Goal: Transaction & Acquisition: Purchase product/service

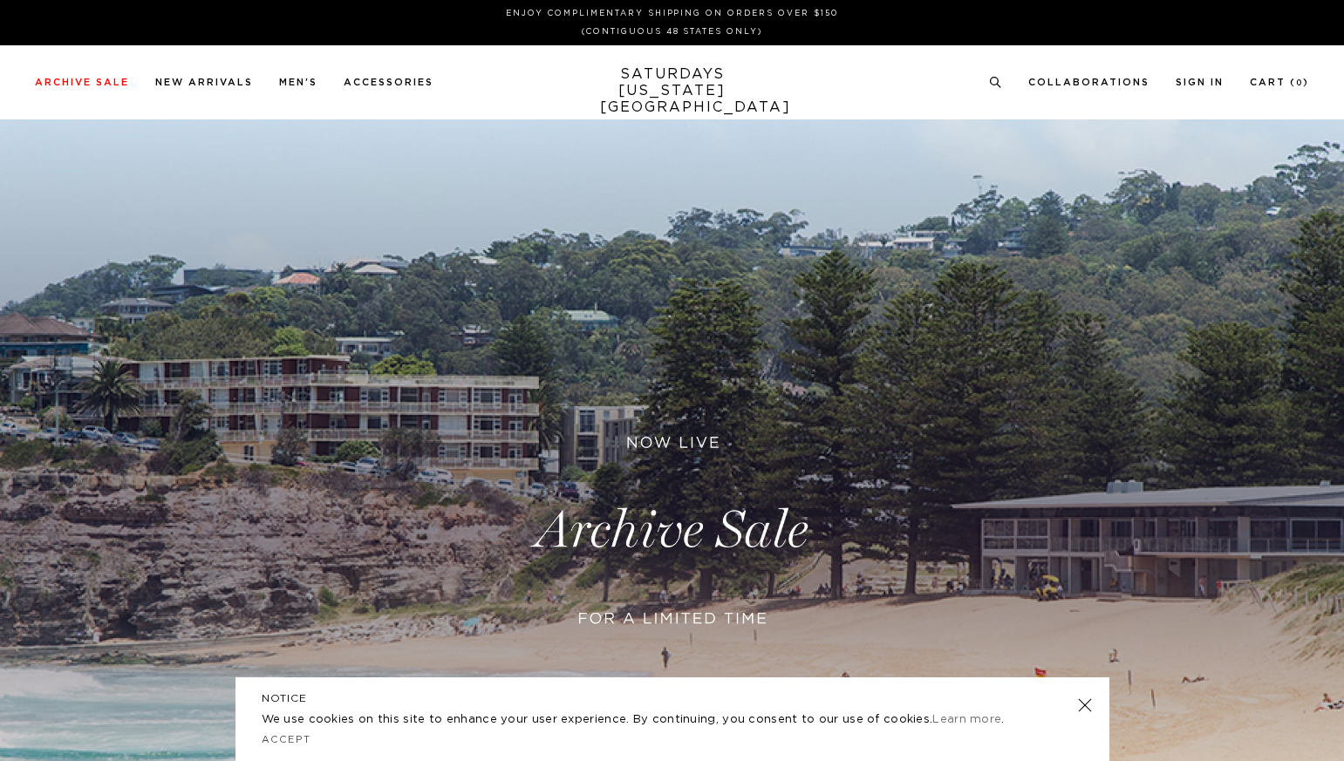
click at [666, 522] on link at bounding box center [672, 530] width 1344 height 823
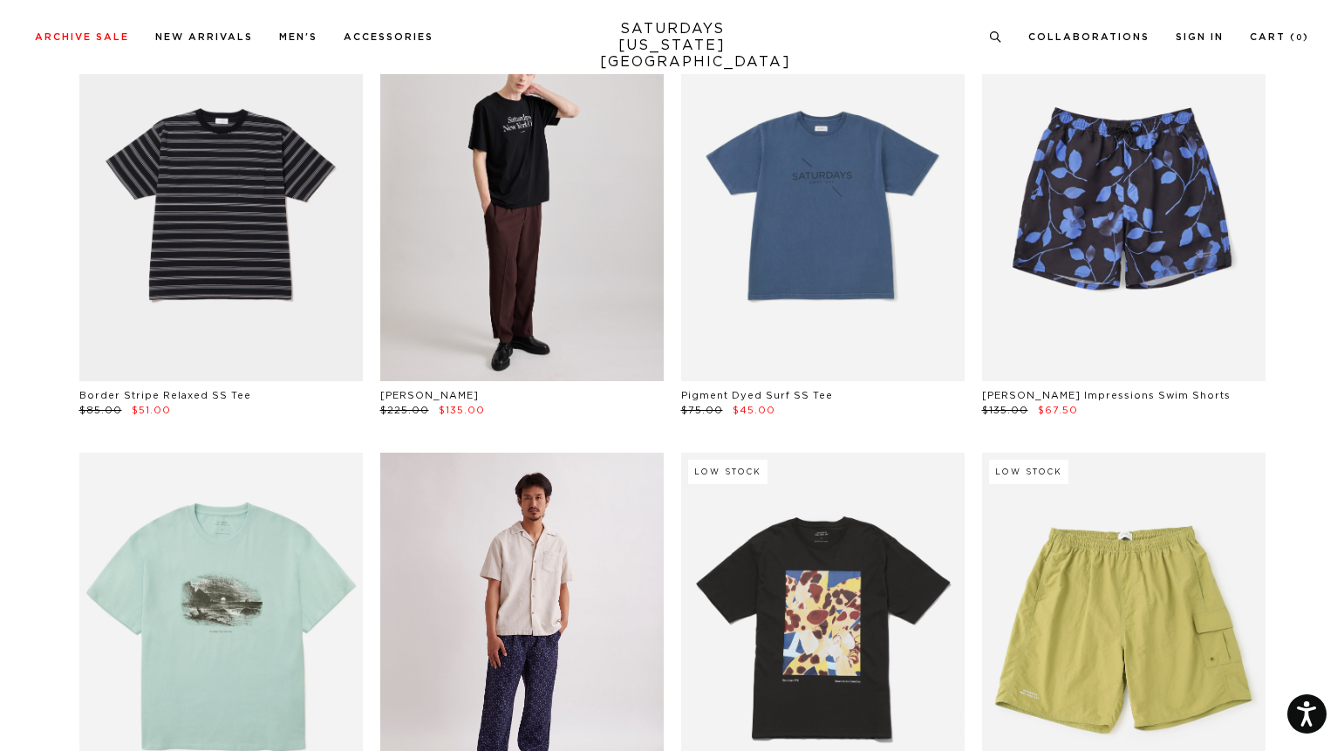
scroll to position [3554, 0]
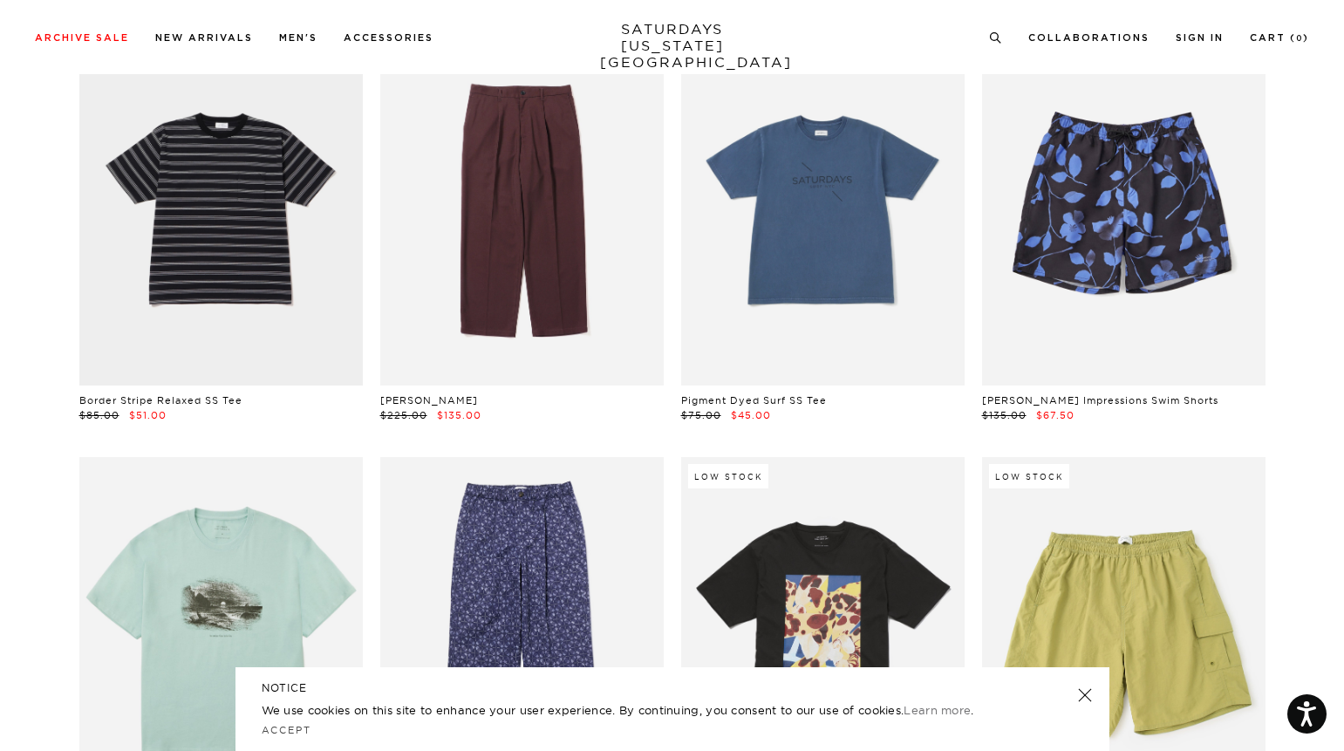
click at [600, 269] on link at bounding box center [521, 208] width 283 height 354
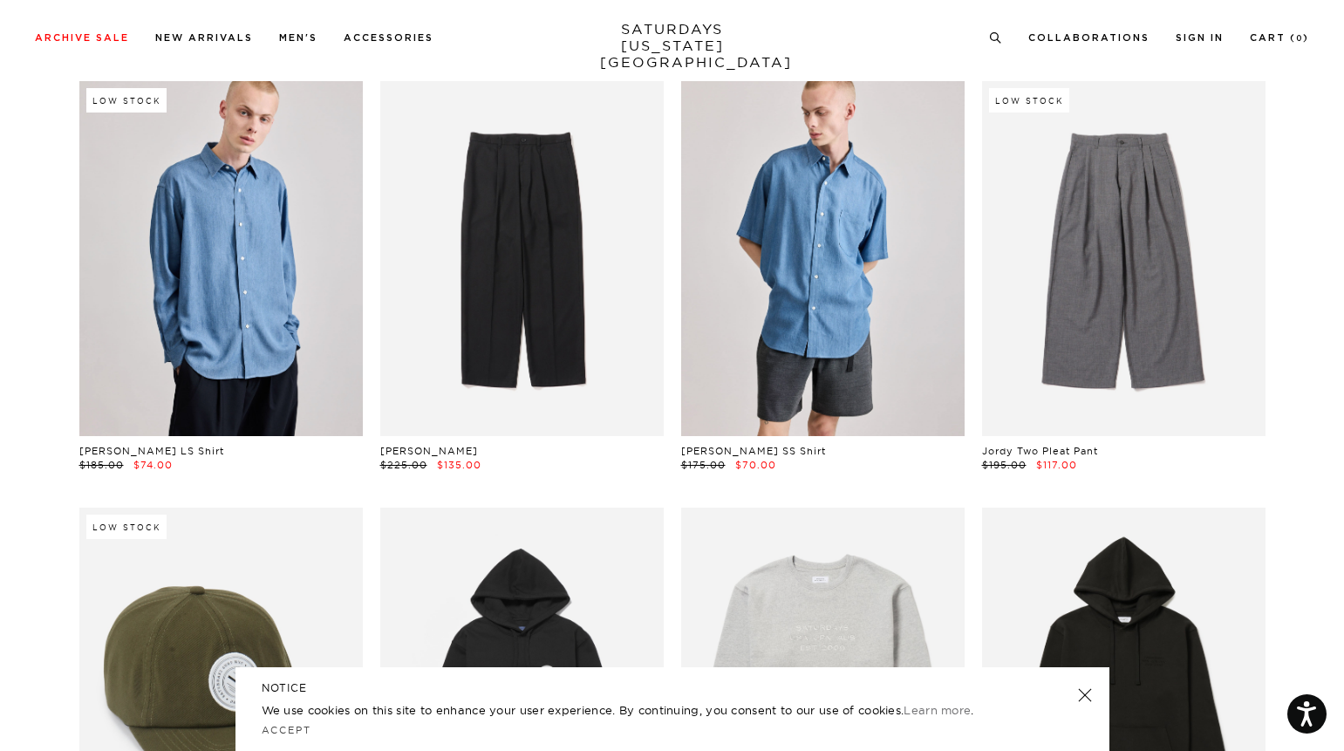
scroll to position [5632, 0]
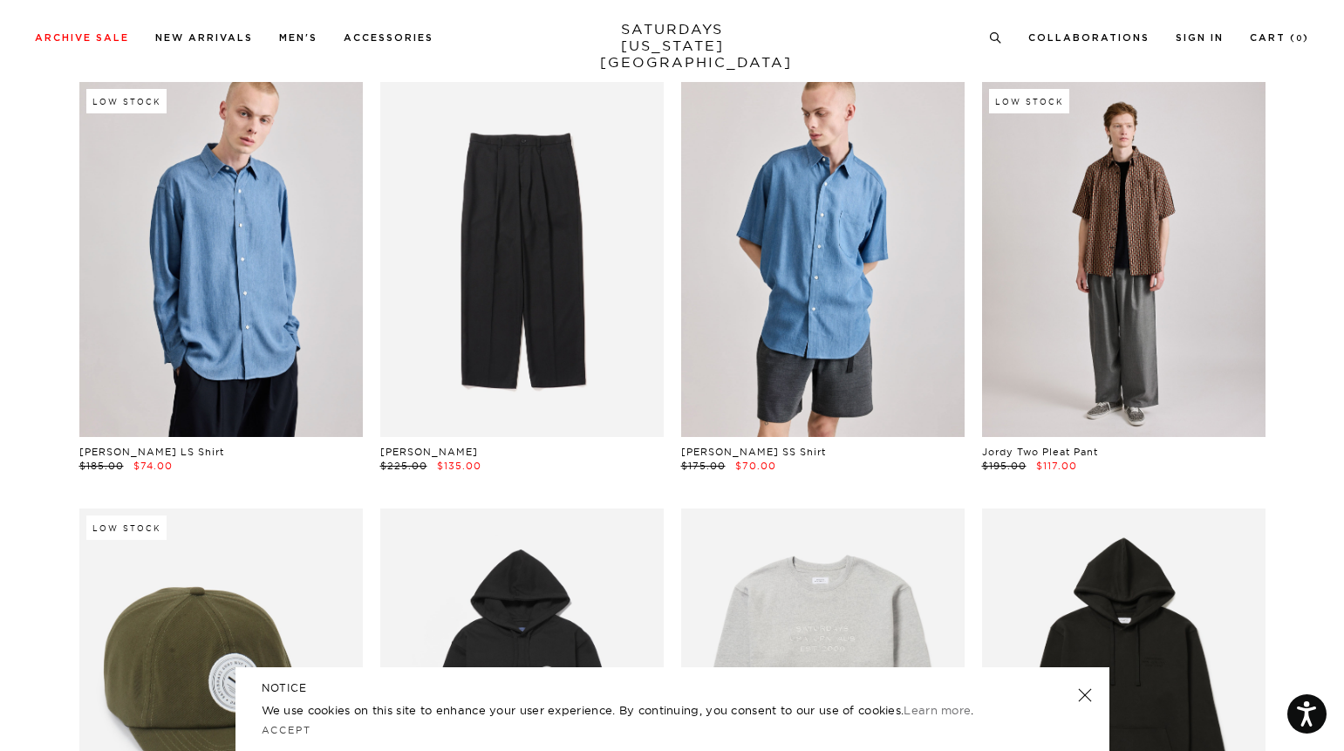
click at [1111, 298] on link at bounding box center [1123, 259] width 283 height 354
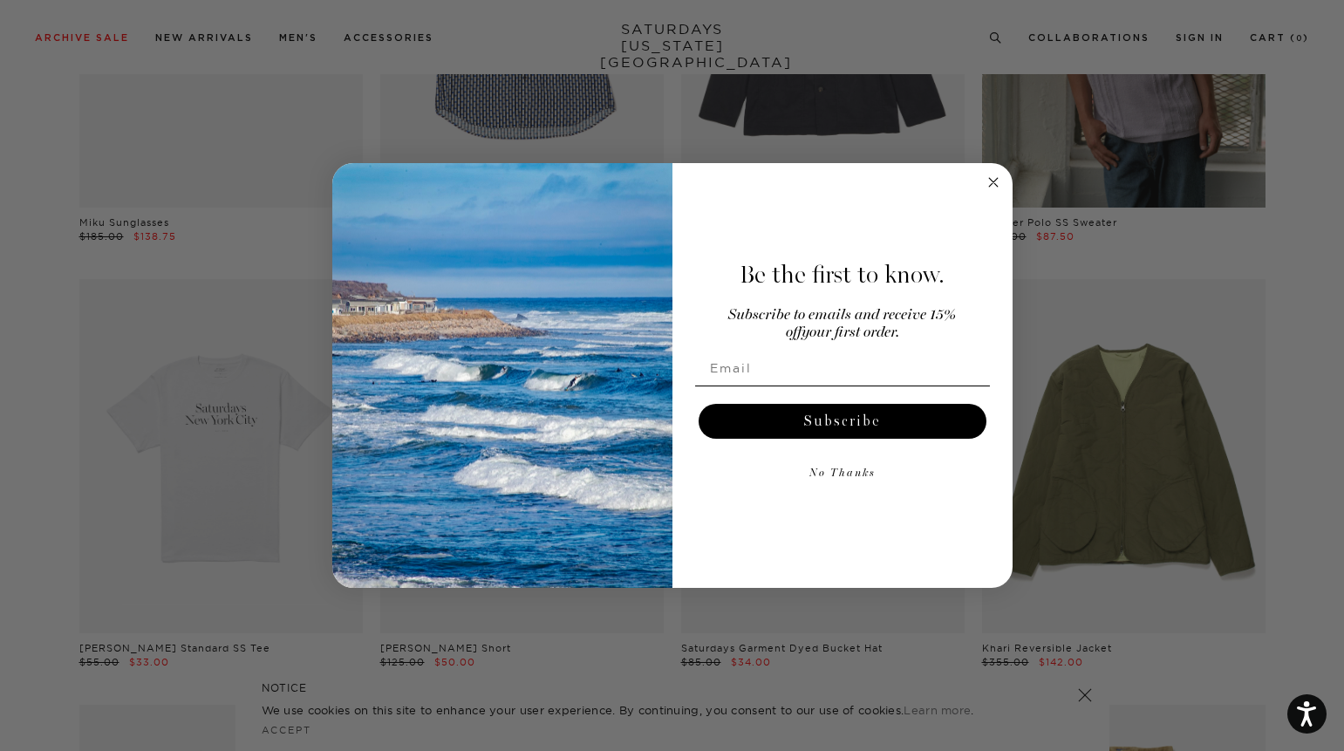
scroll to position [9459, 0]
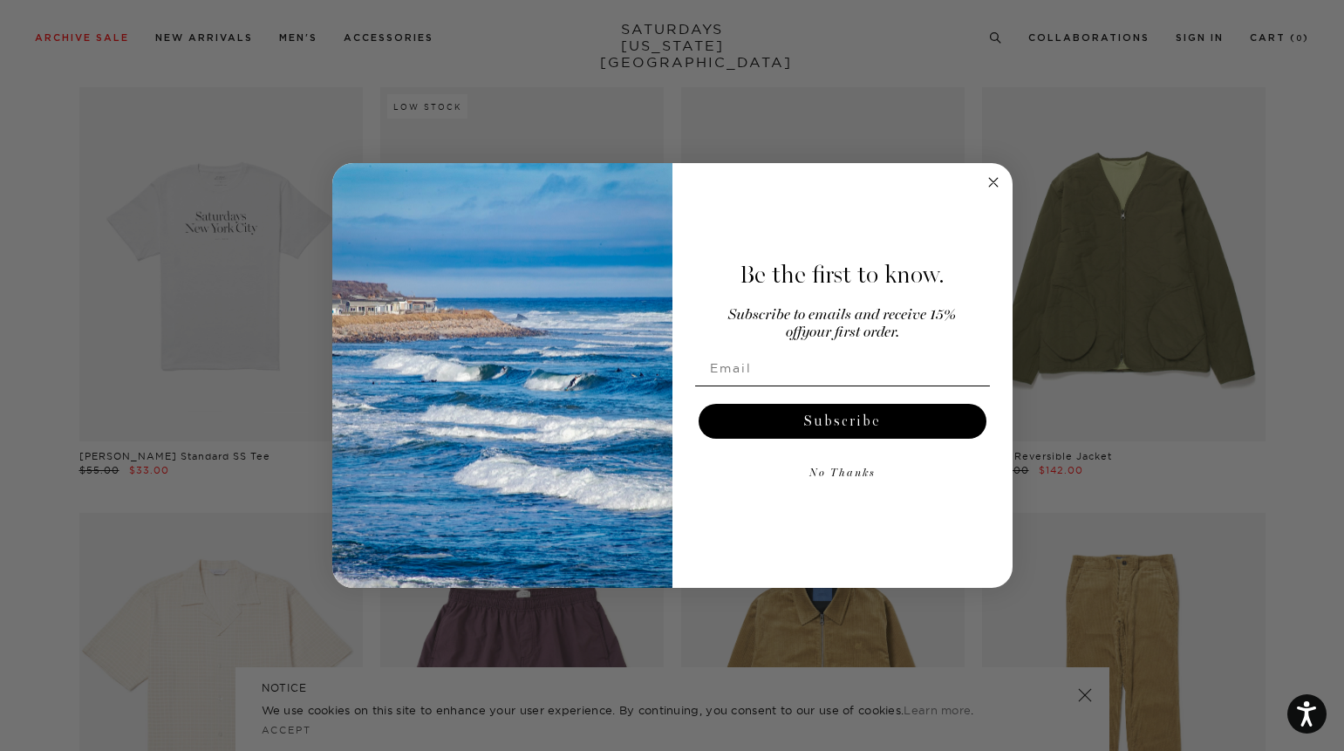
click at [994, 177] on circle "Close dialog" at bounding box center [993, 182] width 20 height 20
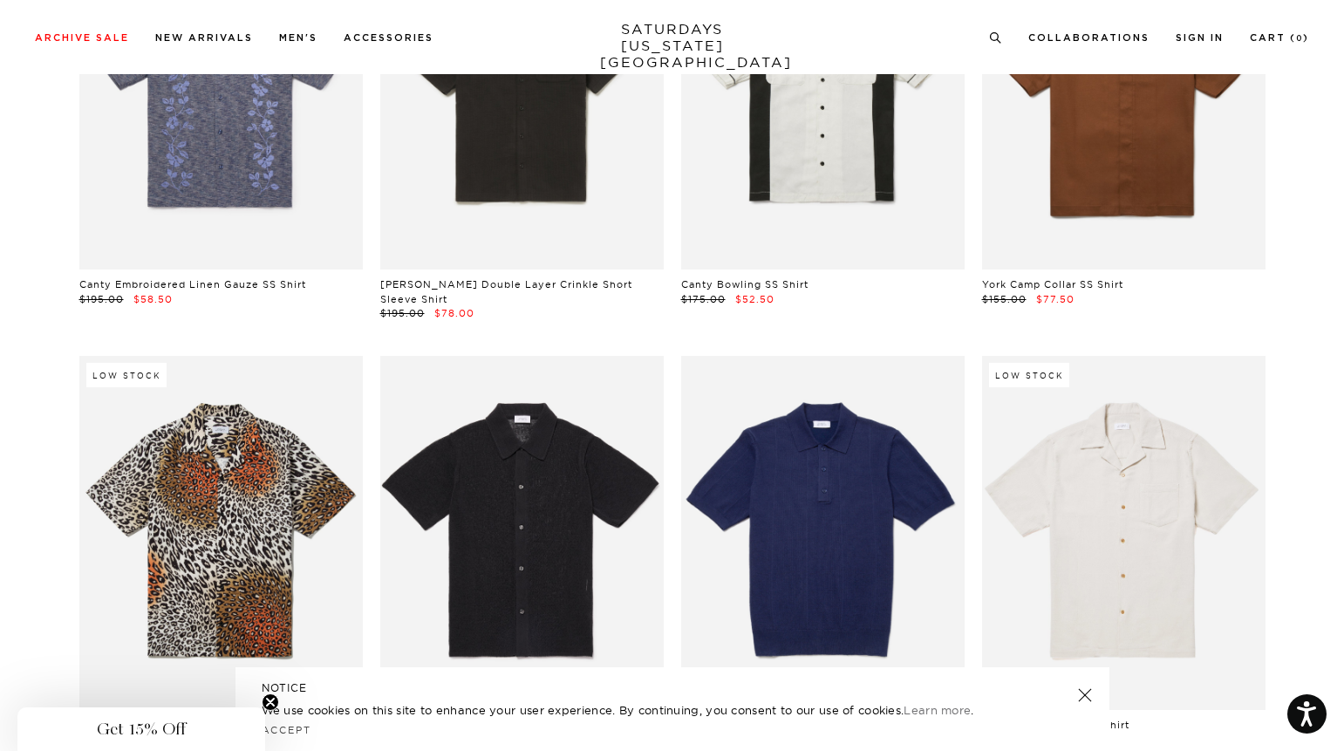
scroll to position [13727, 0]
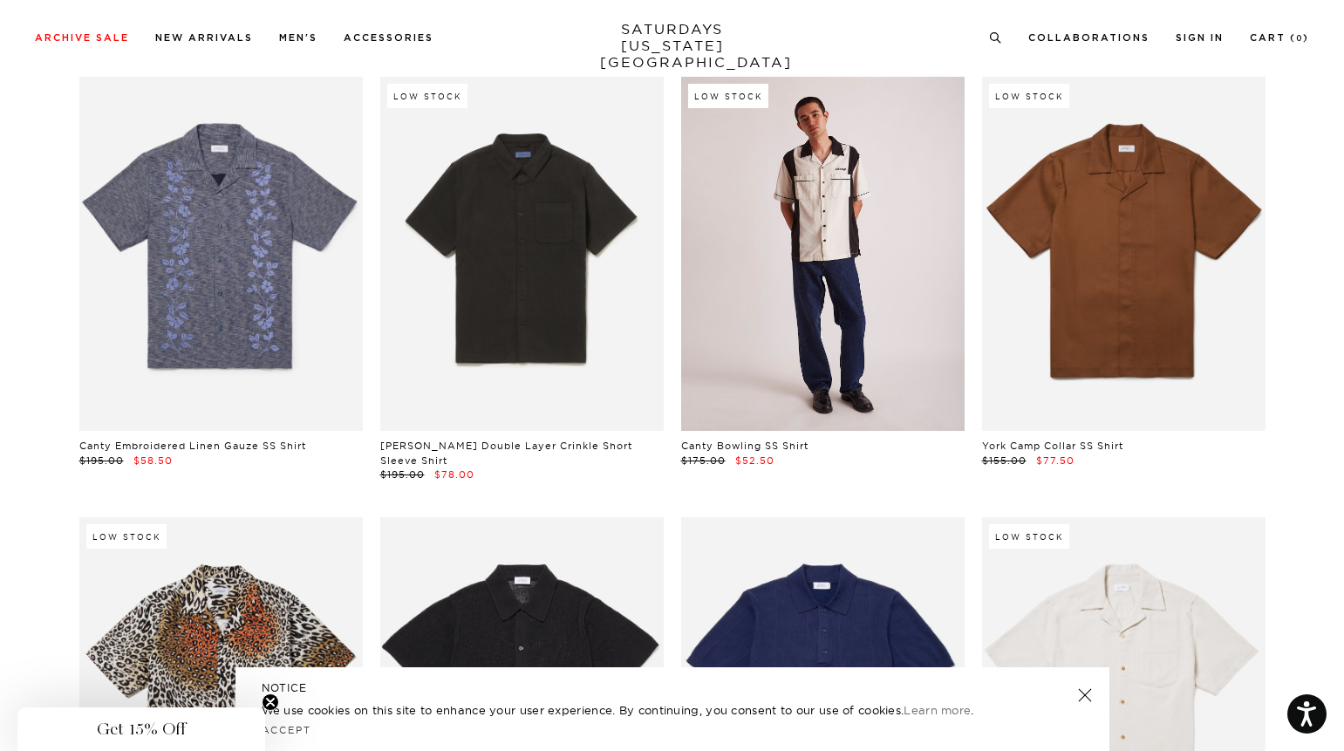
click at [864, 255] on link at bounding box center [822, 254] width 283 height 354
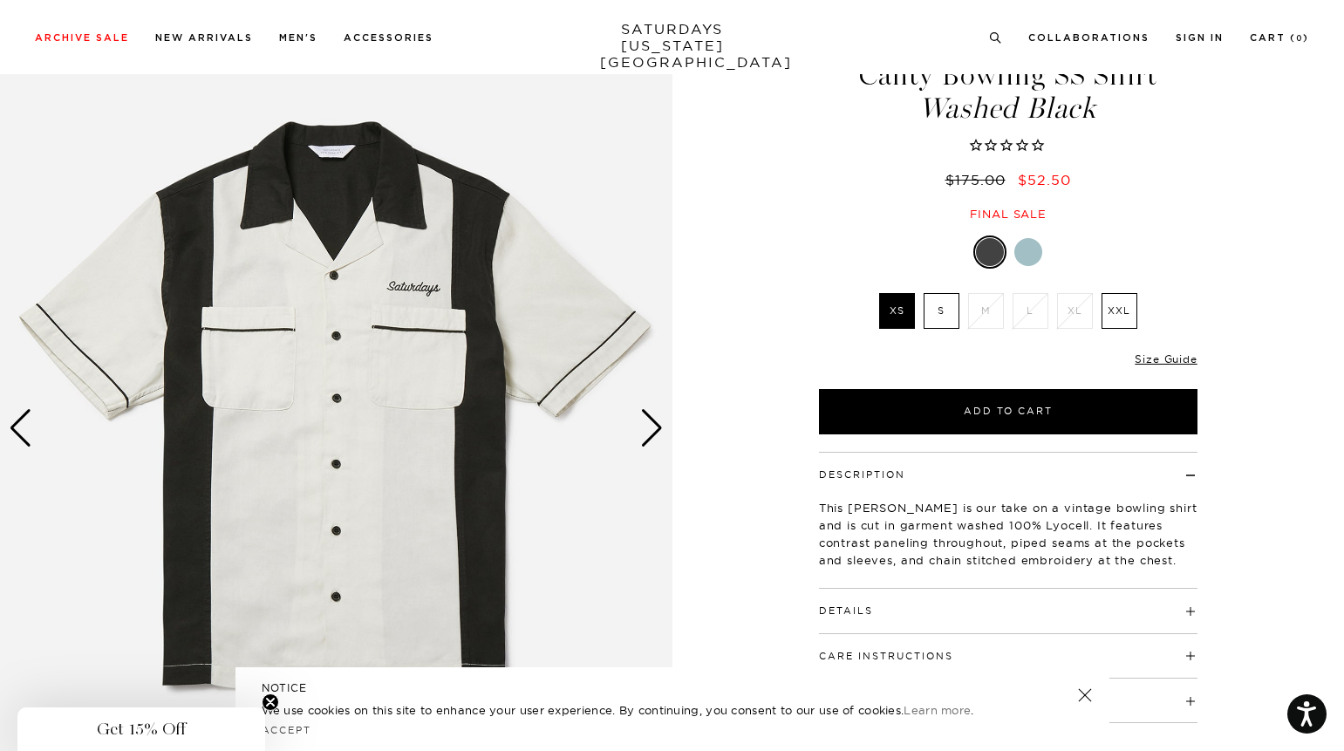
scroll to position [82, 0]
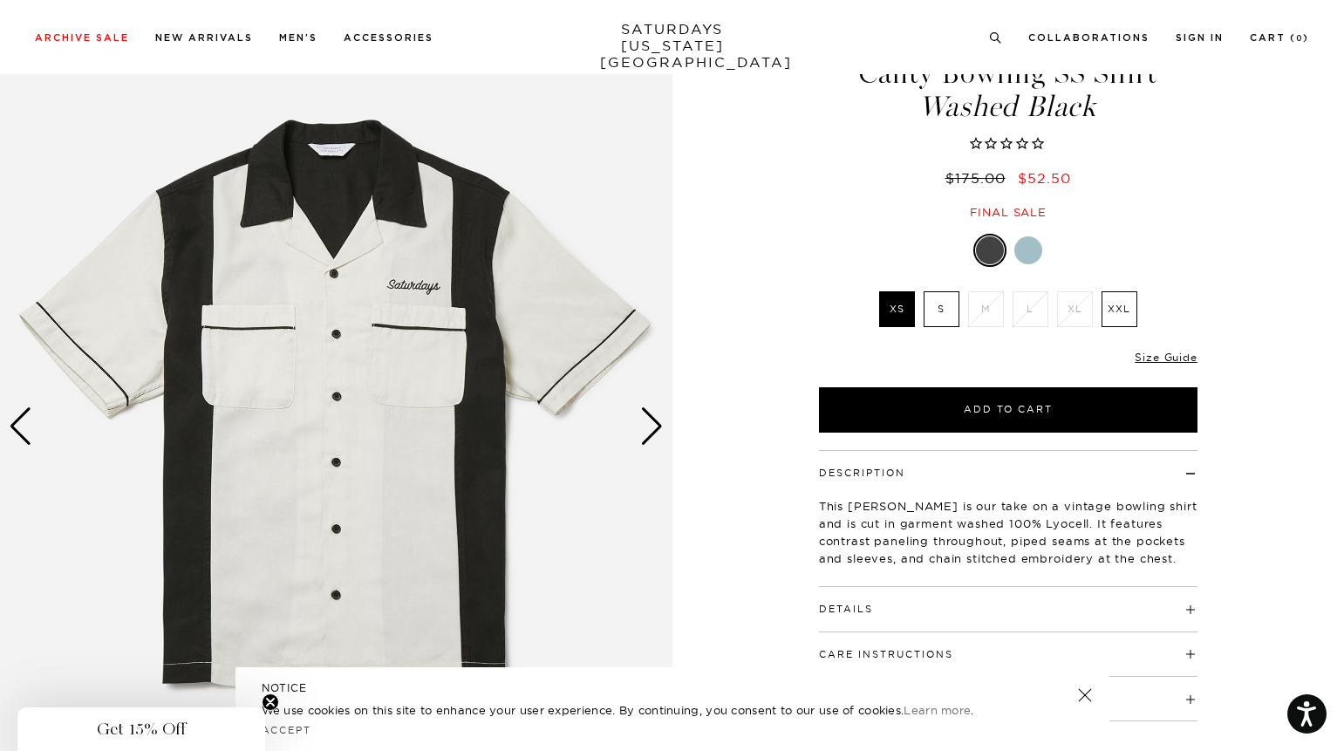
click at [655, 431] on div "Next slide" at bounding box center [652, 426] width 24 height 38
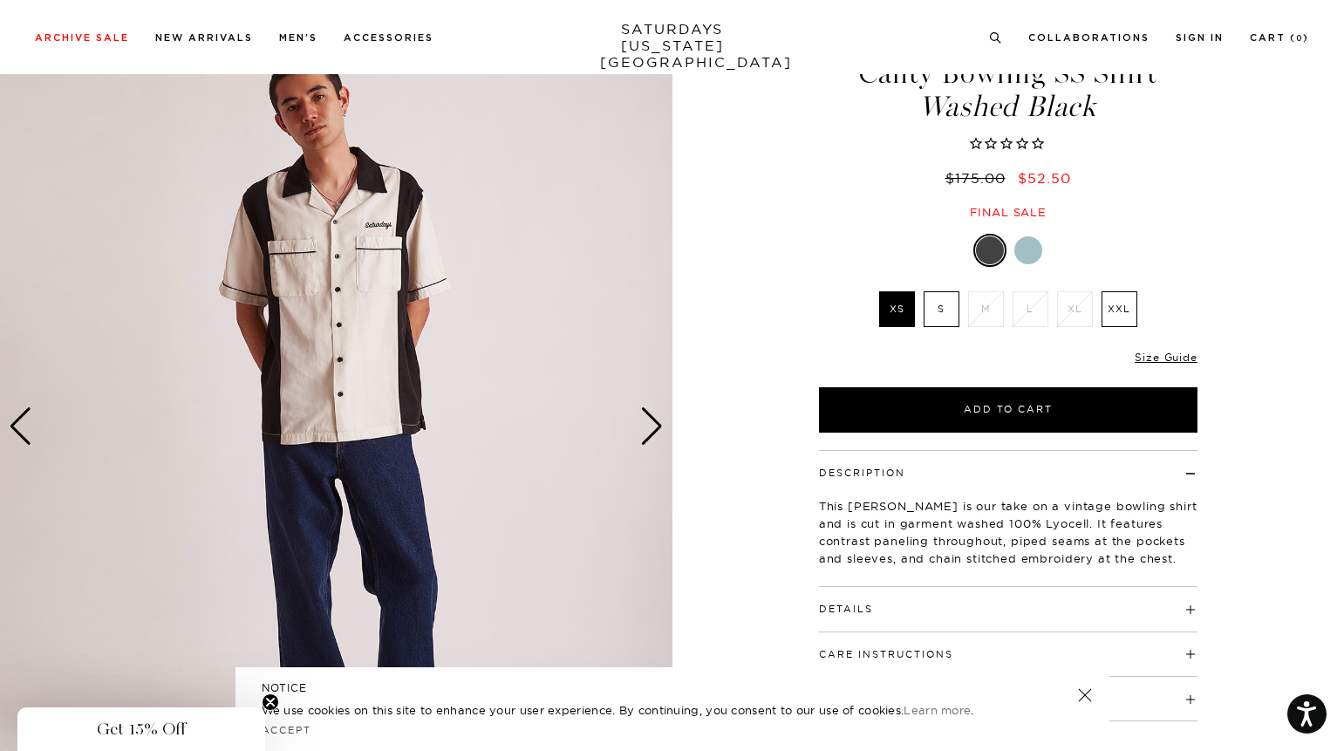
click at [650, 431] on div "Next slide" at bounding box center [652, 426] width 24 height 38
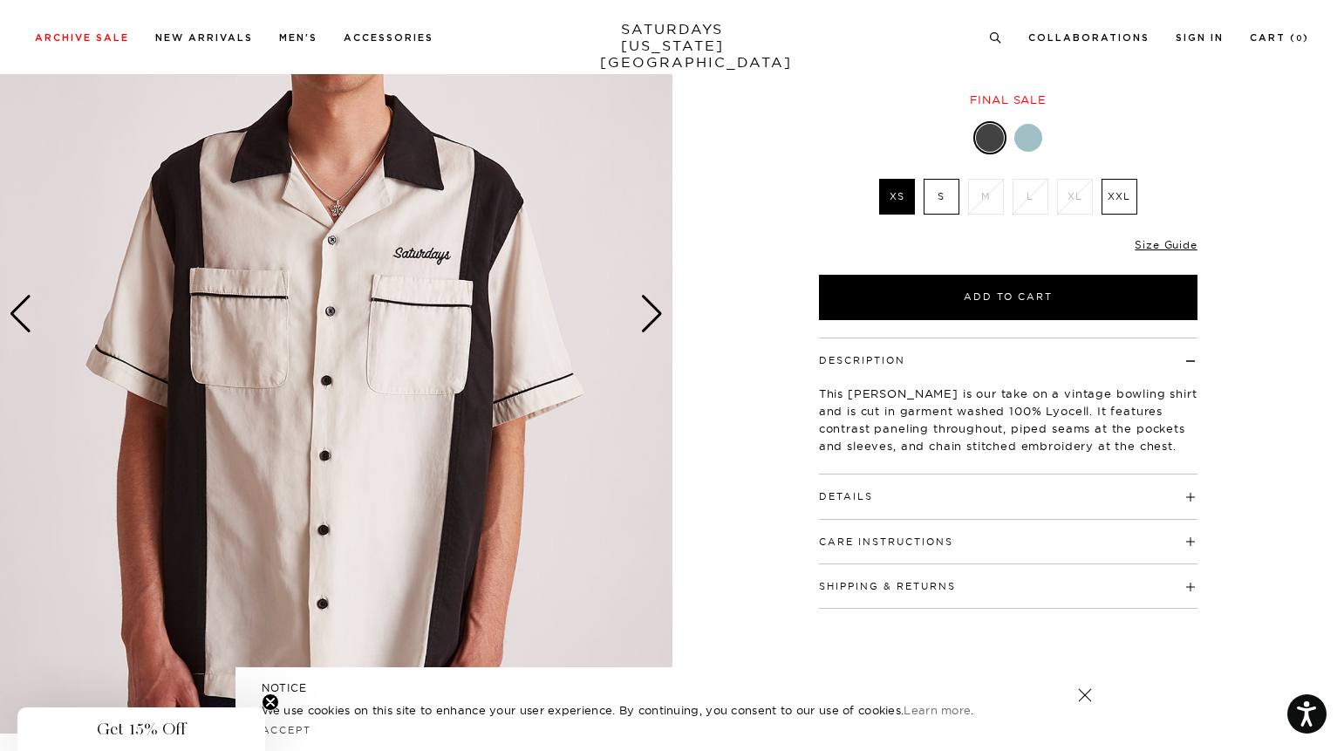
scroll to position [256, 0]
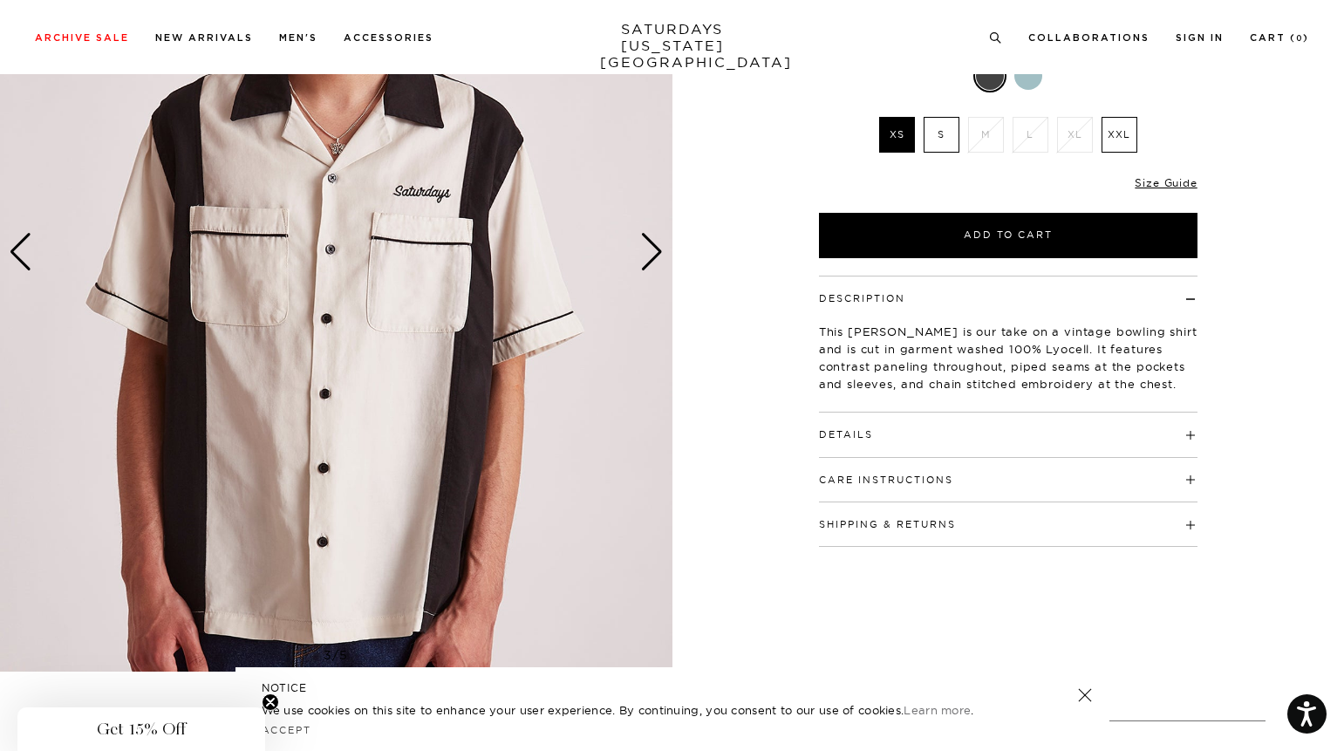
click at [930, 430] on h4 "Details" at bounding box center [1008, 426] width 378 height 29
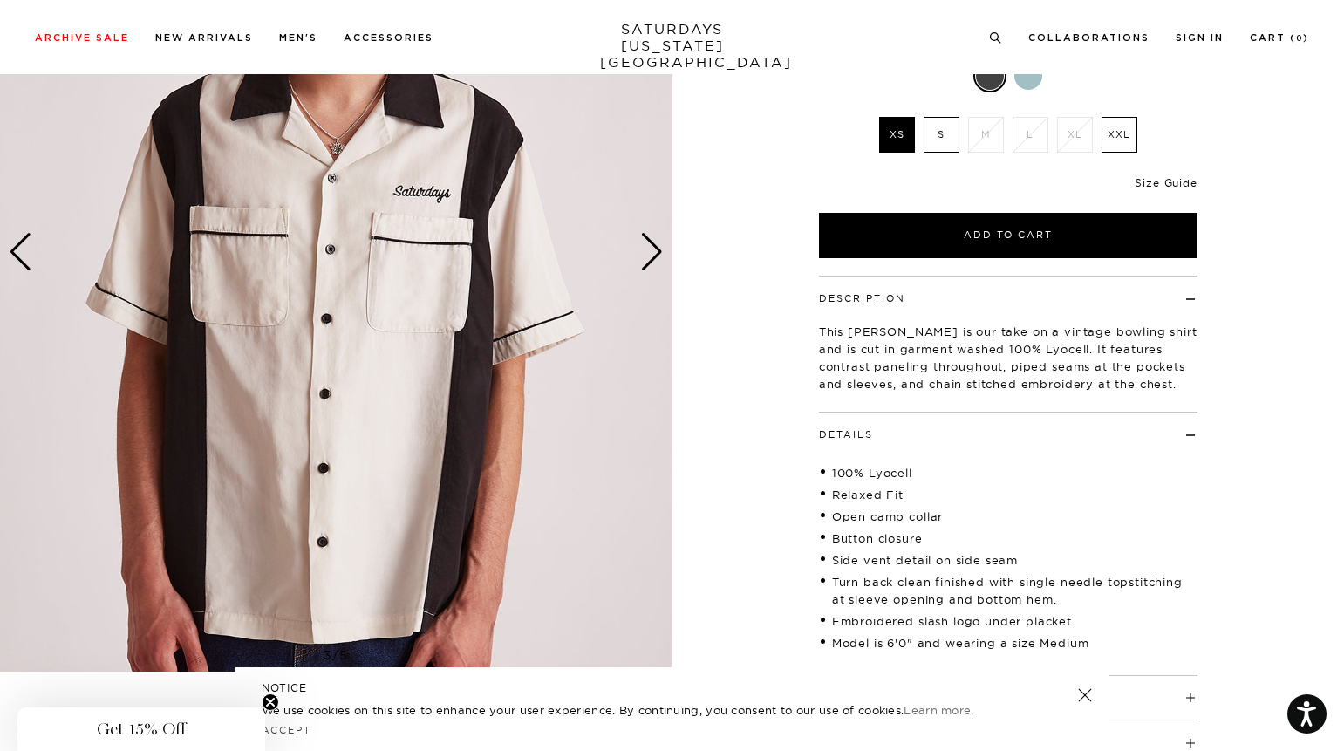
click at [927, 432] on h4 "Details" at bounding box center [1008, 426] width 378 height 29
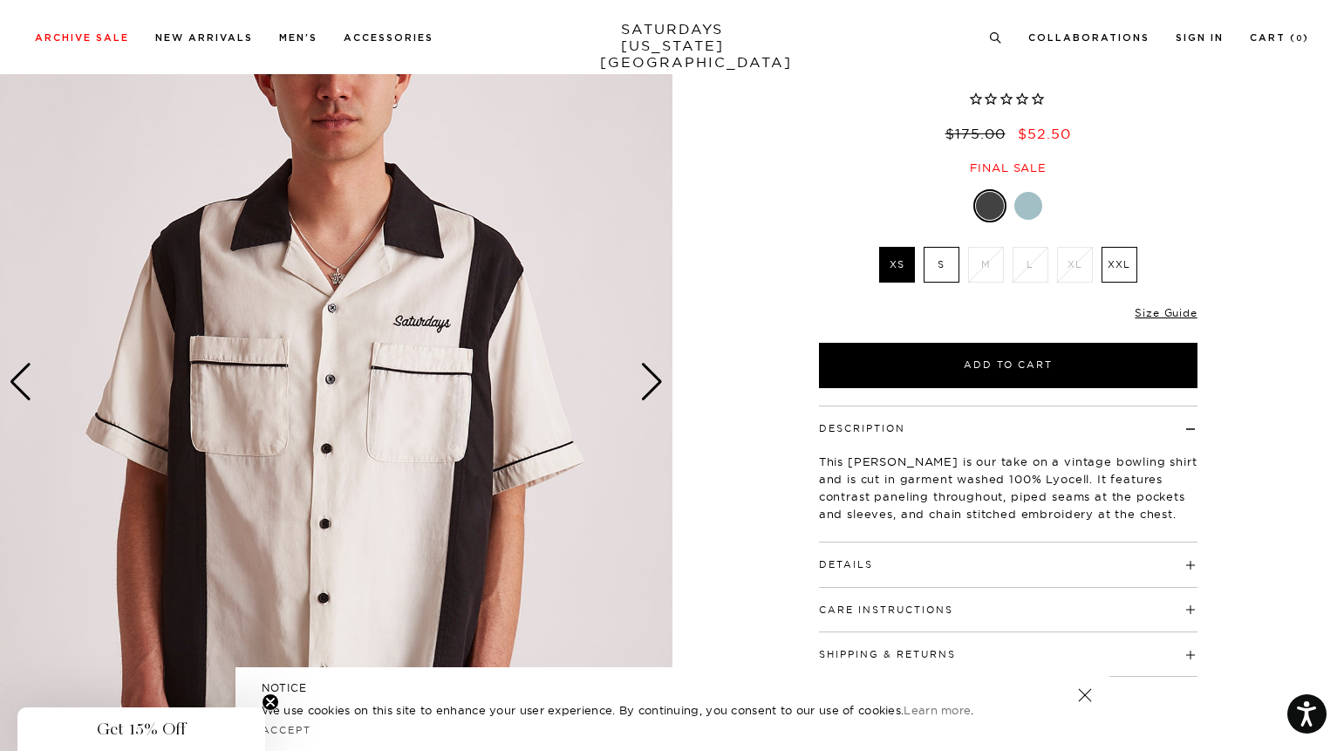
scroll to position [126, 0]
click at [664, 388] on img at bounding box center [336, 383] width 672 height 840
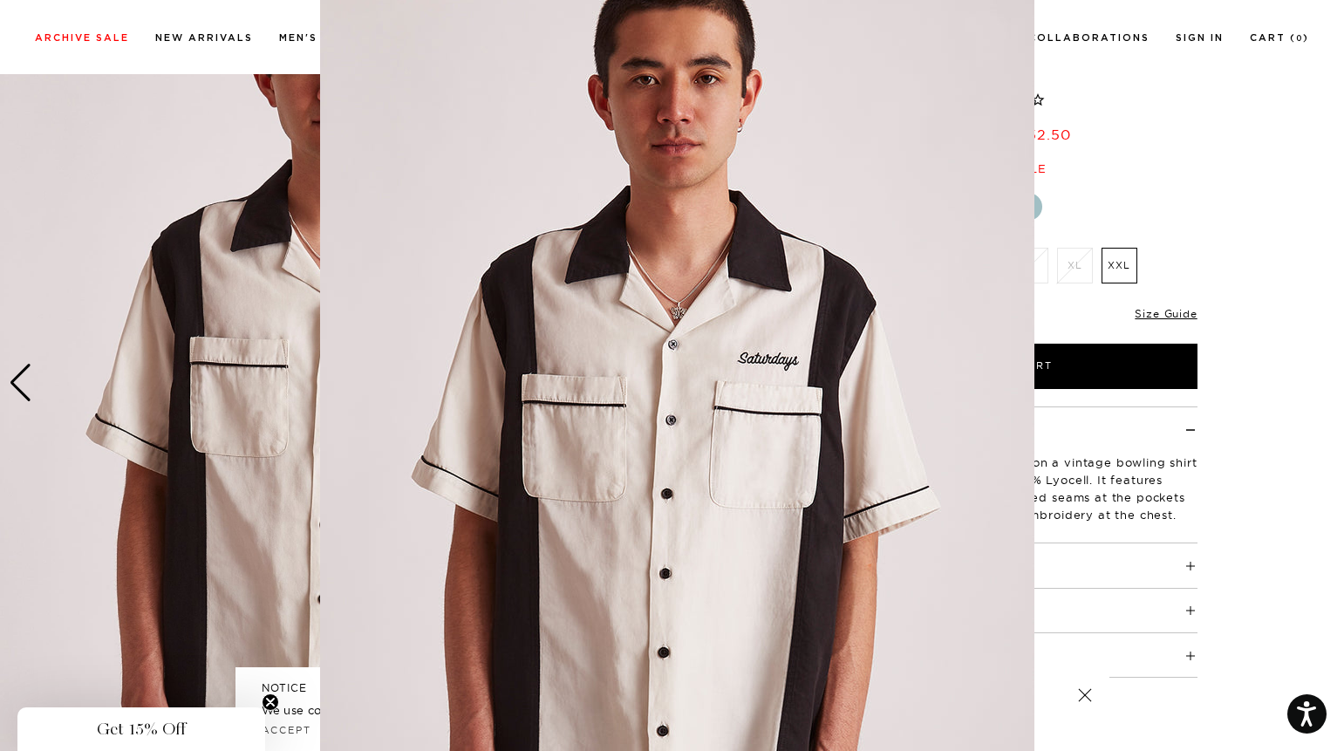
scroll to position [21, 0]
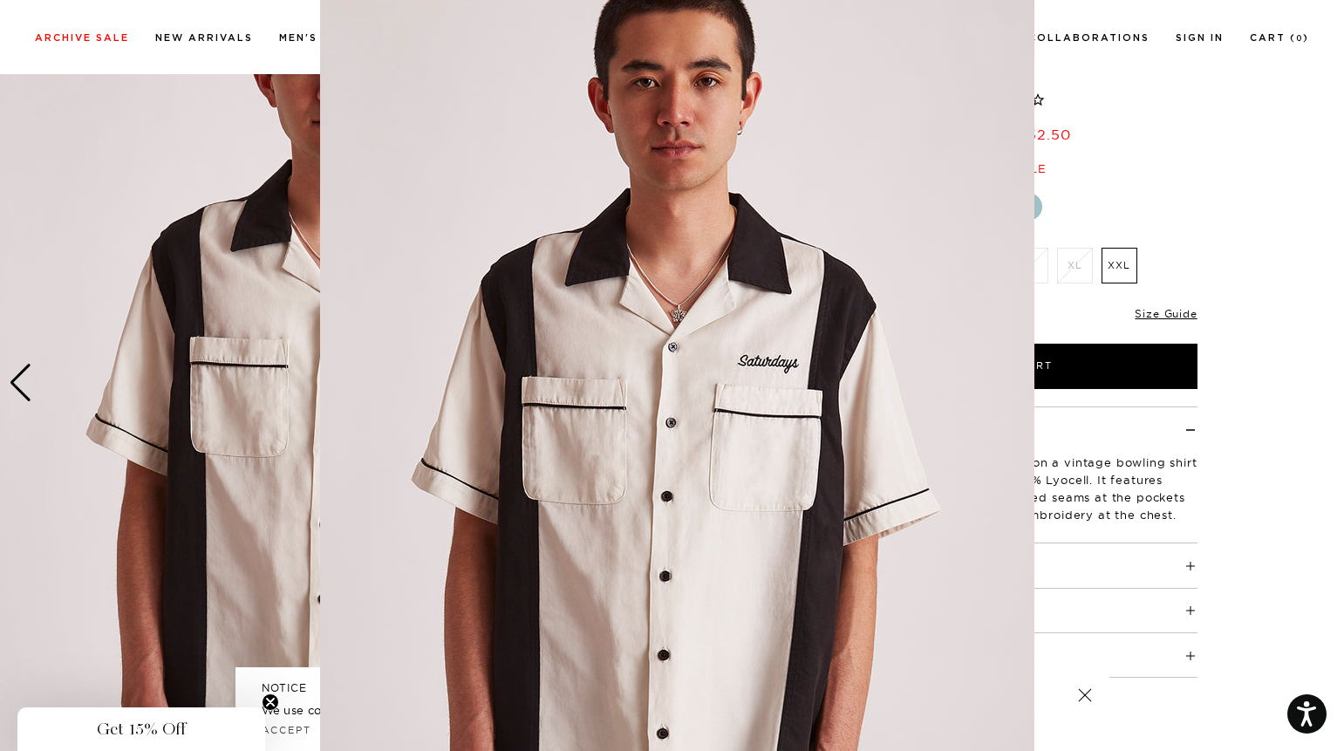
click at [1168, 90] on figure at bounding box center [672, 375] width 1344 height 751
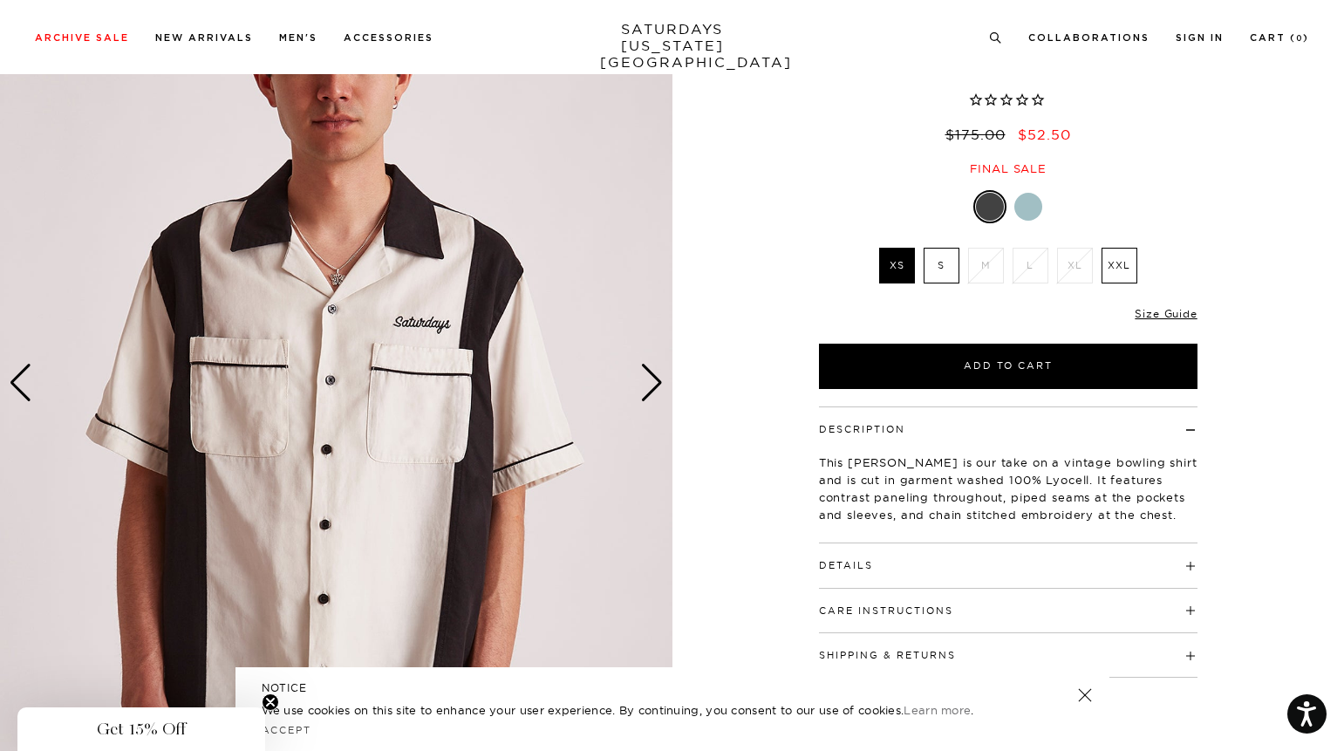
scroll to position [0, 0]
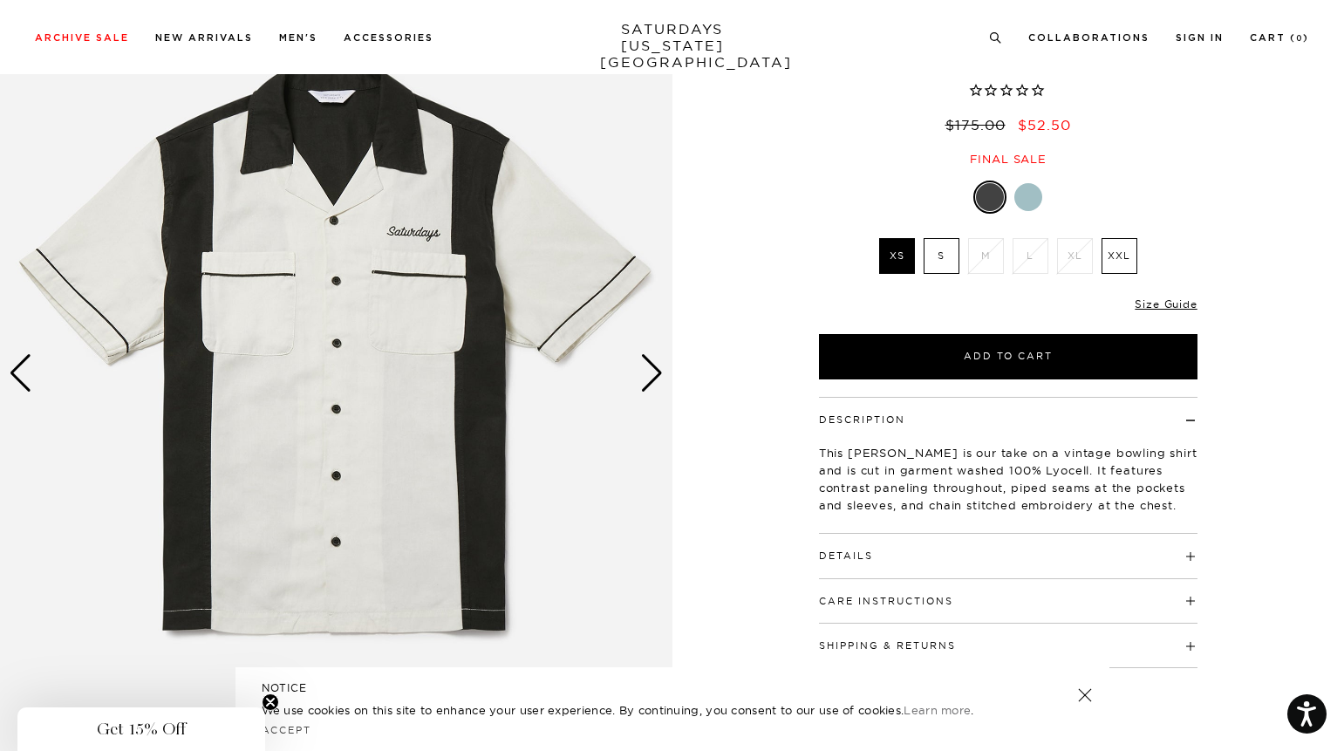
scroll to position [140, 0]
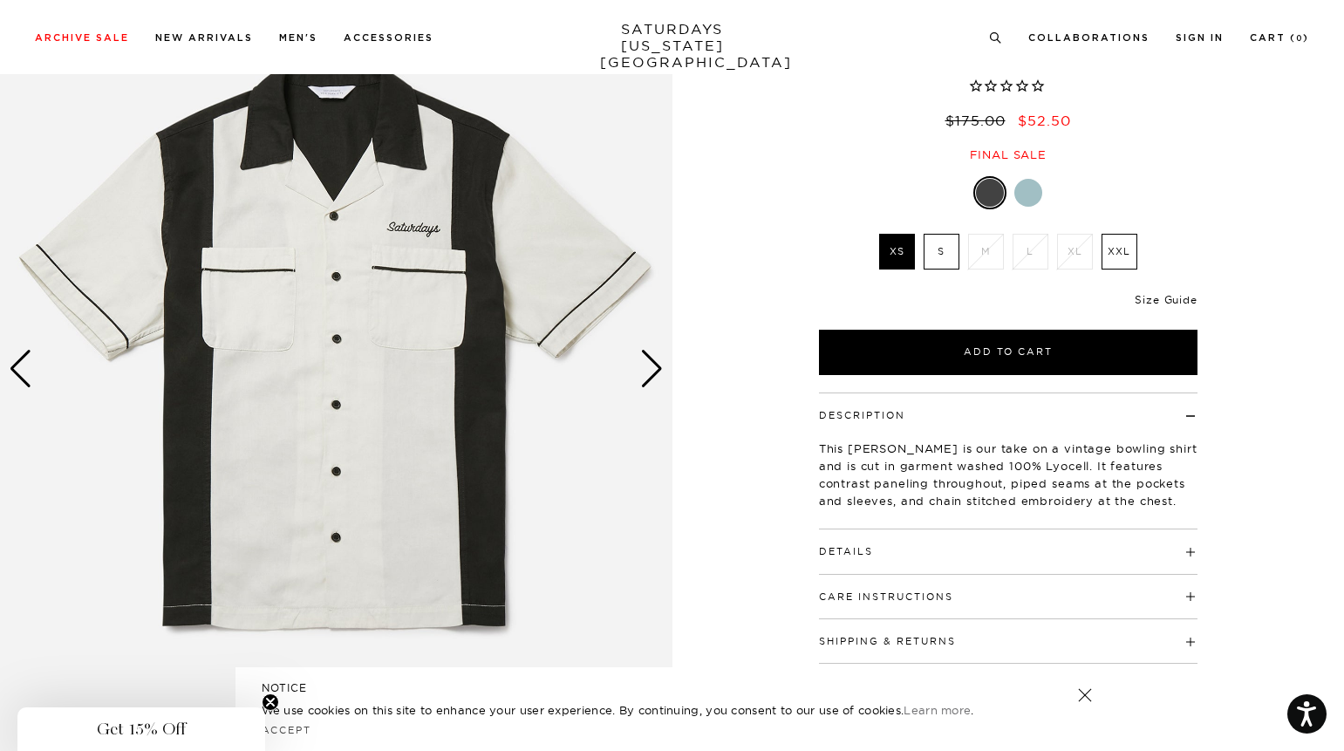
click at [1182, 299] on link "Size Guide" at bounding box center [1165, 299] width 62 height 13
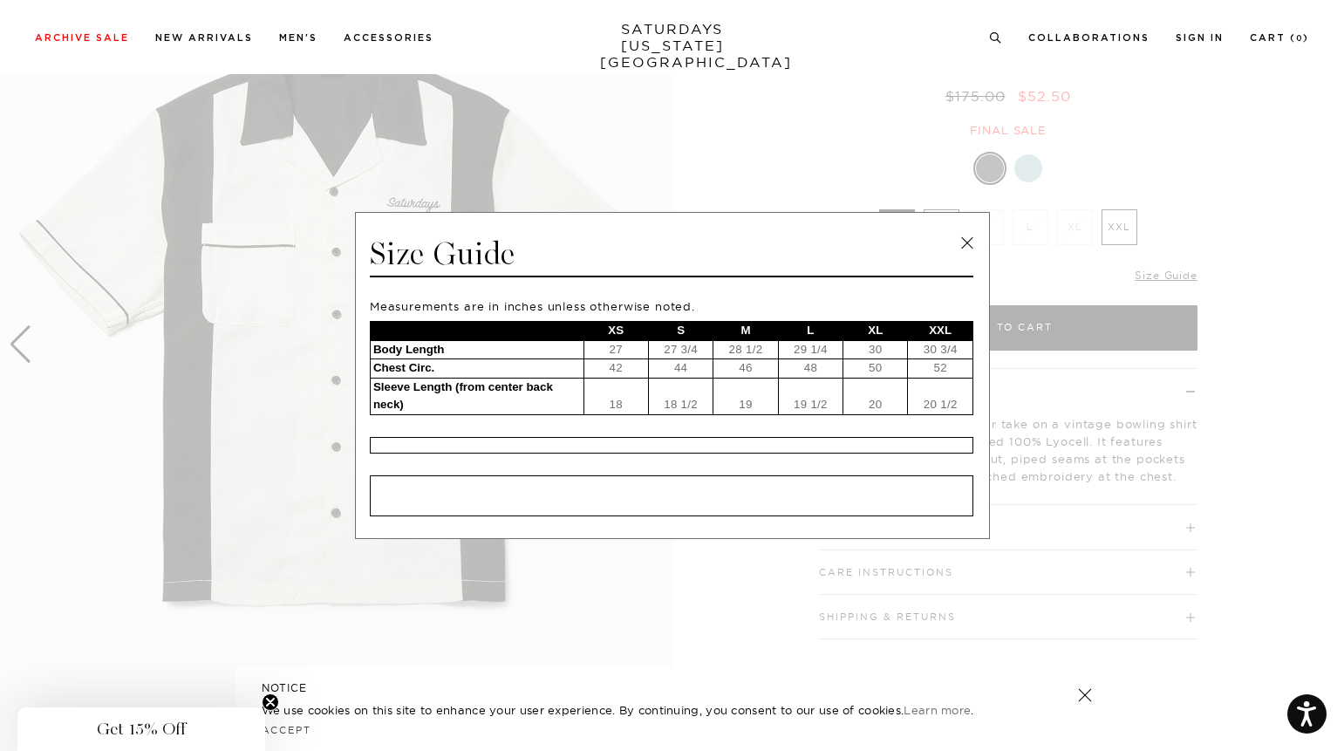
scroll to position [162, 0]
click at [971, 241] on link at bounding box center [967, 243] width 26 height 26
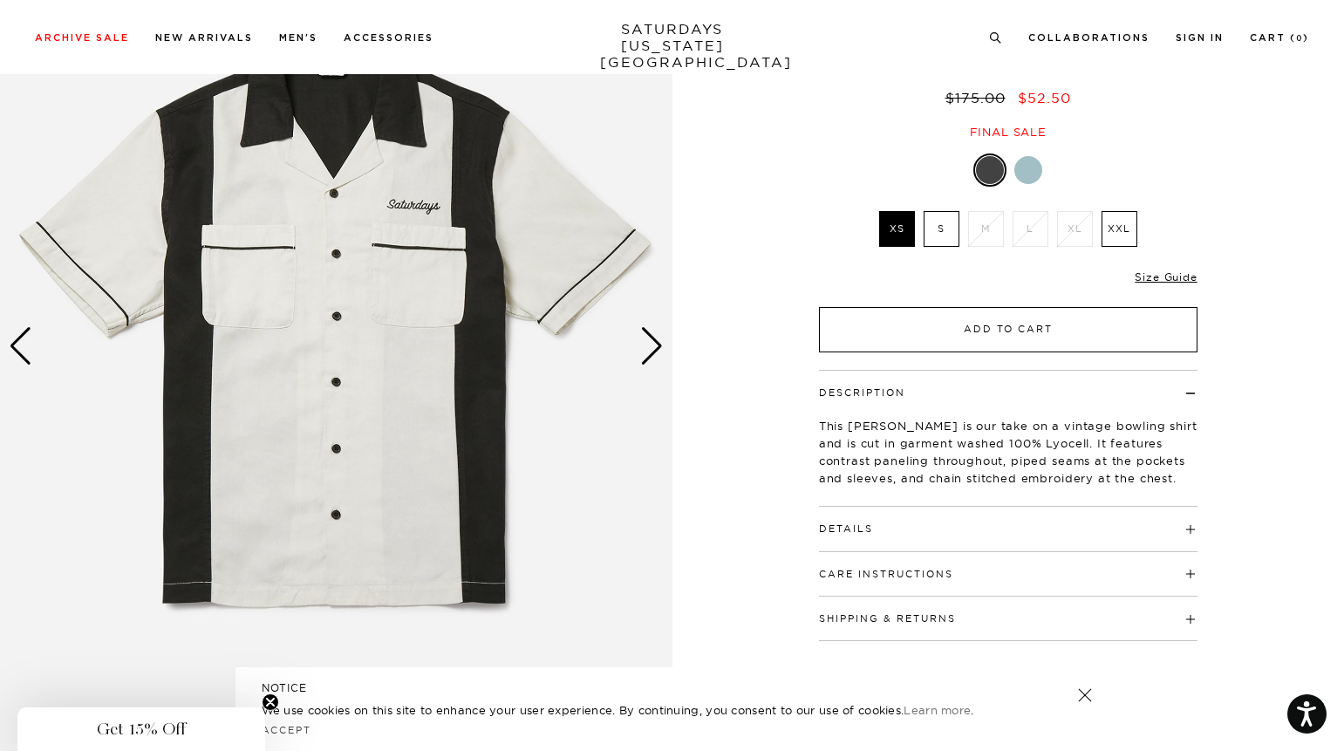
click at [977, 332] on button "Add to Cart" at bounding box center [1008, 329] width 378 height 45
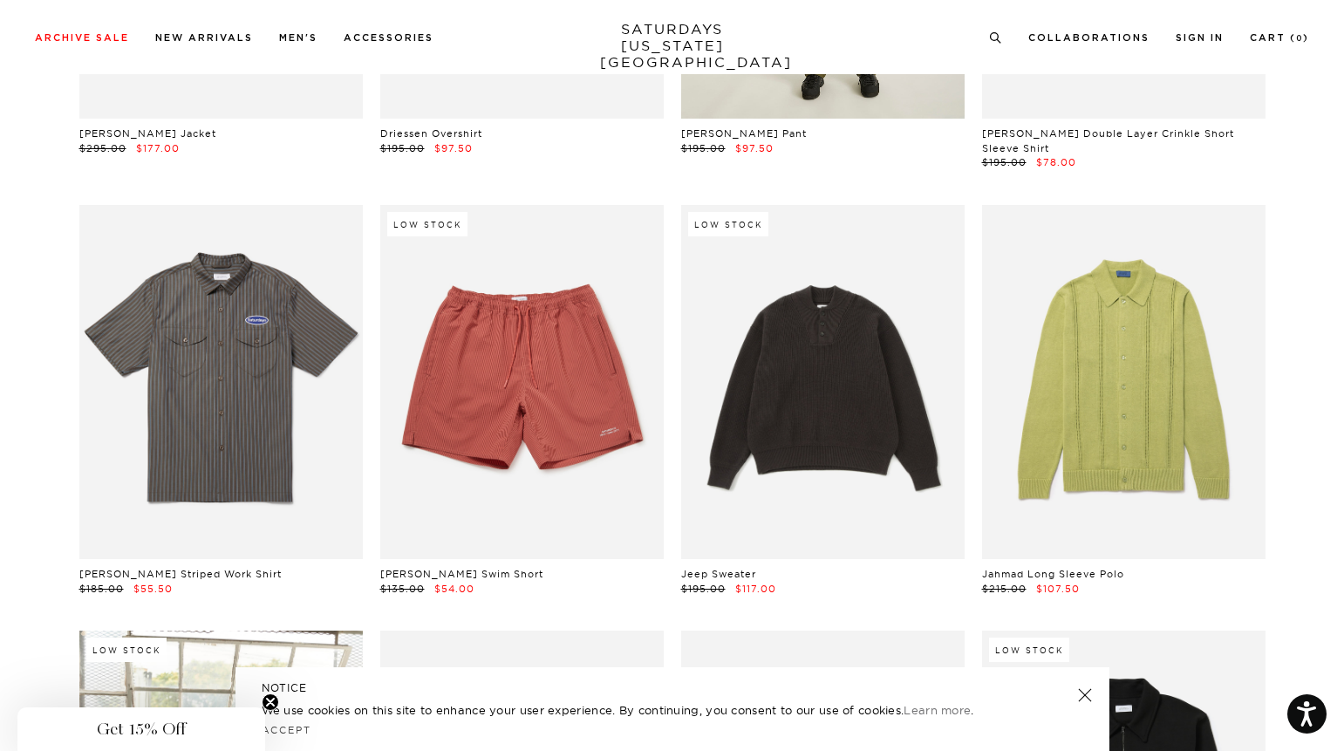
scroll to position [16704, 0]
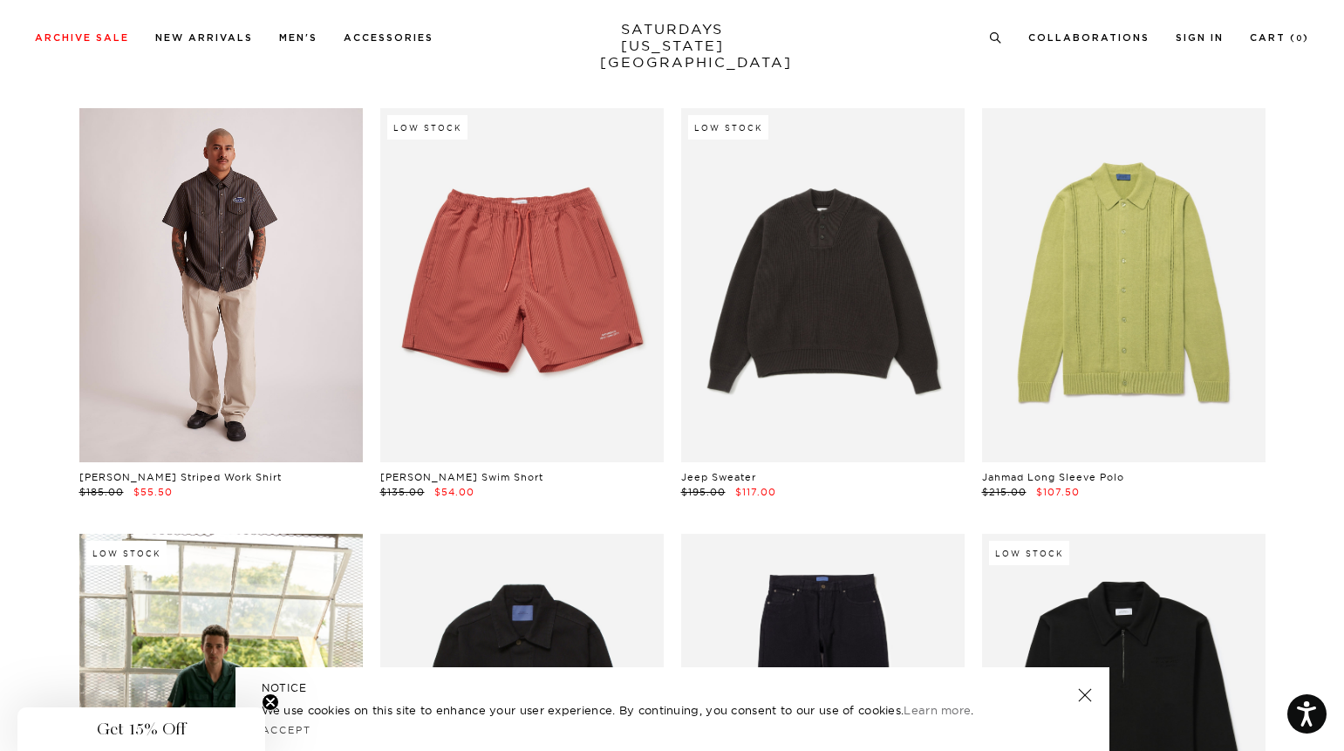
click at [264, 176] on link at bounding box center [220, 285] width 283 height 354
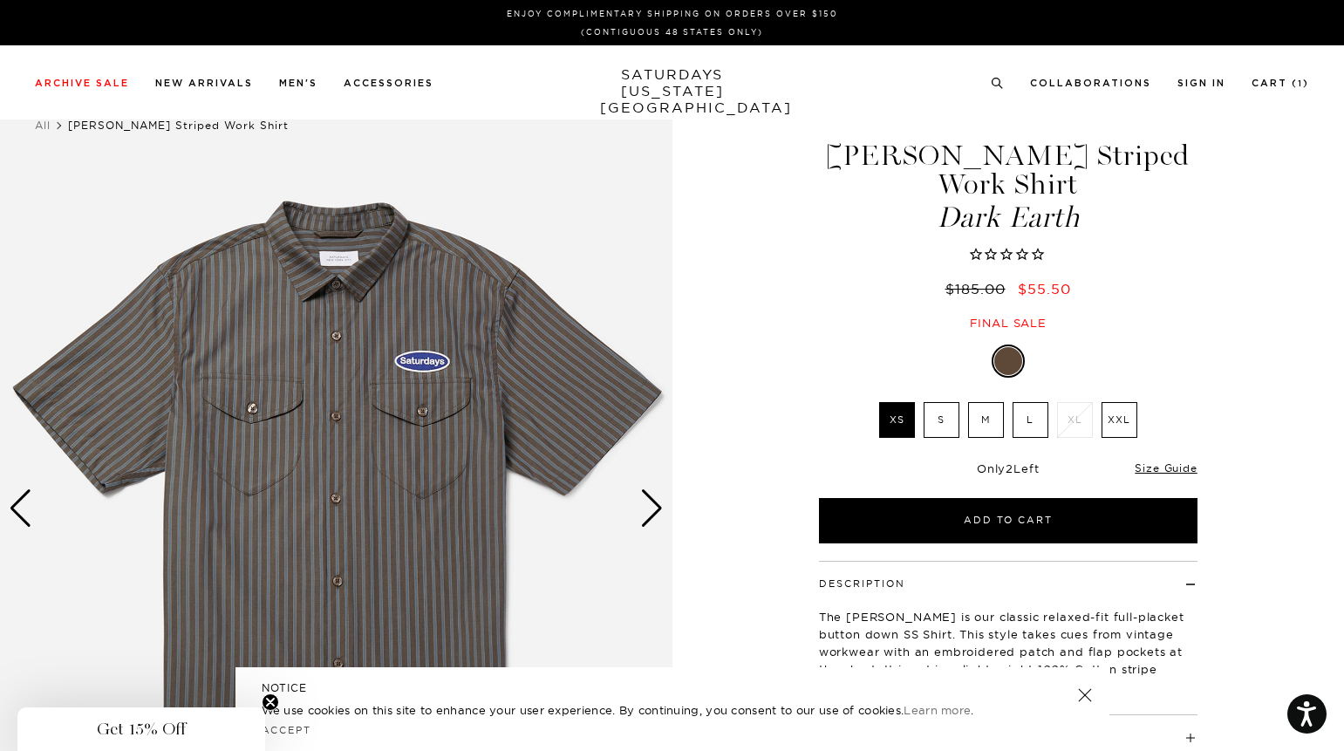
click at [646, 501] on div "Next slide" at bounding box center [652, 508] width 24 height 38
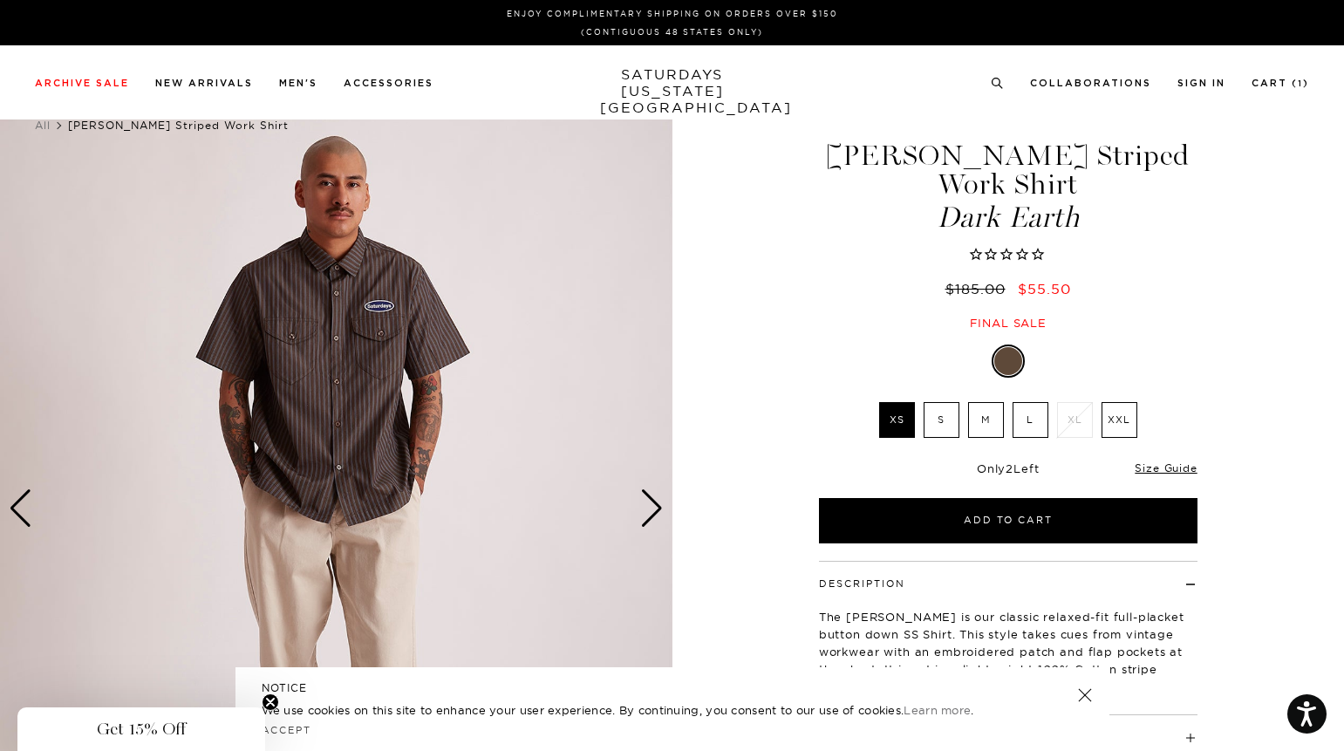
click at [646, 500] on div "Next slide" at bounding box center [652, 508] width 24 height 38
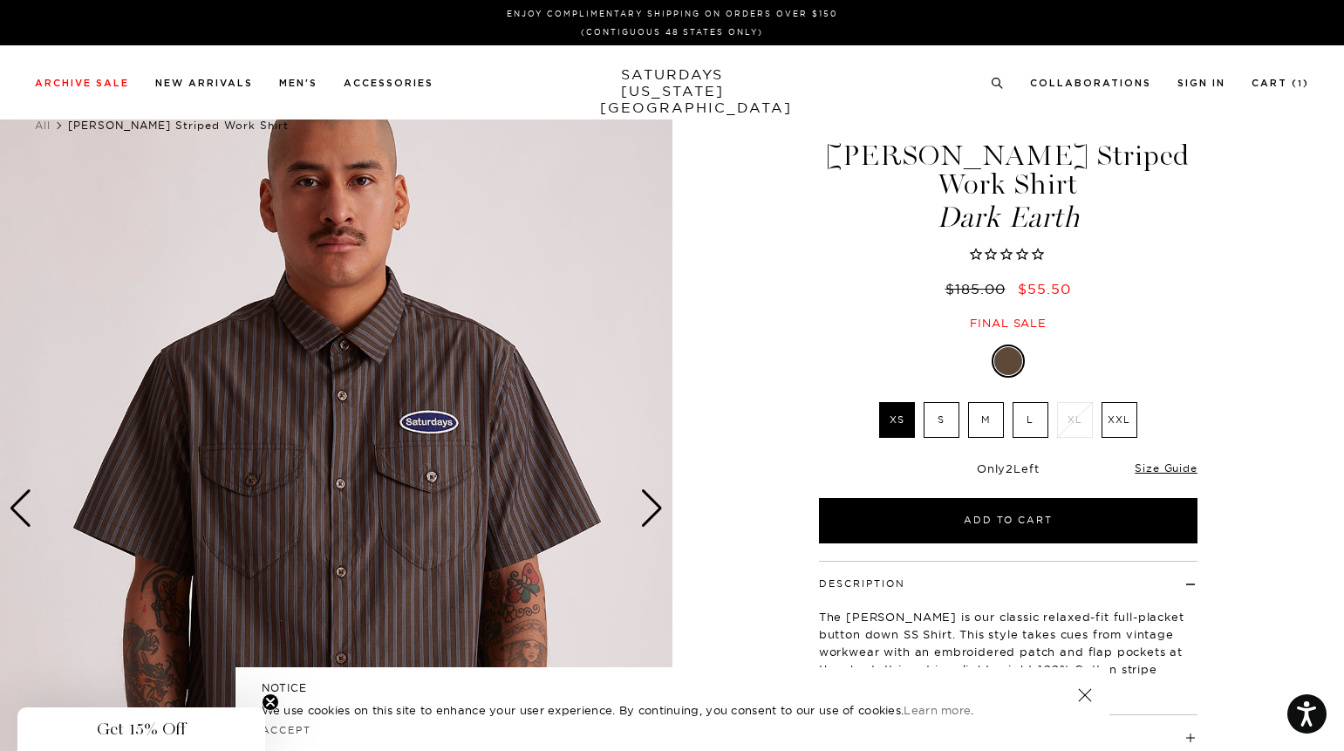
click at [646, 500] on div "Next slide" at bounding box center [652, 508] width 24 height 38
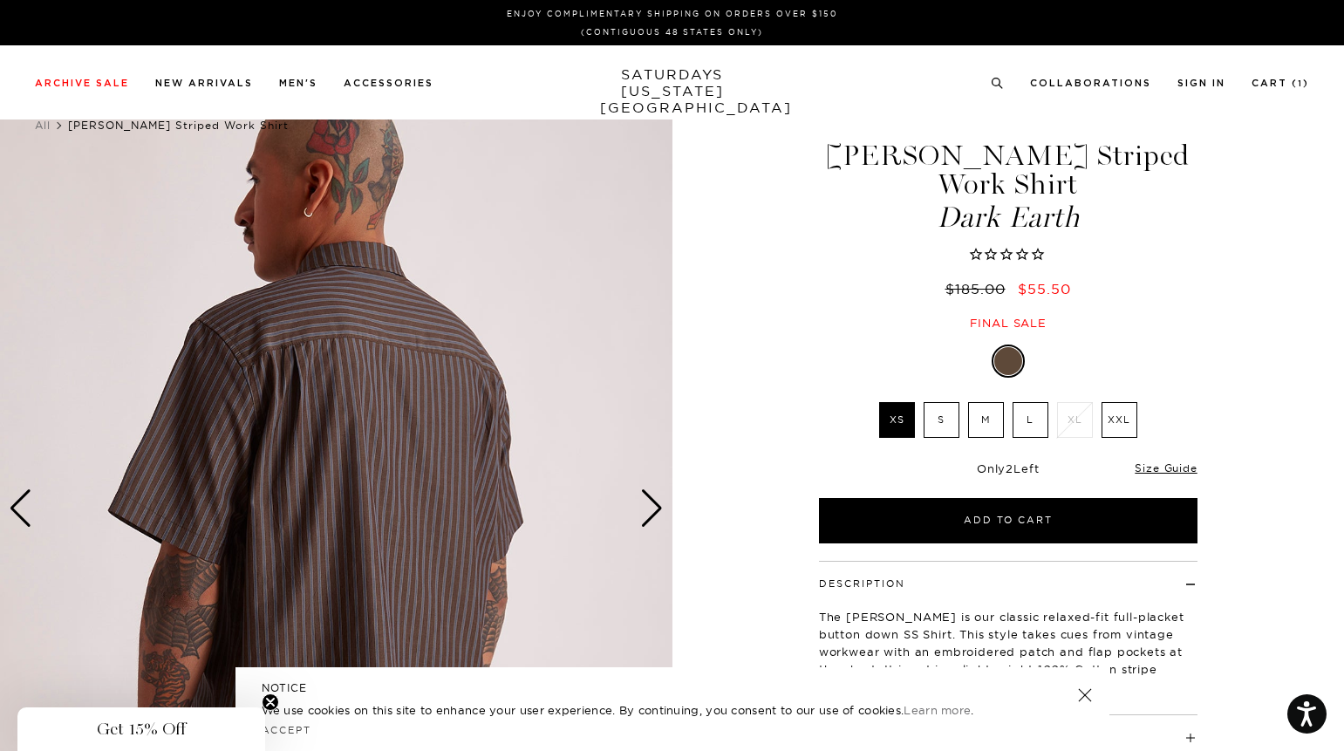
click at [646, 500] on div "Next slide" at bounding box center [652, 508] width 24 height 38
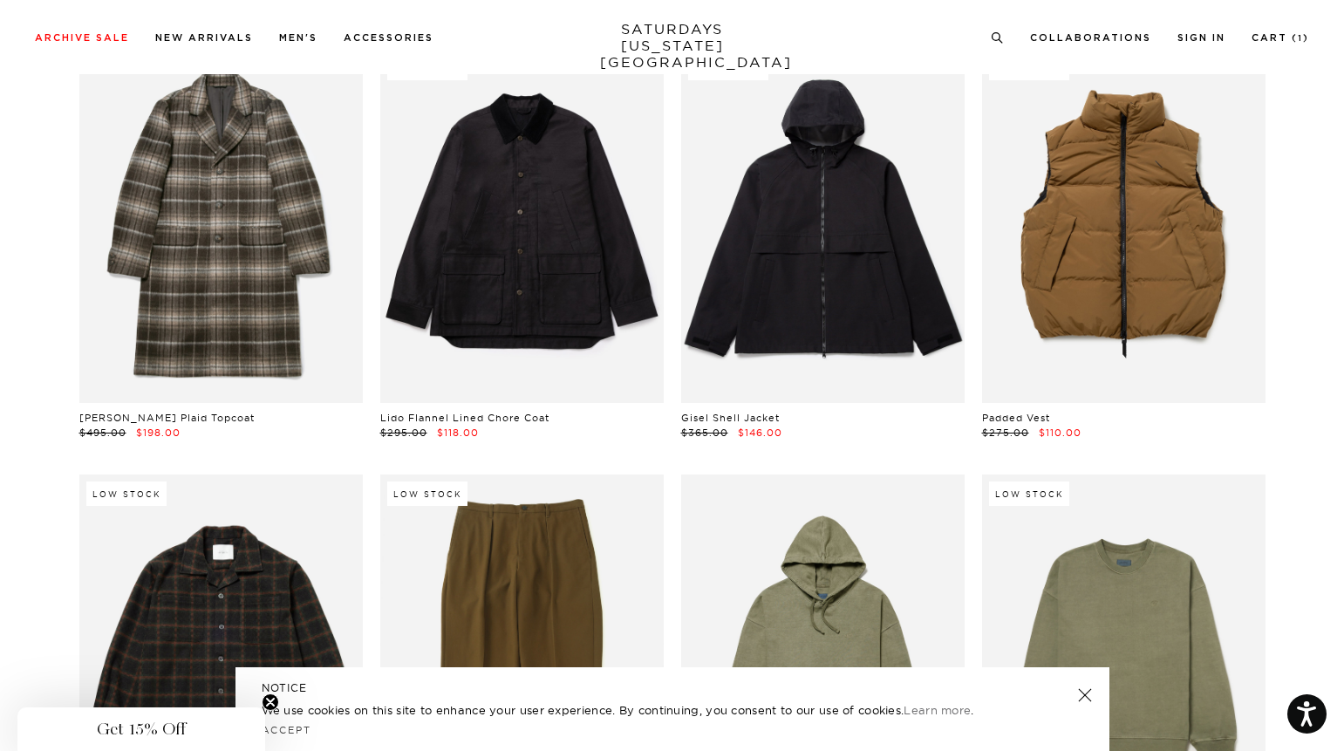
scroll to position [23541, 0]
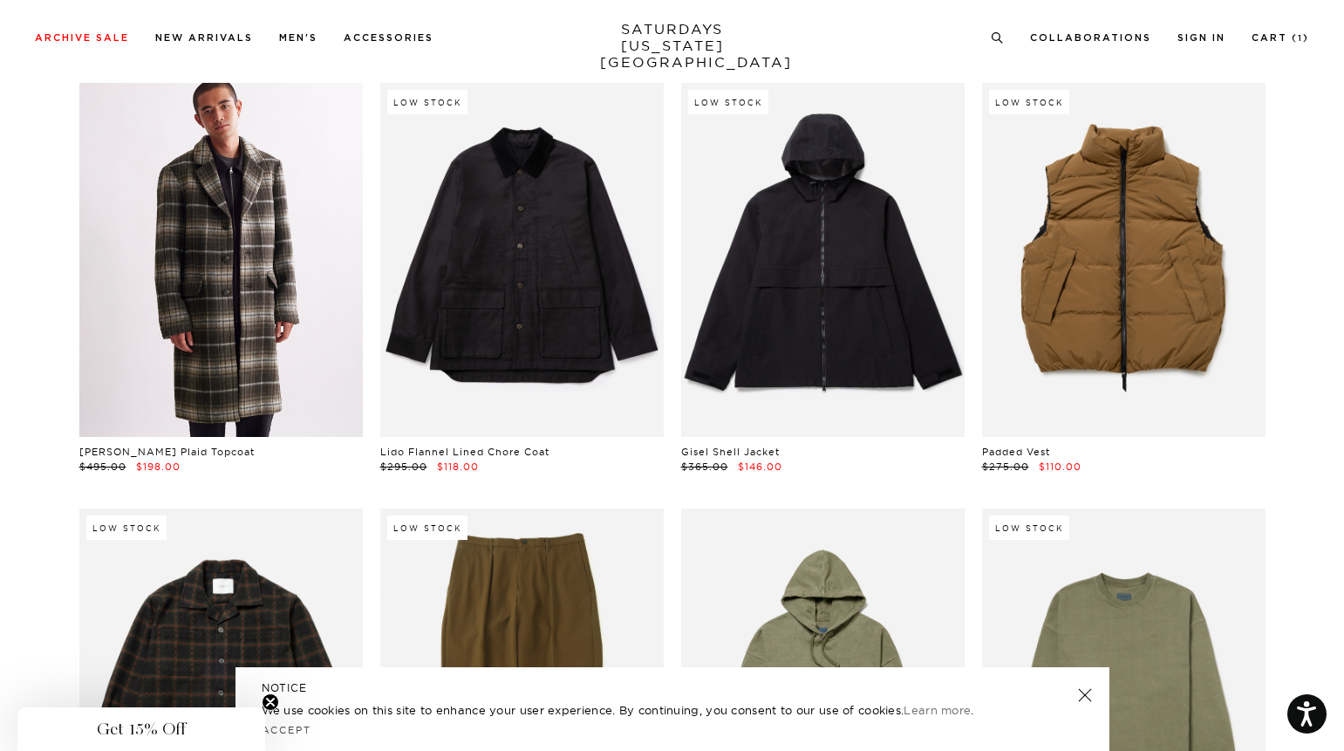
click at [255, 293] on link at bounding box center [220, 260] width 283 height 354
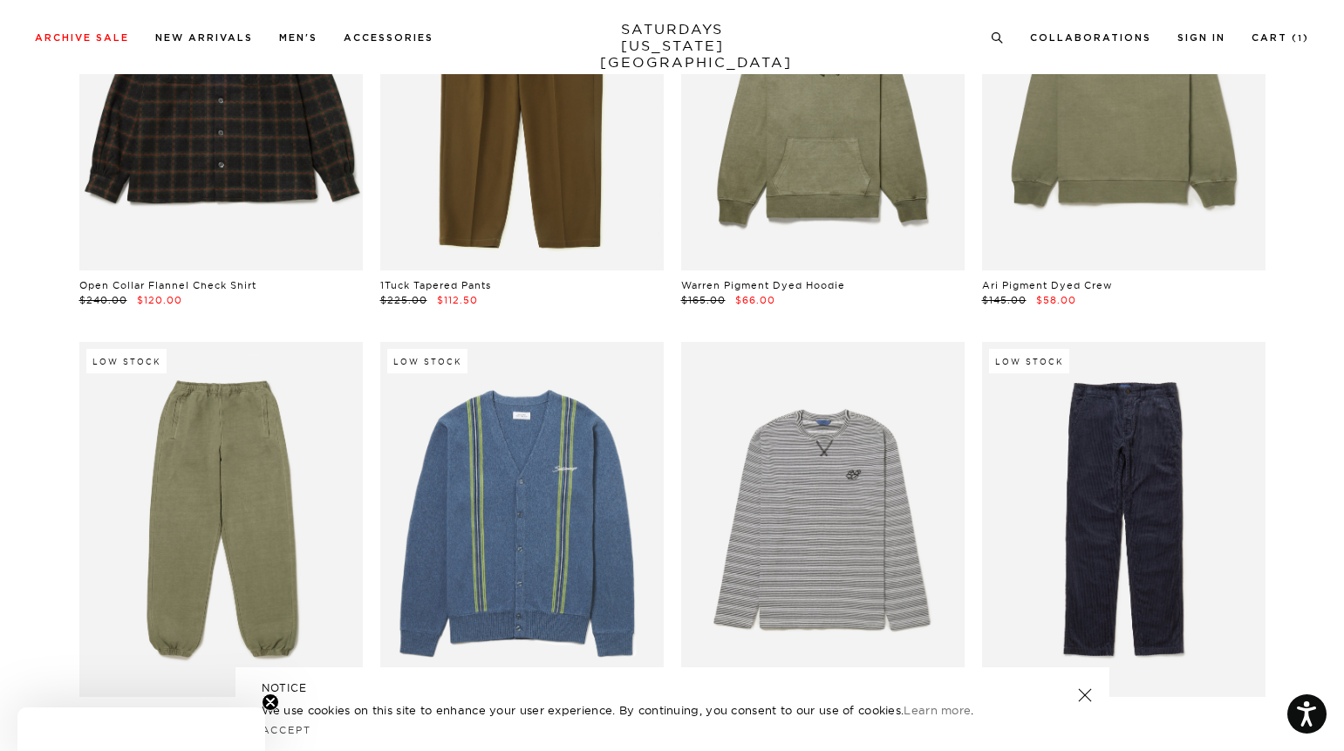
scroll to position [24140, 0]
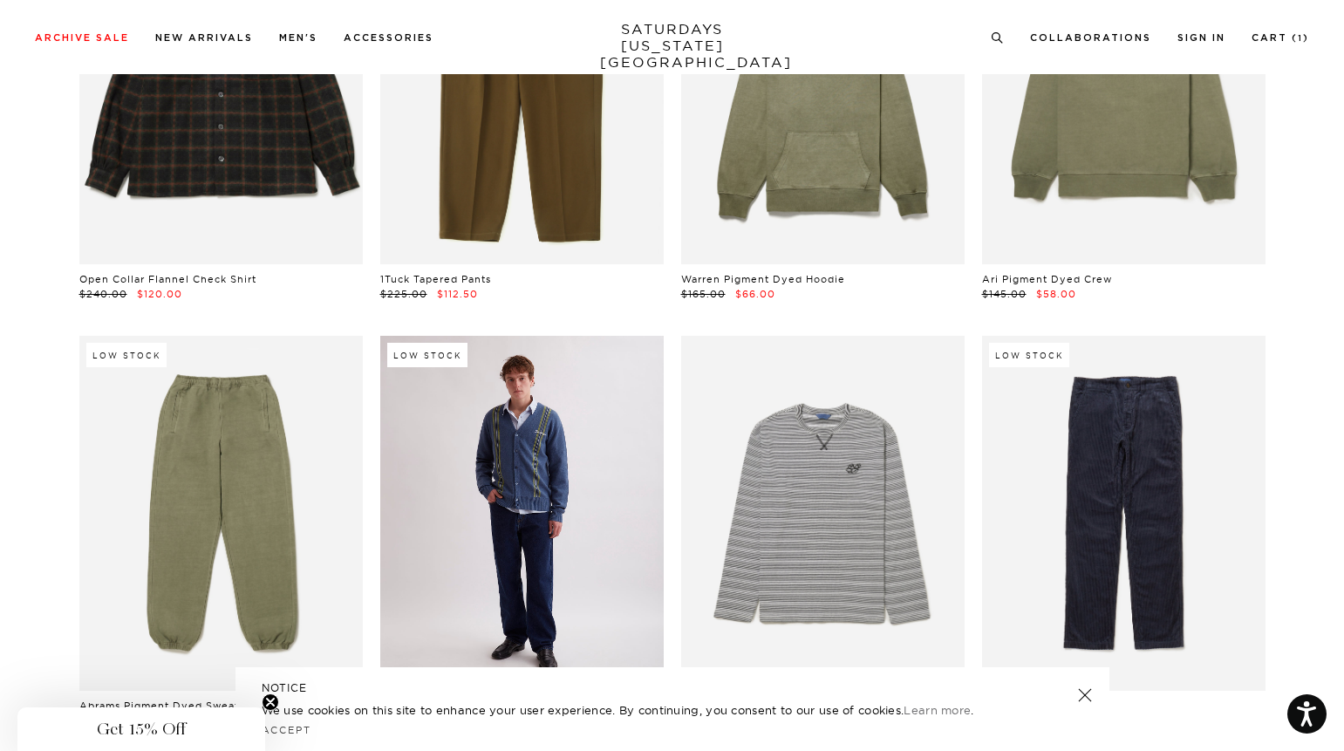
click at [528, 471] on link at bounding box center [521, 513] width 283 height 354
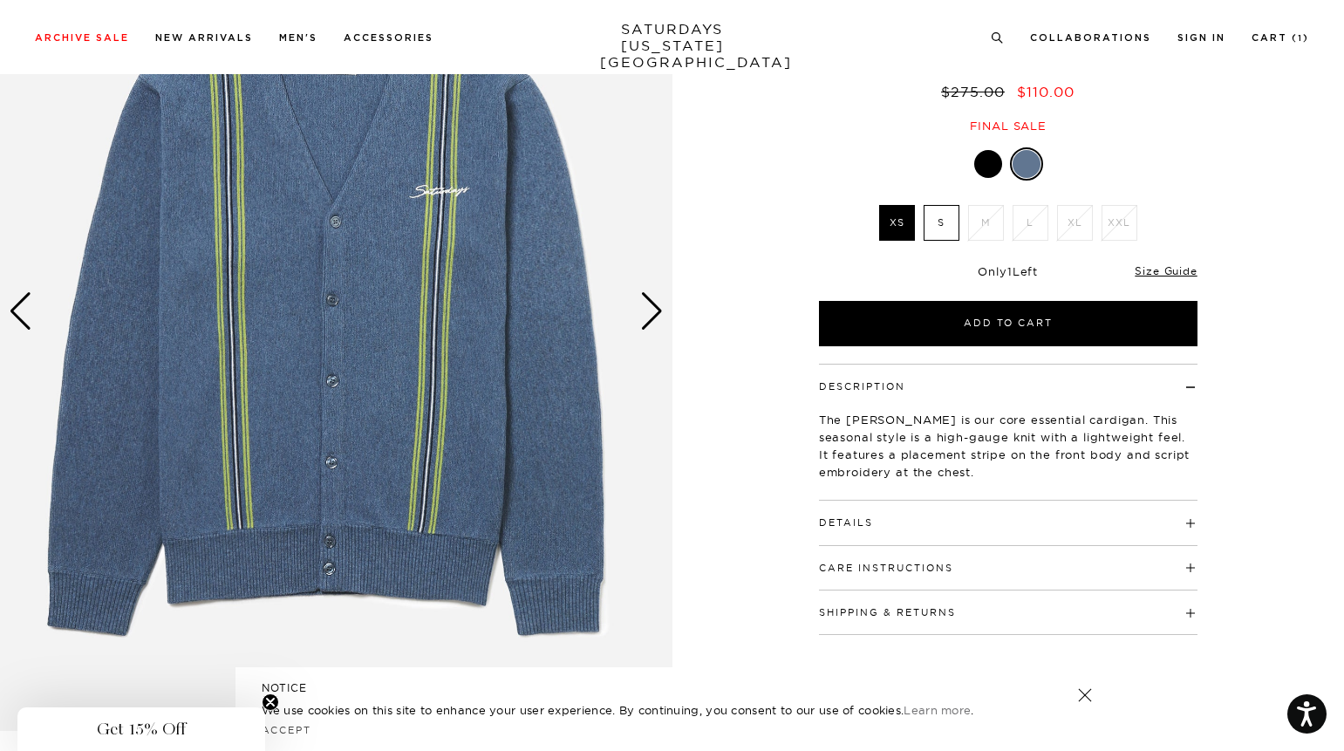
scroll to position [199, 0]
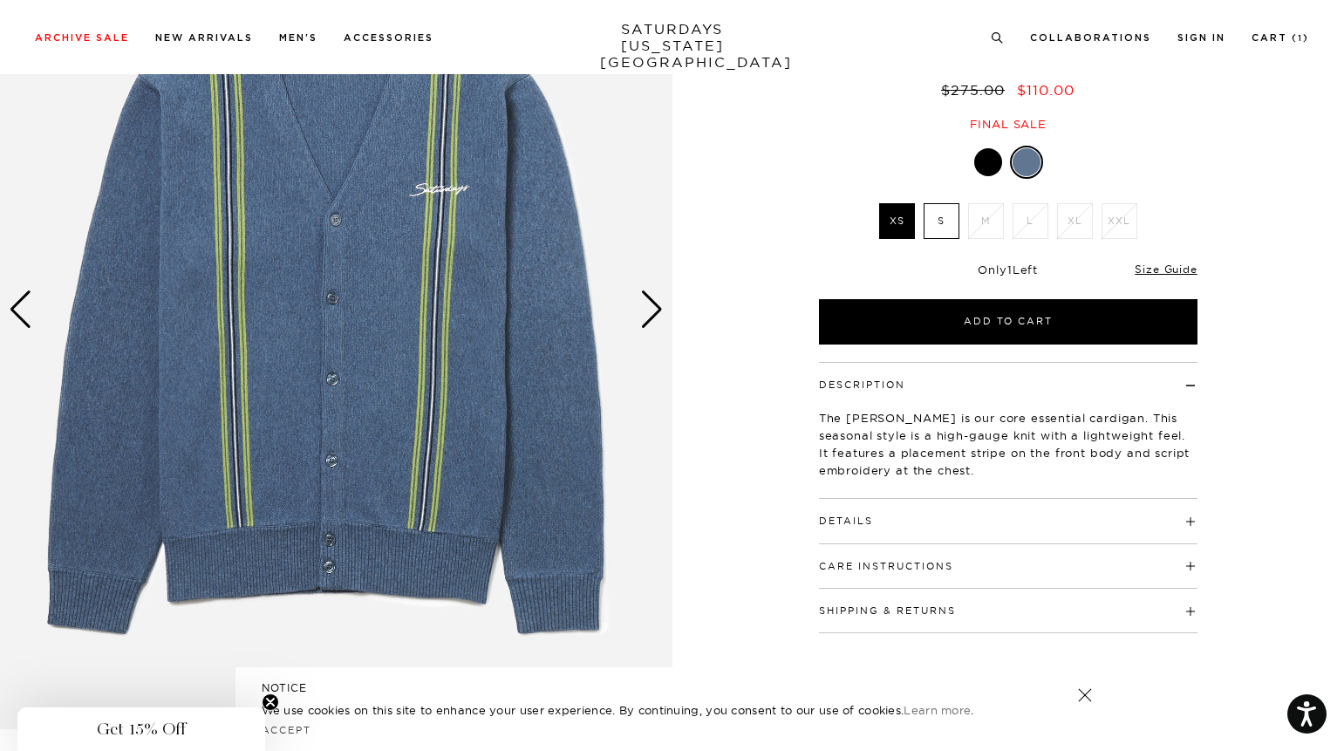
click at [901, 522] on h4 "Details" at bounding box center [1008, 513] width 378 height 29
click at [656, 310] on div "Next slide" at bounding box center [652, 309] width 24 height 38
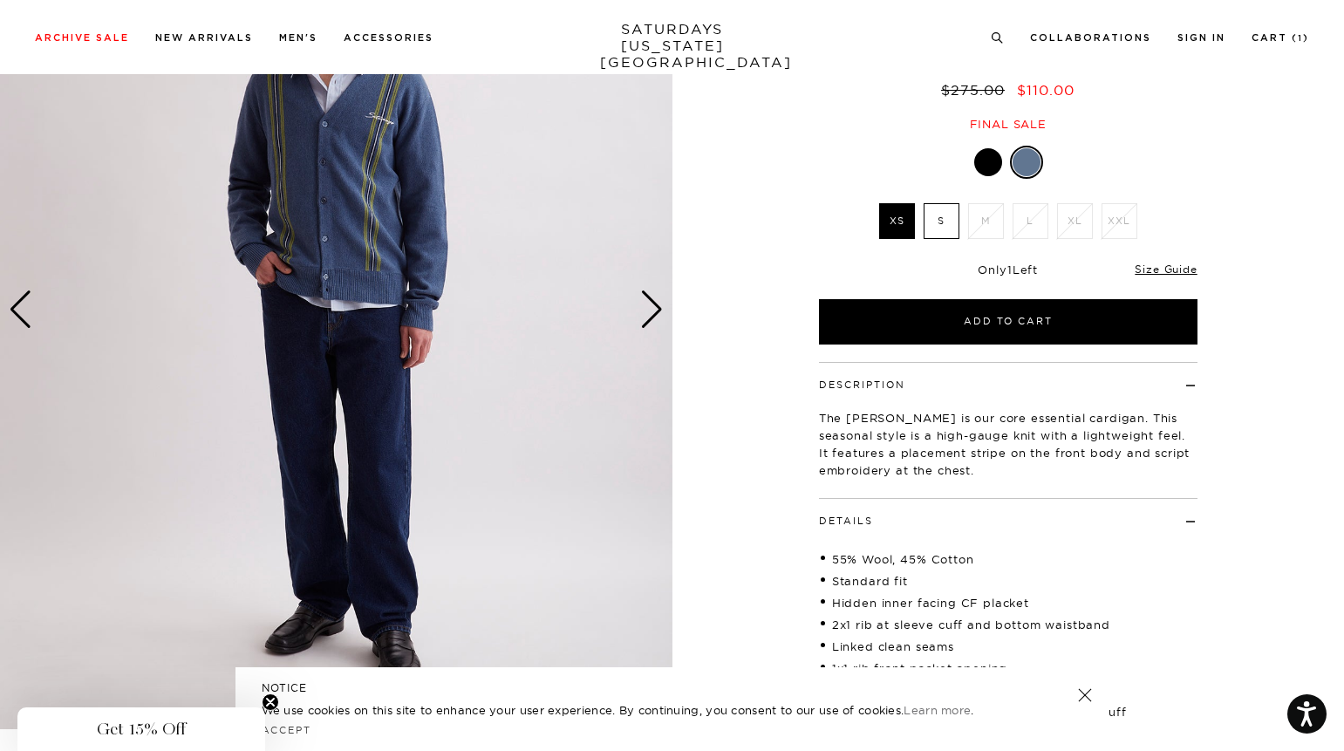
click at [656, 310] on div "Next slide" at bounding box center [652, 309] width 24 height 38
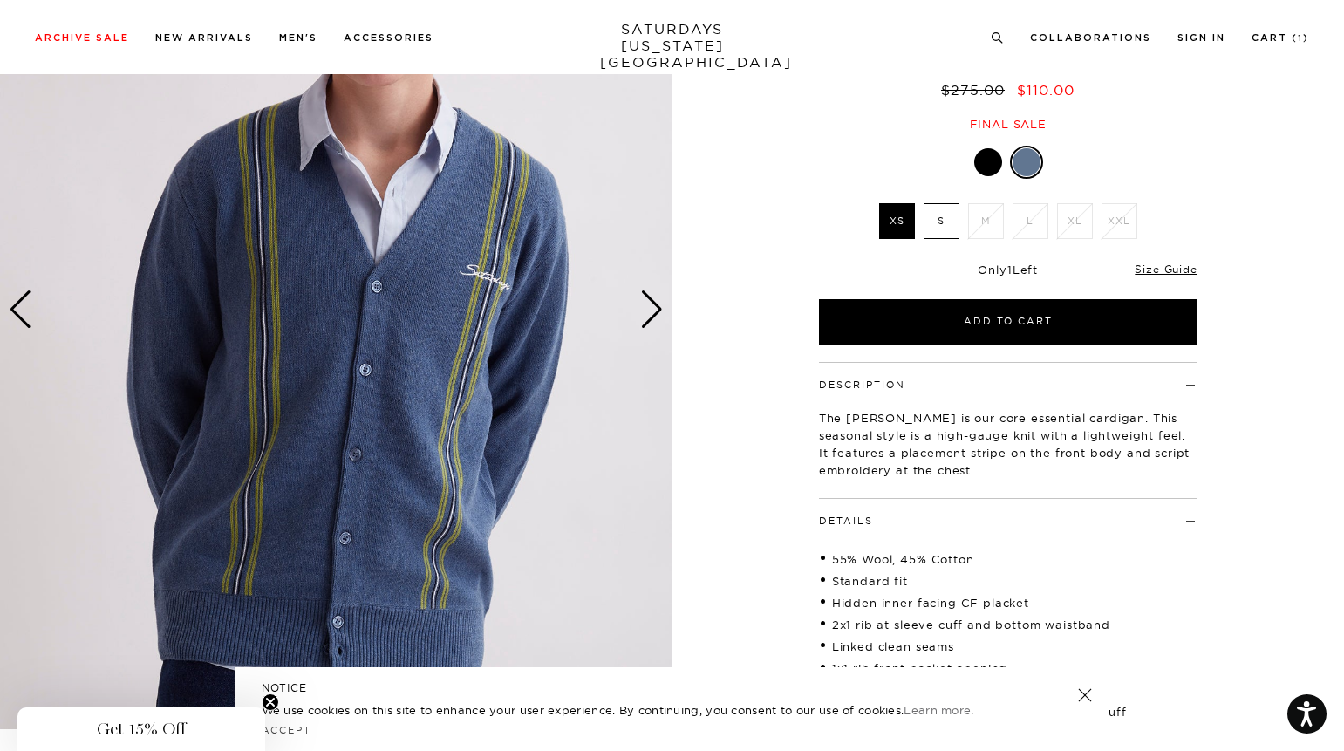
click at [659, 305] on div "Next slide" at bounding box center [652, 309] width 24 height 38
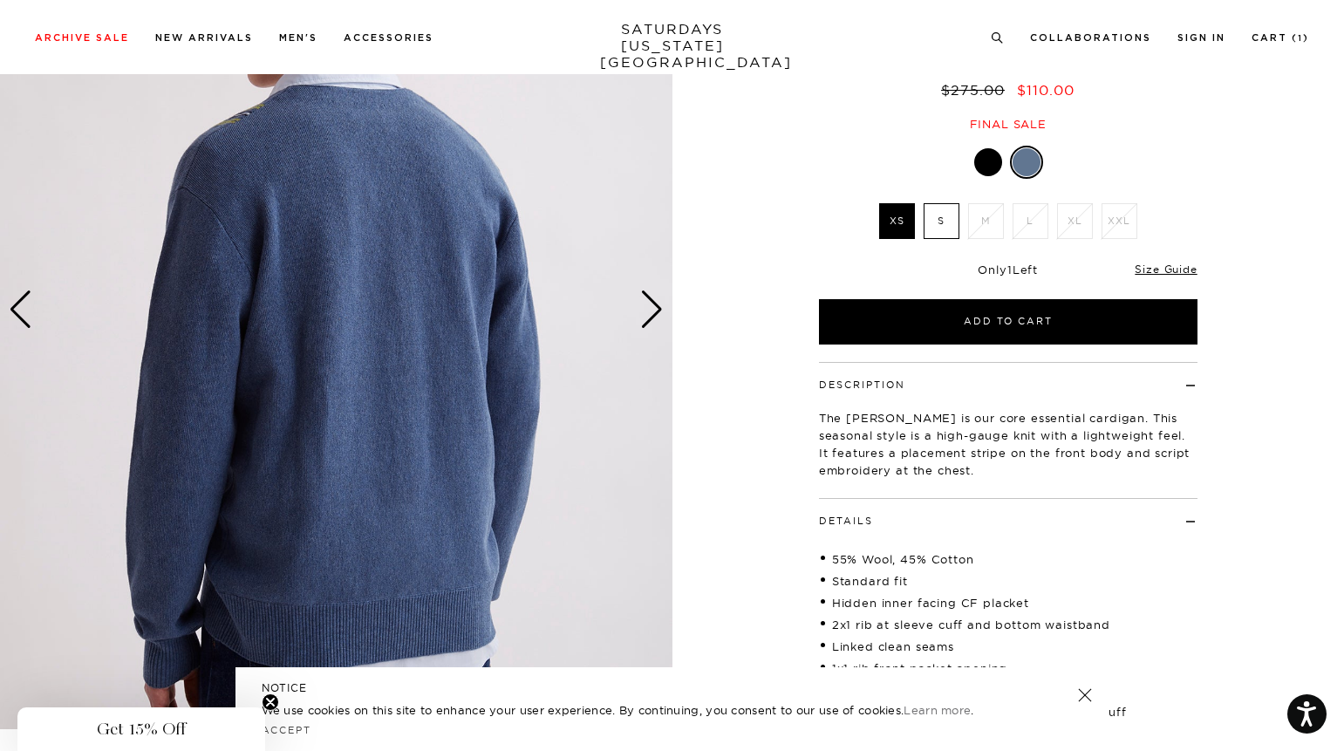
click at [659, 305] on div "Next slide" at bounding box center [652, 309] width 24 height 38
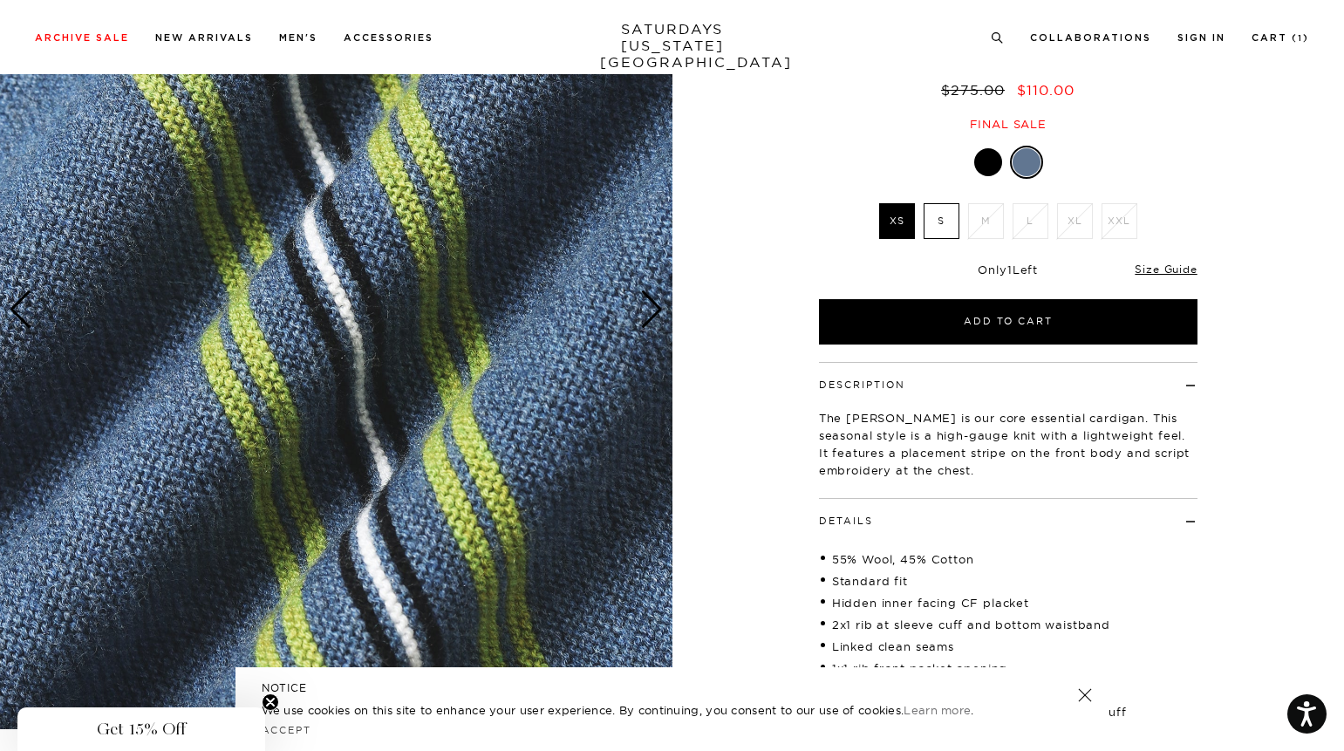
click at [659, 305] on div "Next slide" at bounding box center [652, 309] width 24 height 38
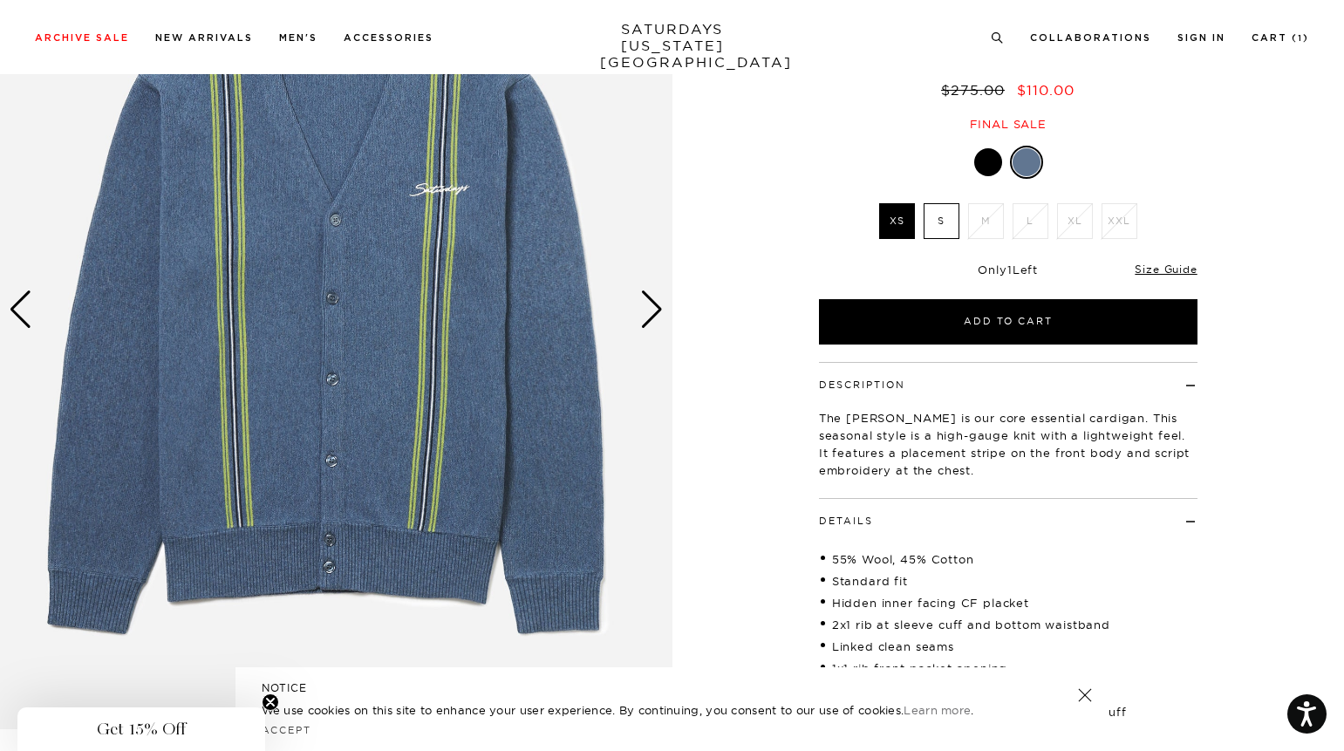
click at [659, 305] on div "Next slide" at bounding box center [652, 309] width 24 height 38
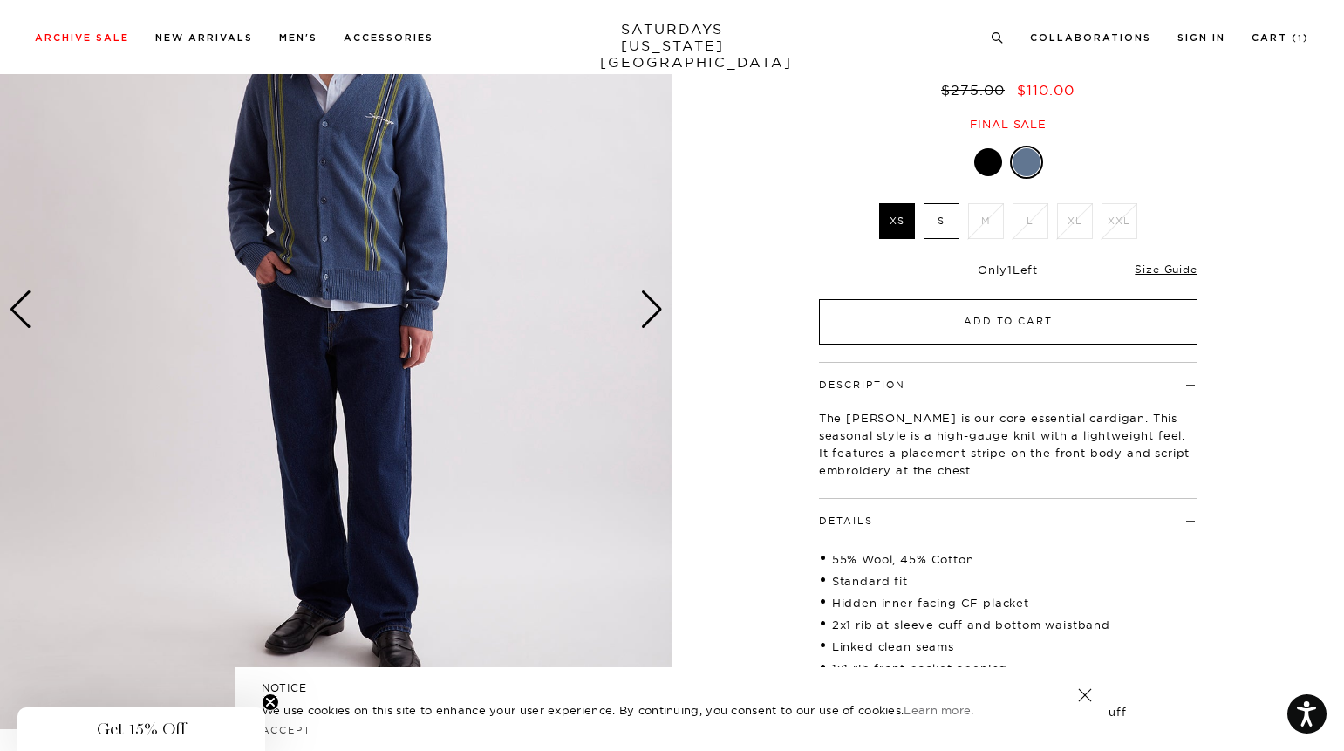
click at [956, 316] on button "Add to Cart" at bounding box center [1008, 321] width 378 height 45
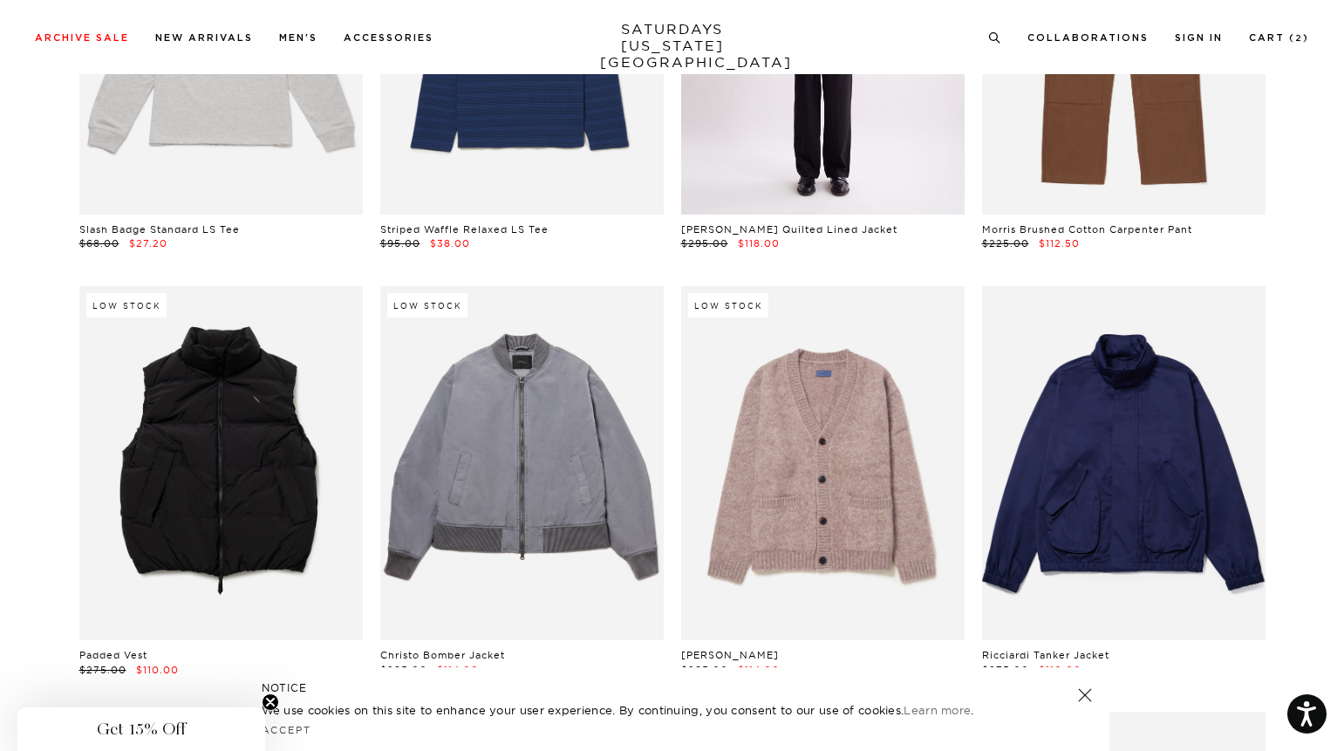
scroll to position [25061, 0]
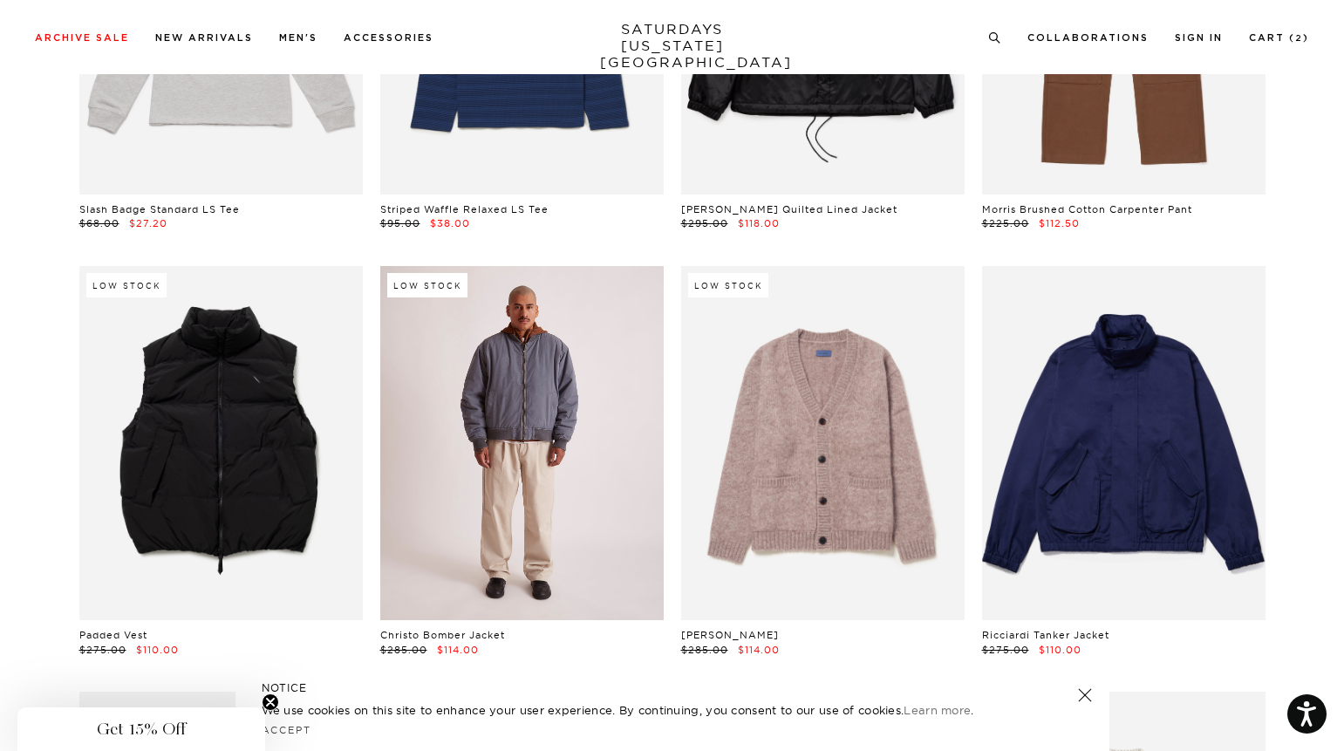
click at [535, 472] on link at bounding box center [521, 443] width 283 height 354
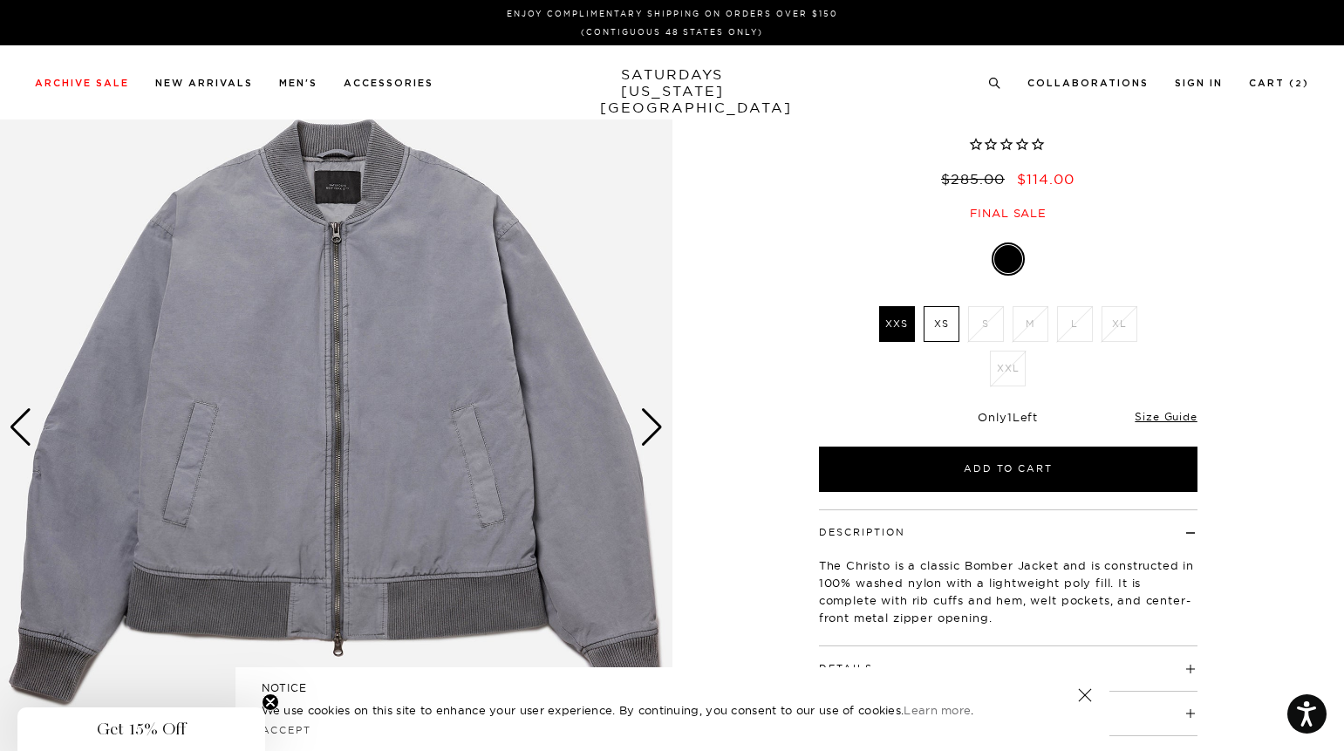
scroll to position [136, 0]
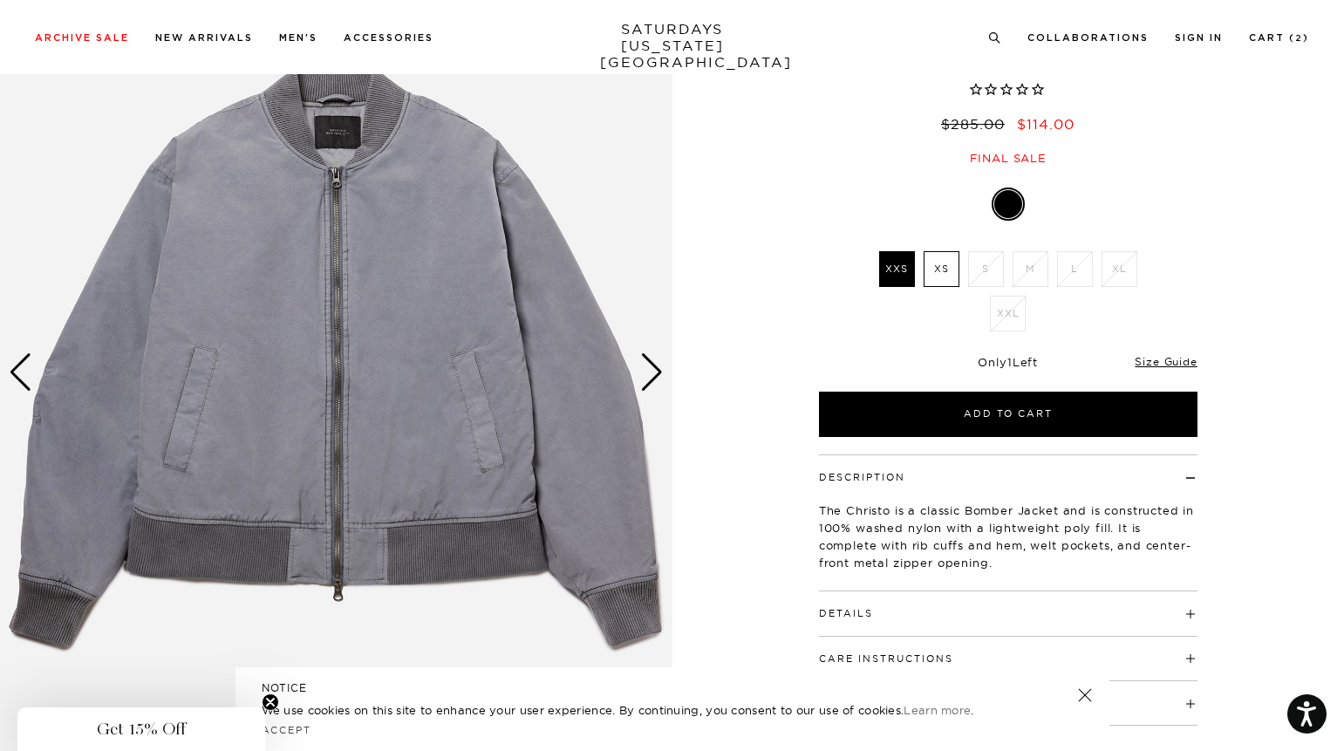
click at [656, 378] on div "Next slide" at bounding box center [652, 372] width 24 height 38
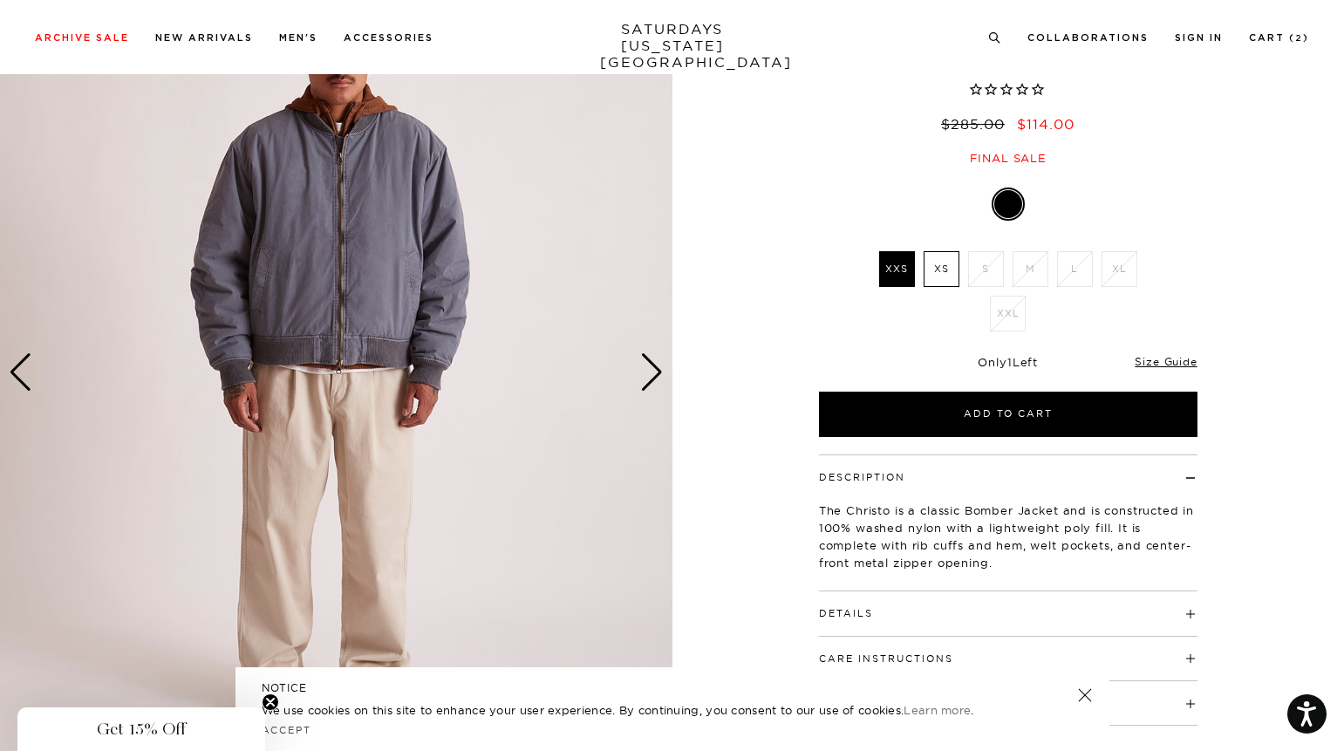
click at [656, 378] on div "Next slide" at bounding box center [652, 372] width 24 height 38
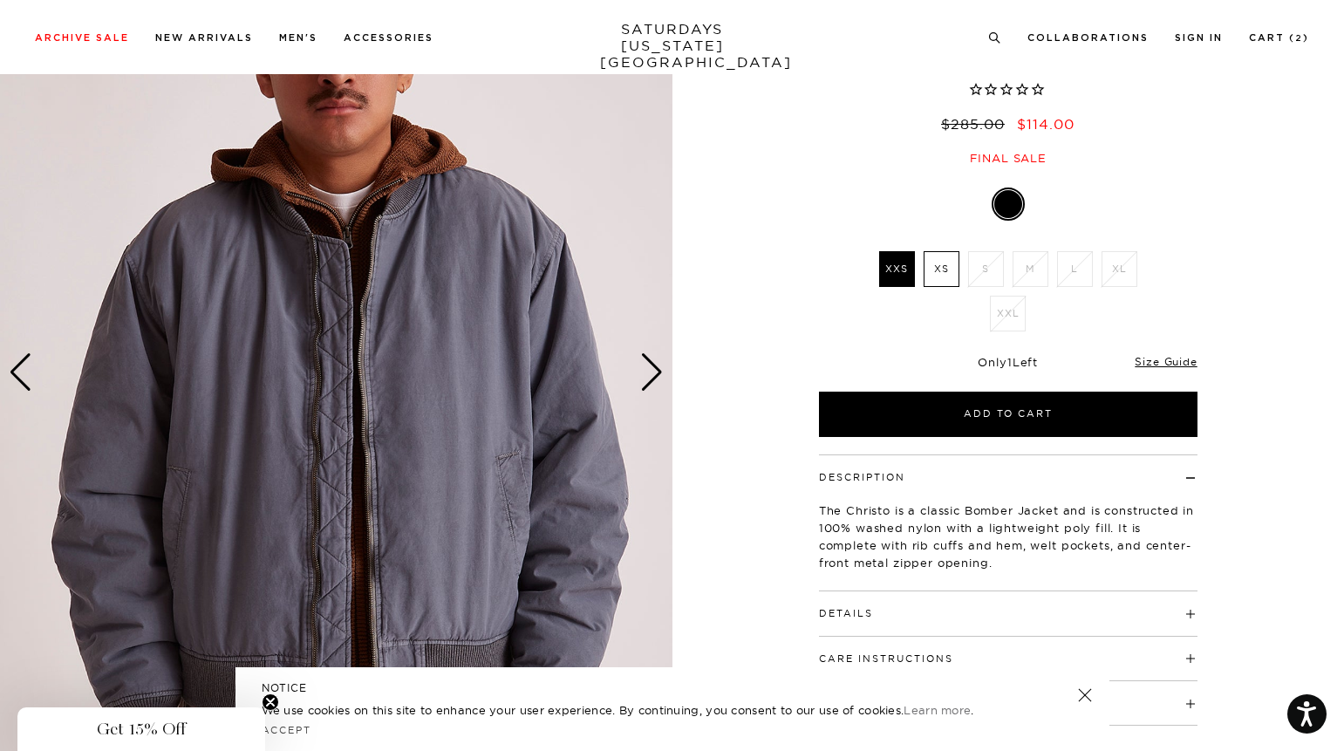
click at [656, 378] on div "Next slide" at bounding box center [652, 372] width 24 height 38
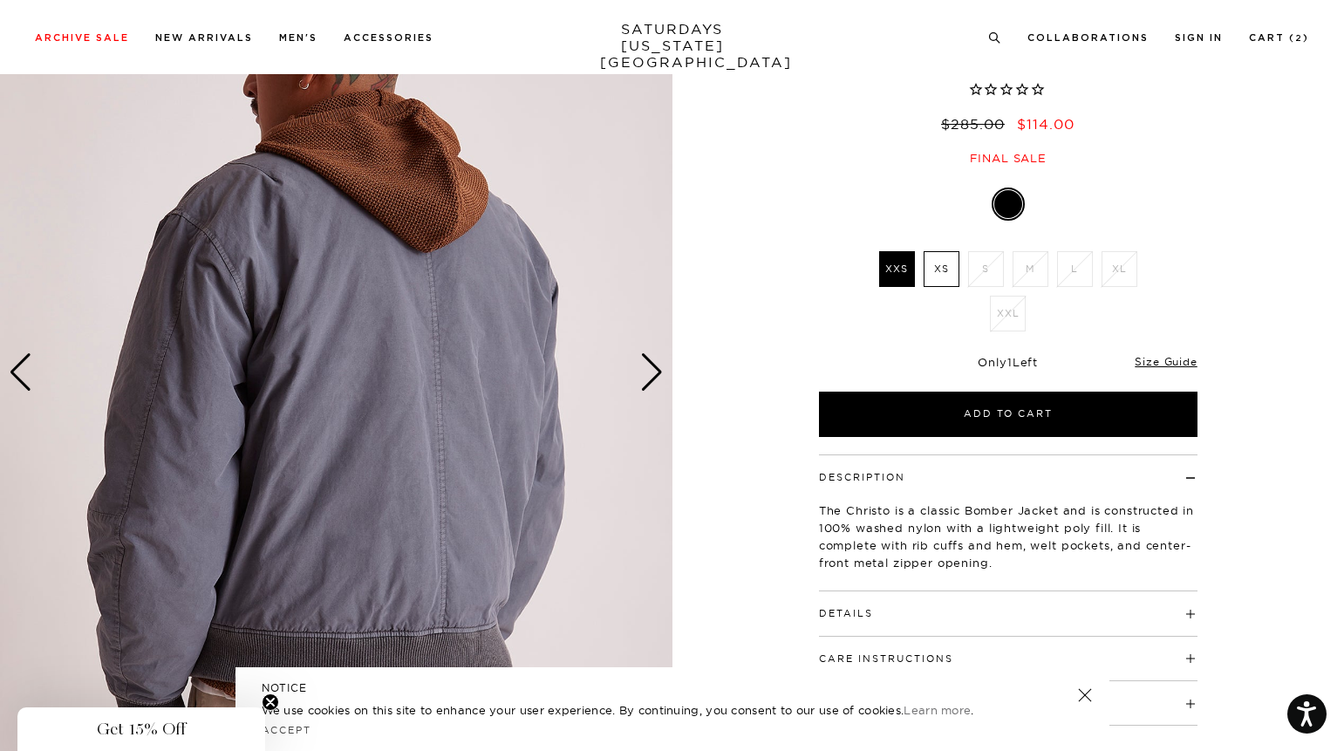
click at [656, 377] on div "Next slide" at bounding box center [652, 372] width 24 height 38
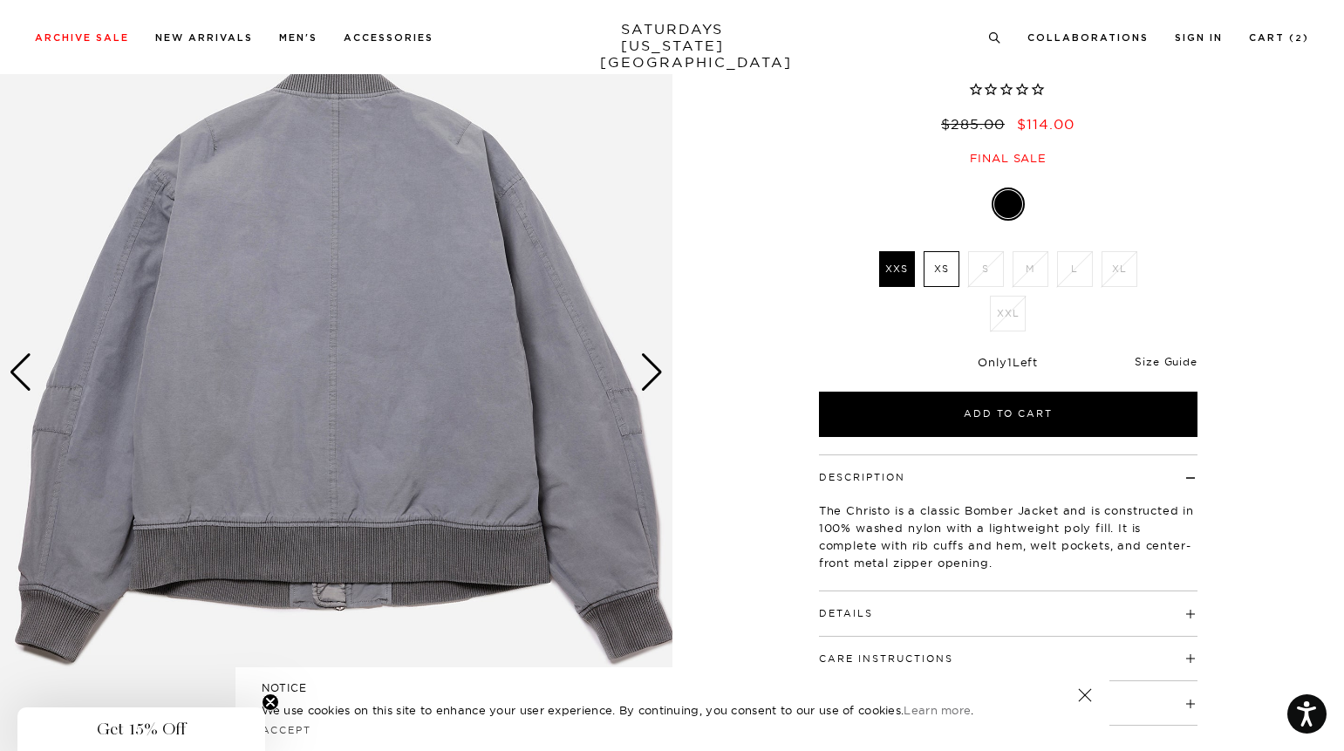
click at [1158, 365] on link "Size Guide" at bounding box center [1165, 361] width 62 height 13
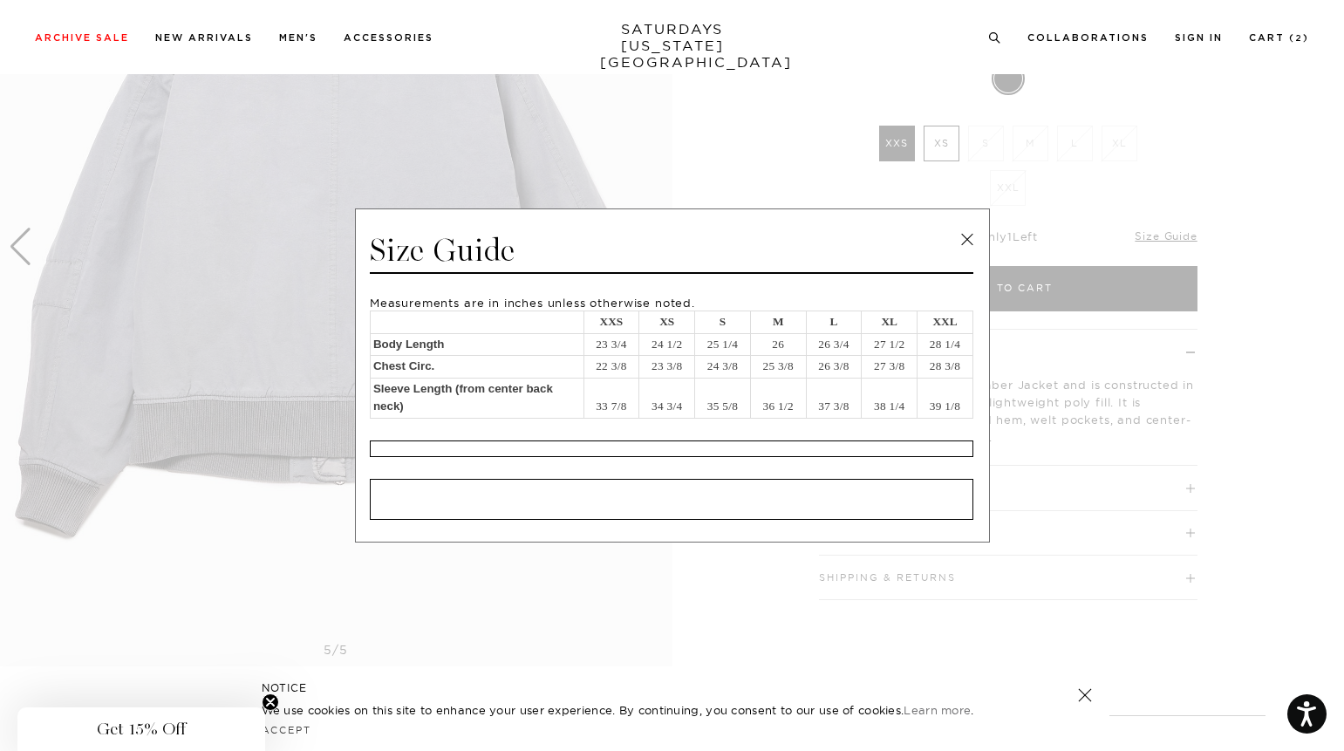
scroll to position [259, 0]
click at [957, 227] on div "Size Guide ​Measurements are in inches unless otherwise noted. XXS XS S M L XL …" at bounding box center [672, 374] width 635 height 333
click at [965, 245] on link at bounding box center [967, 240] width 26 height 26
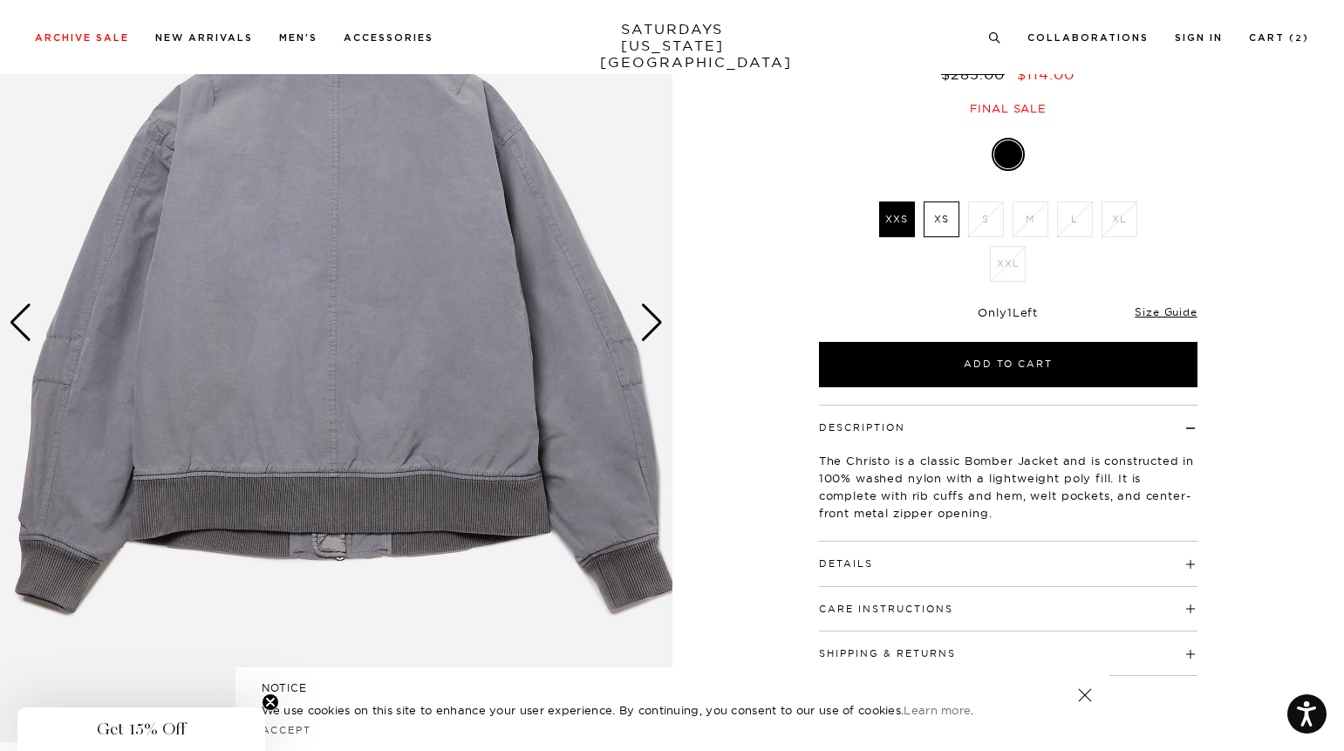
scroll to position [179, 0]
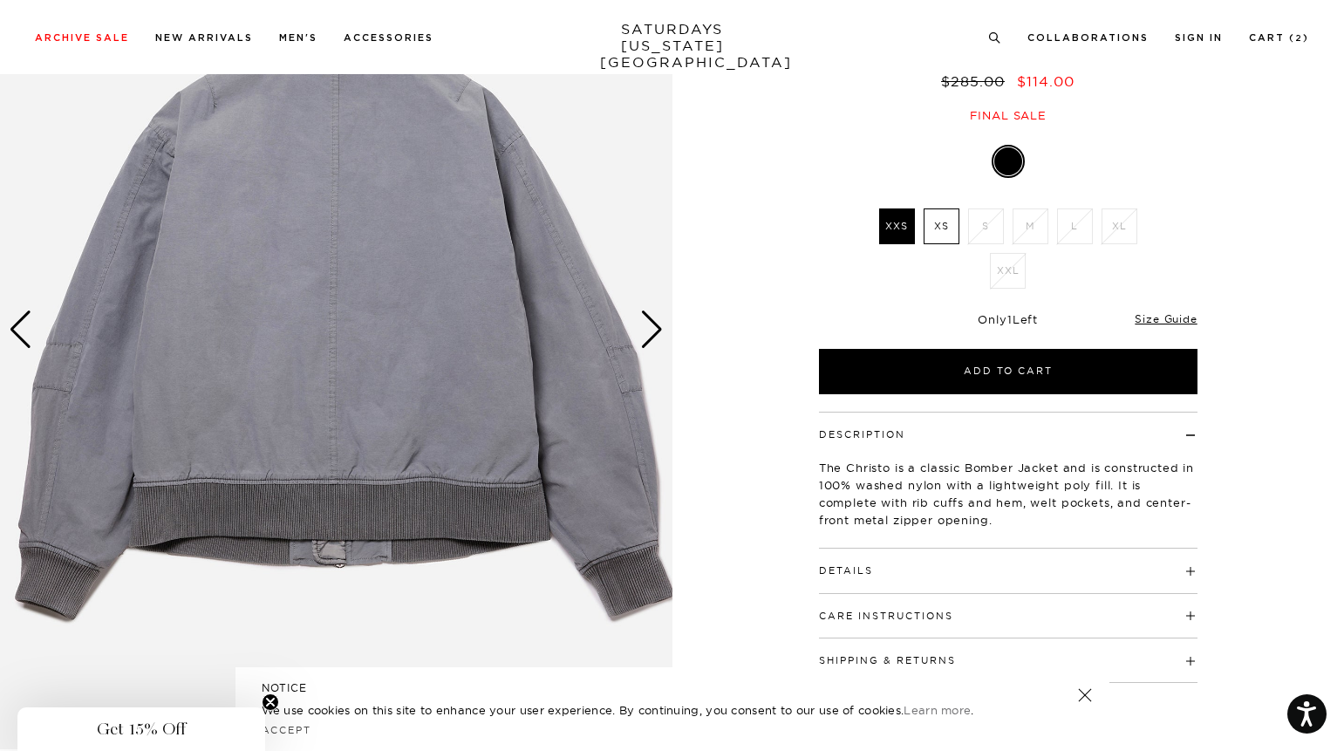
click at [945, 222] on label "XS" at bounding box center [941, 226] width 36 height 36
click at [0, 0] on input "XS" at bounding box center [0, 0] width 0 height 0
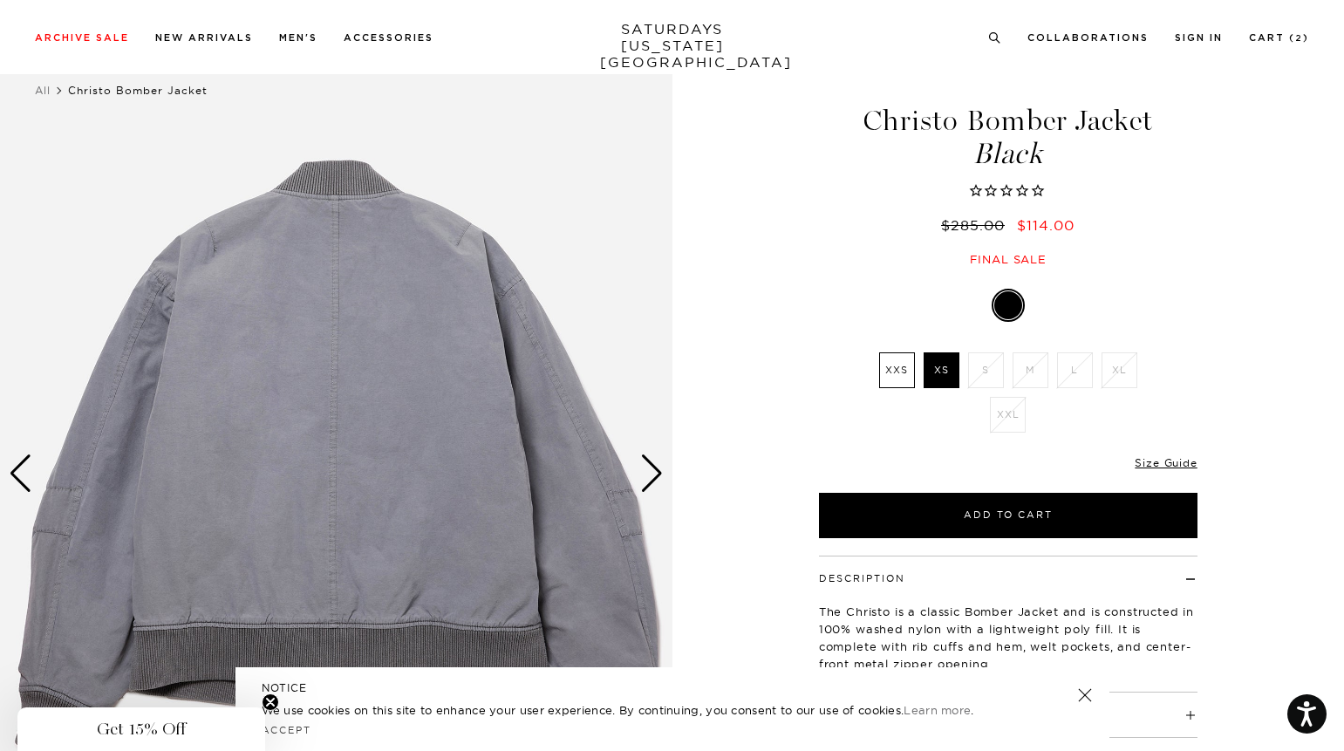
scroll to position [152, 0]
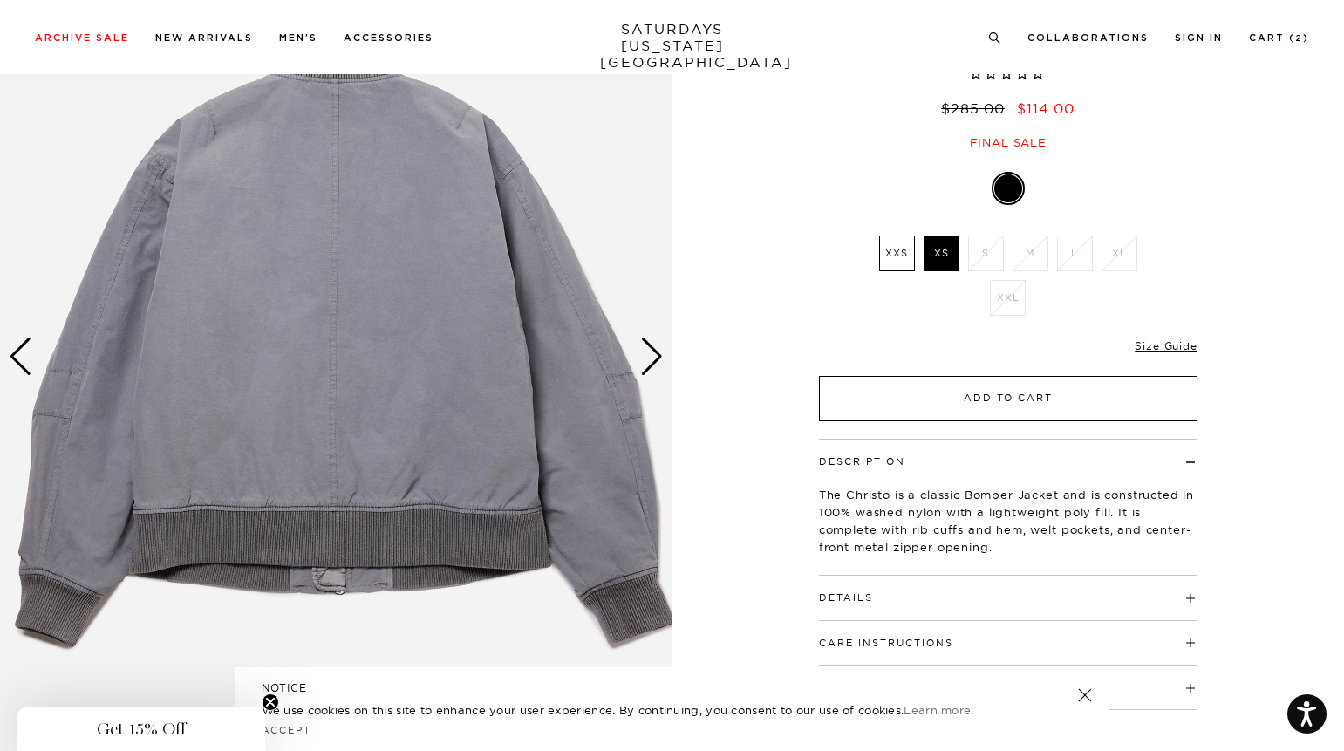
click at [927, 392] on button "Add to Cart" at bounding box center [1008, 398] width 378 height 45
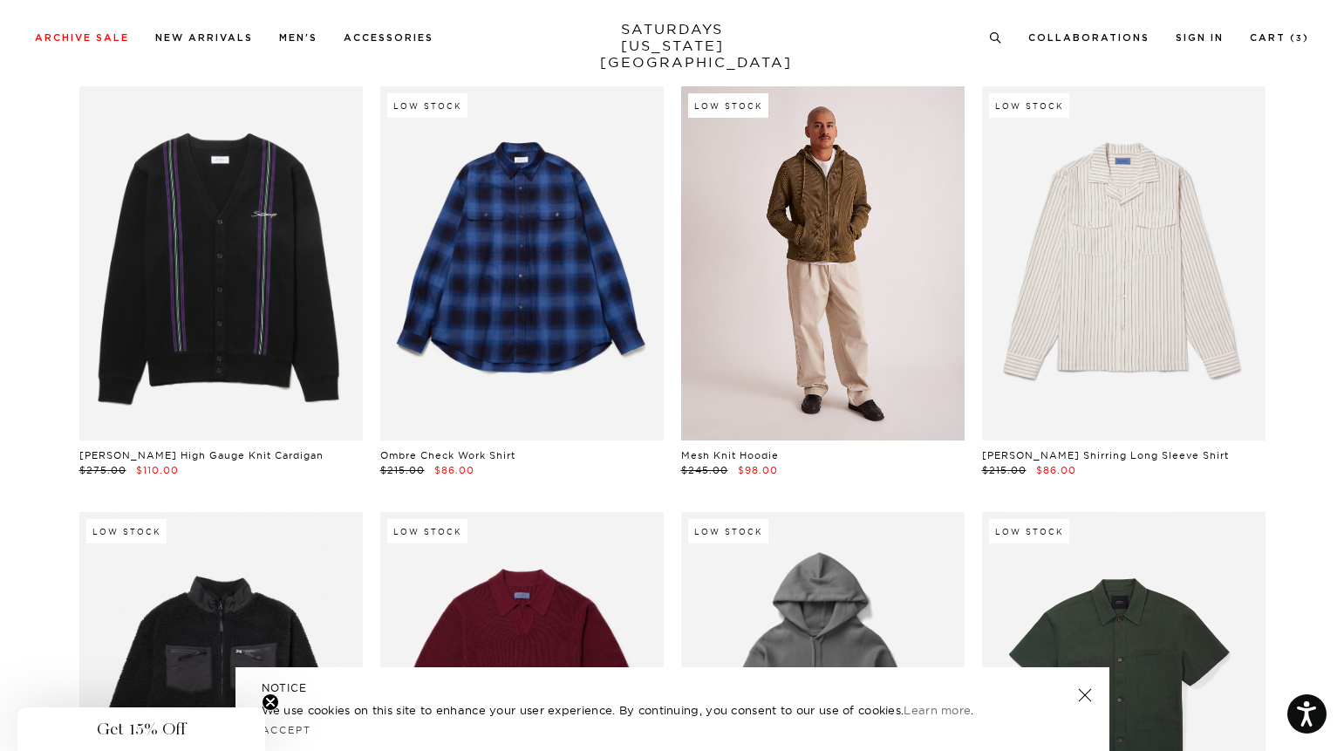
scroll to position [25659, 0]
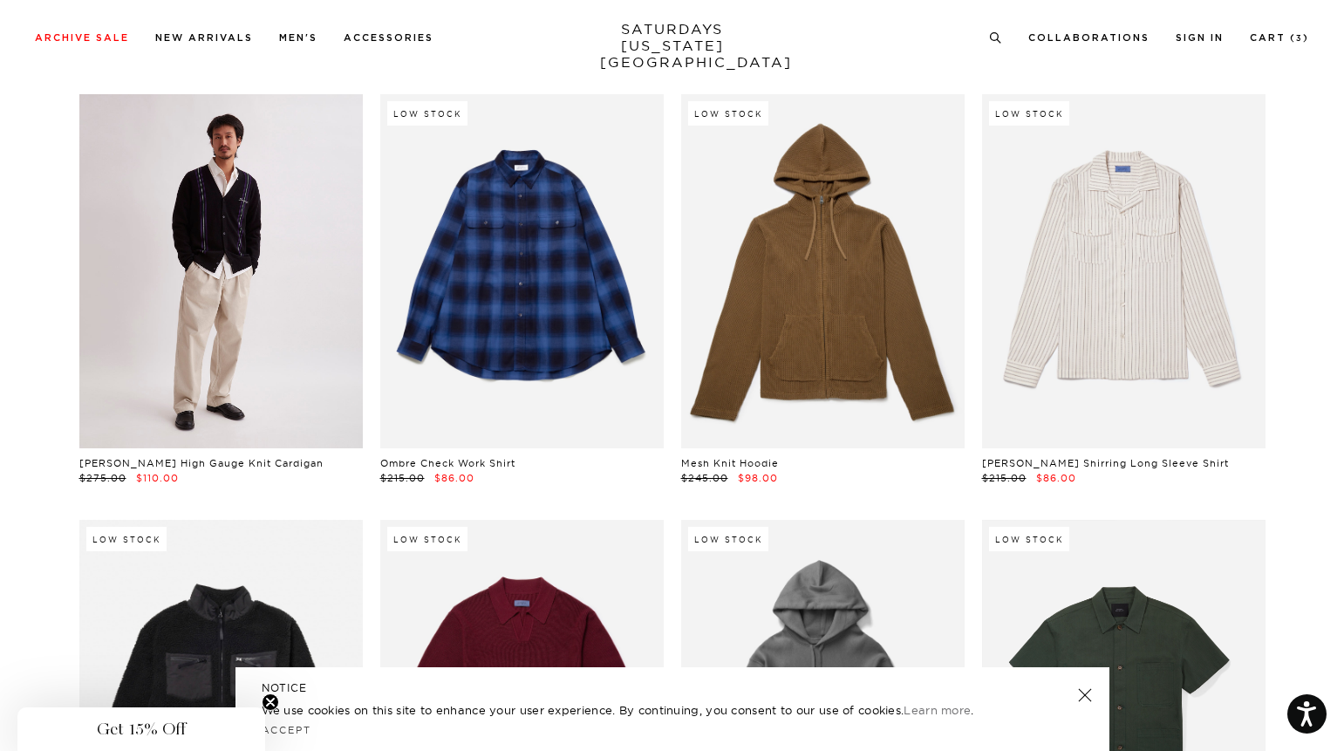
click at [194, 323] on link at bounding box center [220, 271] width 283 height 354
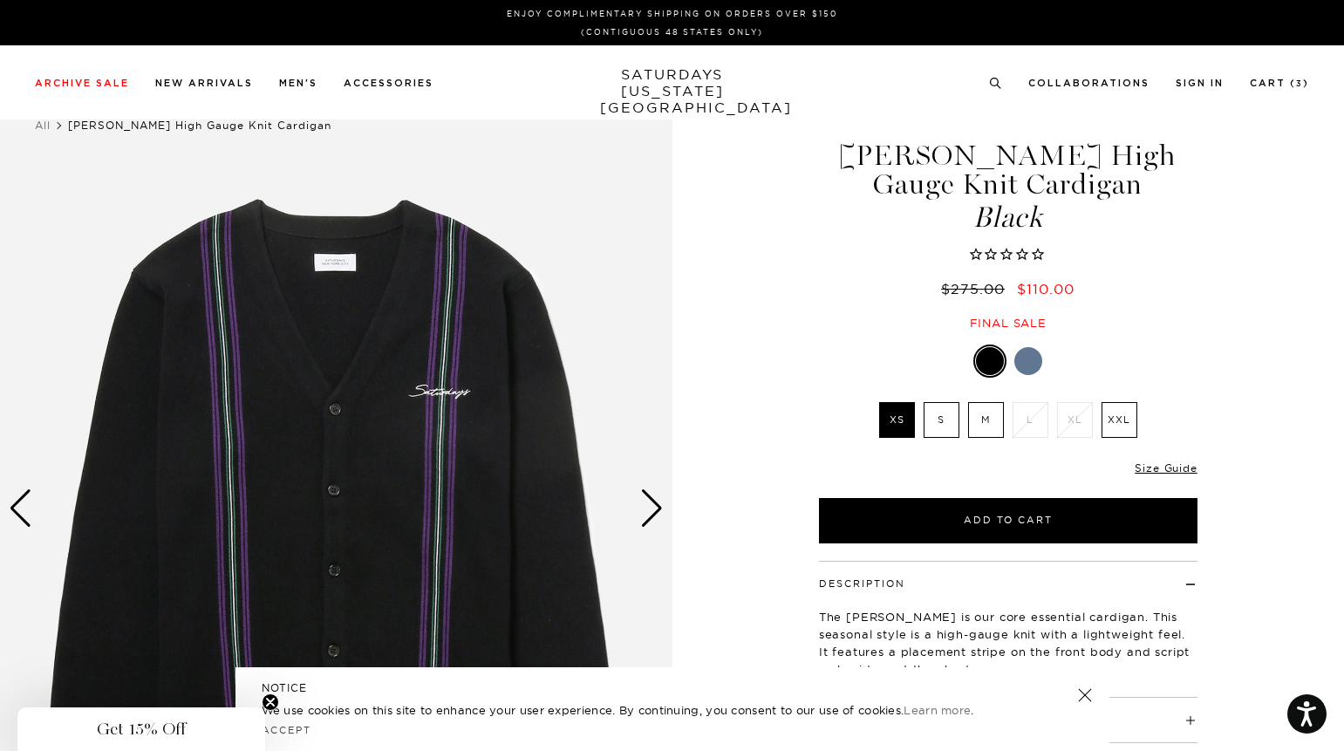
click at [631, 506] on img at bounding box center [336, 508] width 672 height 840
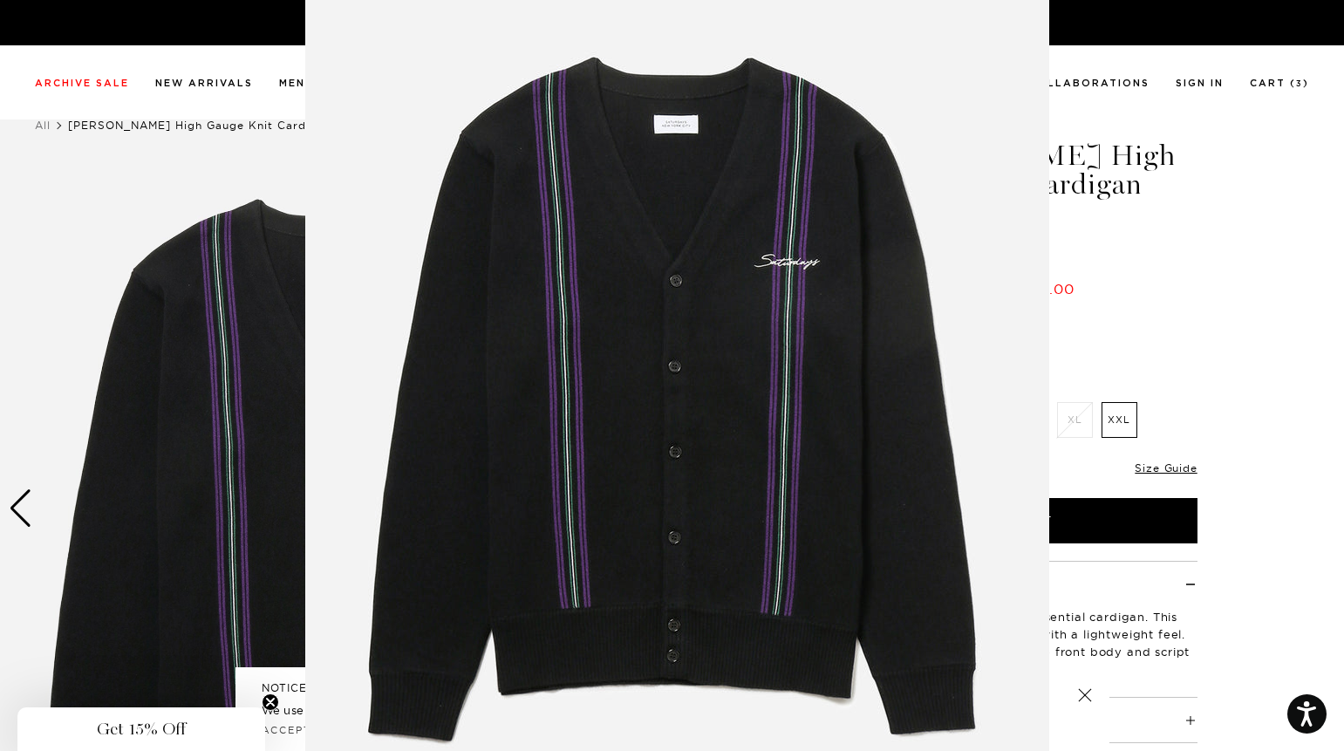
scroll to position [63, 0]
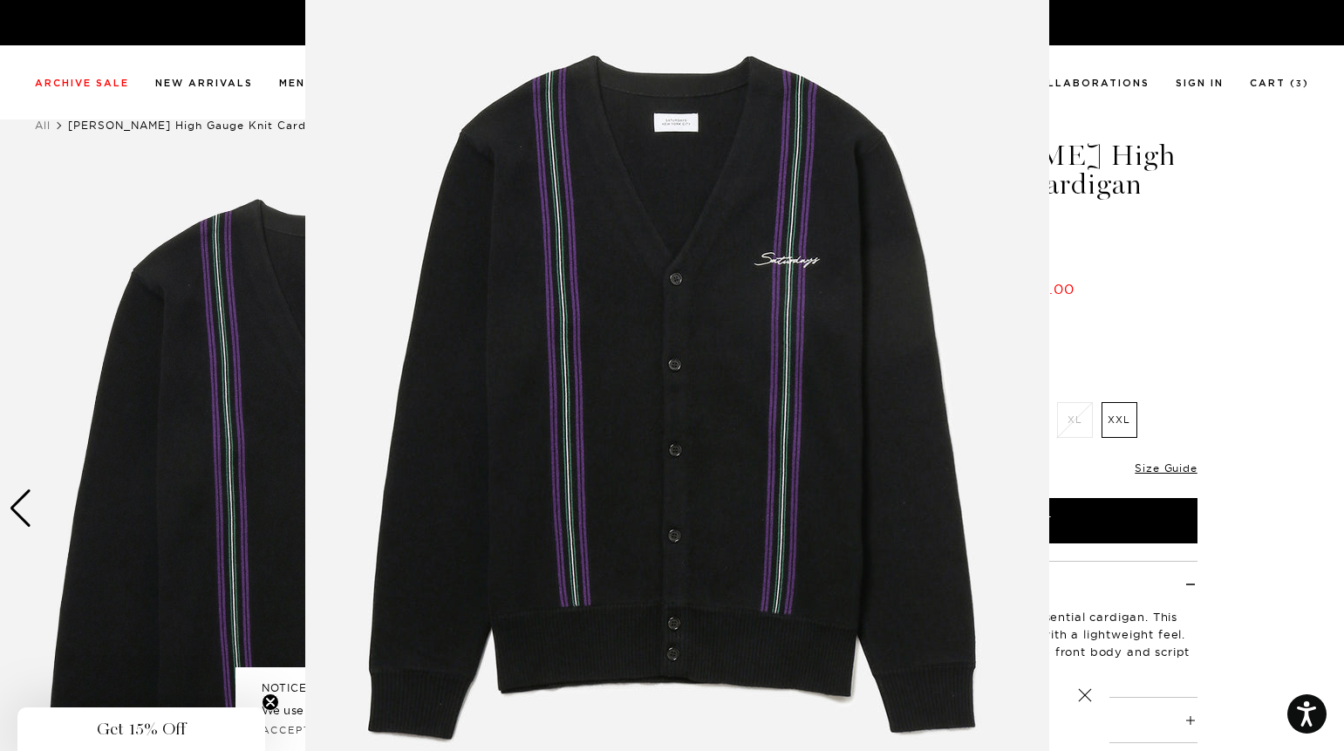
click at [950, 392] on img at bounding box center [677, 383] width 744 height 893
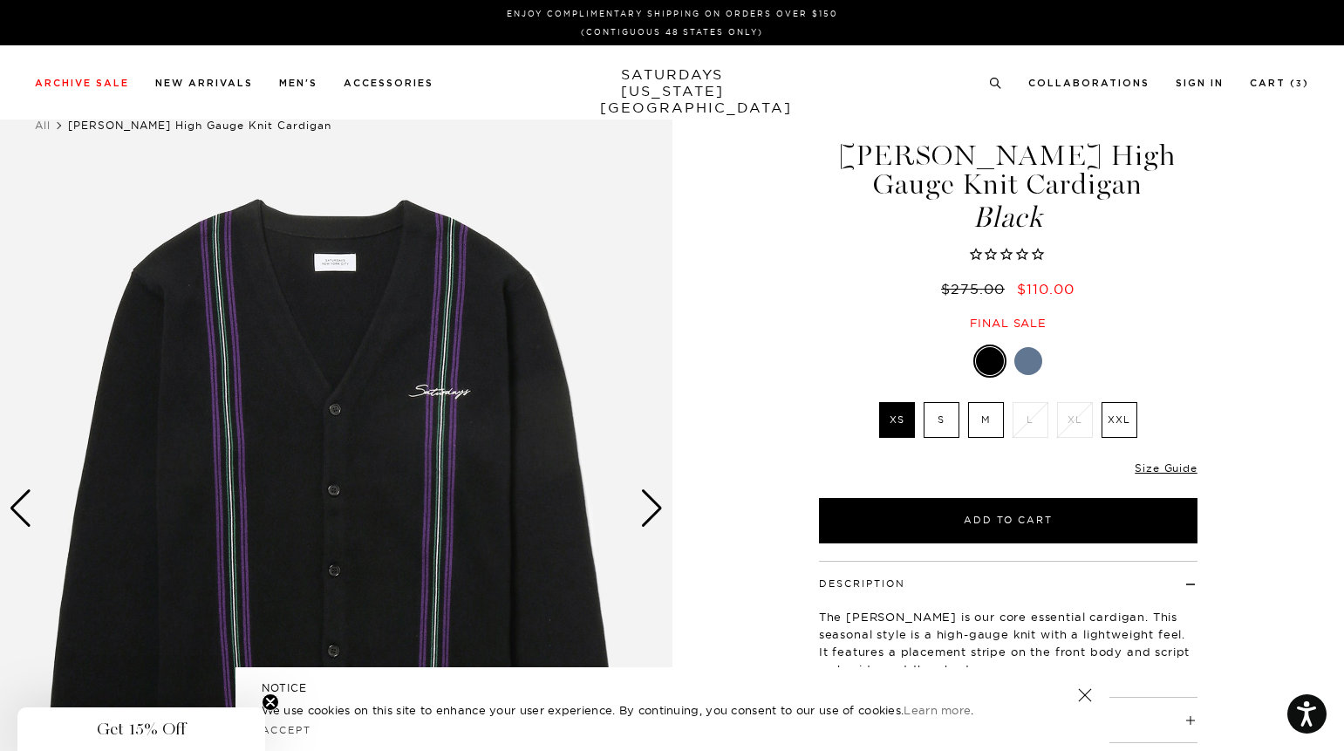
scroll to position [0, 0]
click at [638, 507] on img at bounding box center [336, 508] width 672 height 840
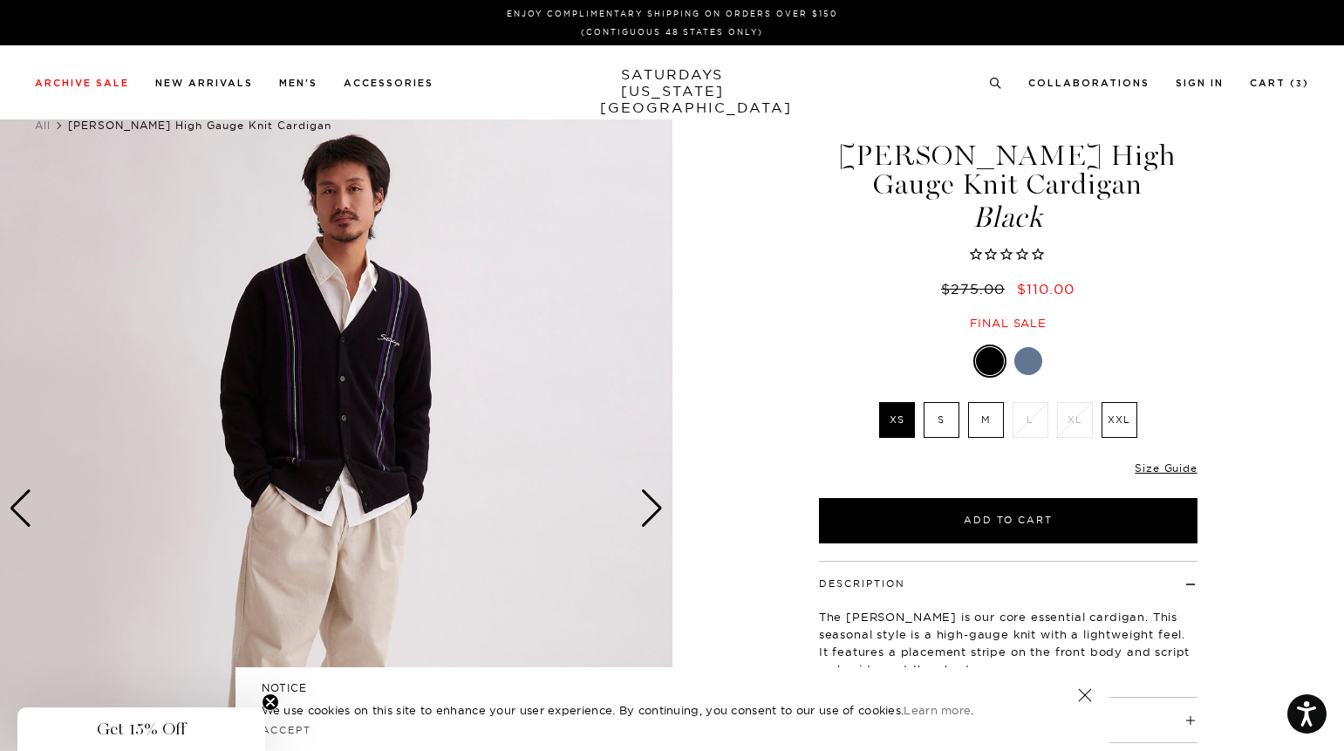
click at [644, 504] on div "Next slide" at bounding box center [652, 508] width 24 height 38
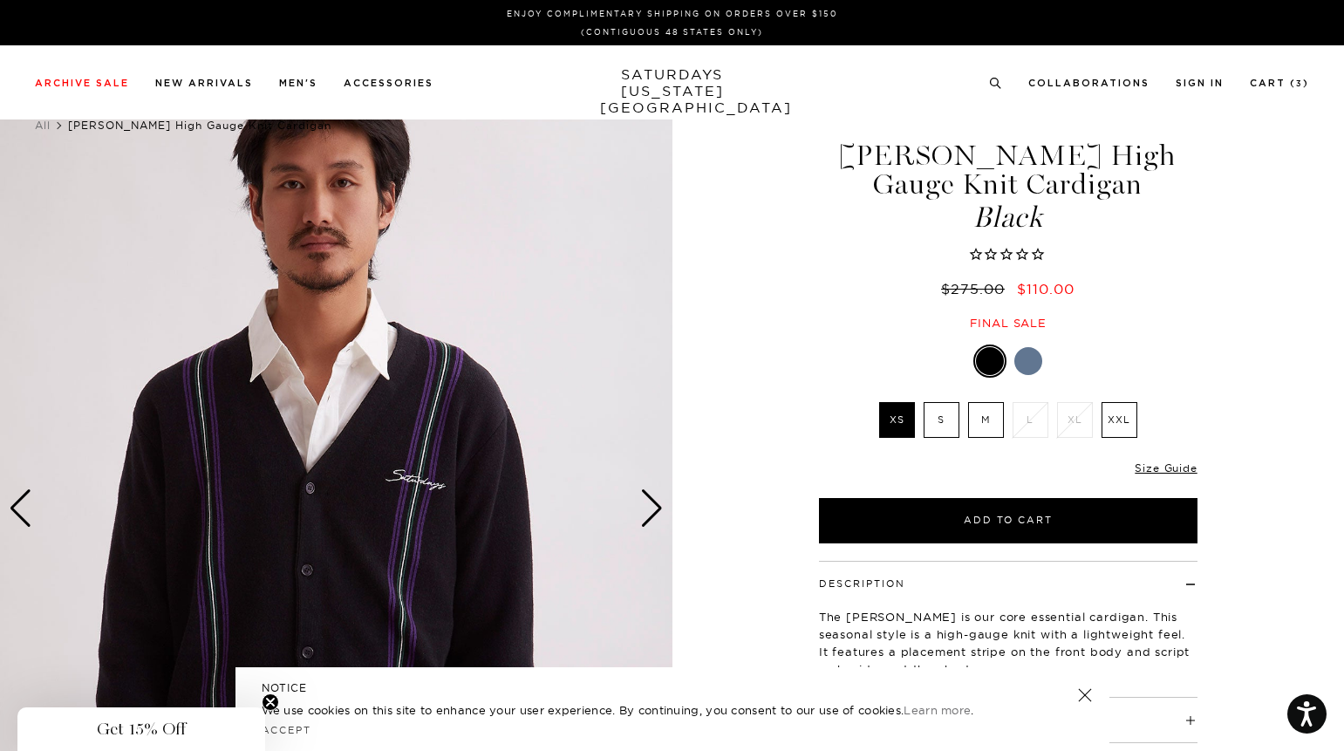
click at [644, 504] on div "Next slide" at bounding box center [652, 508] width 24 height 38
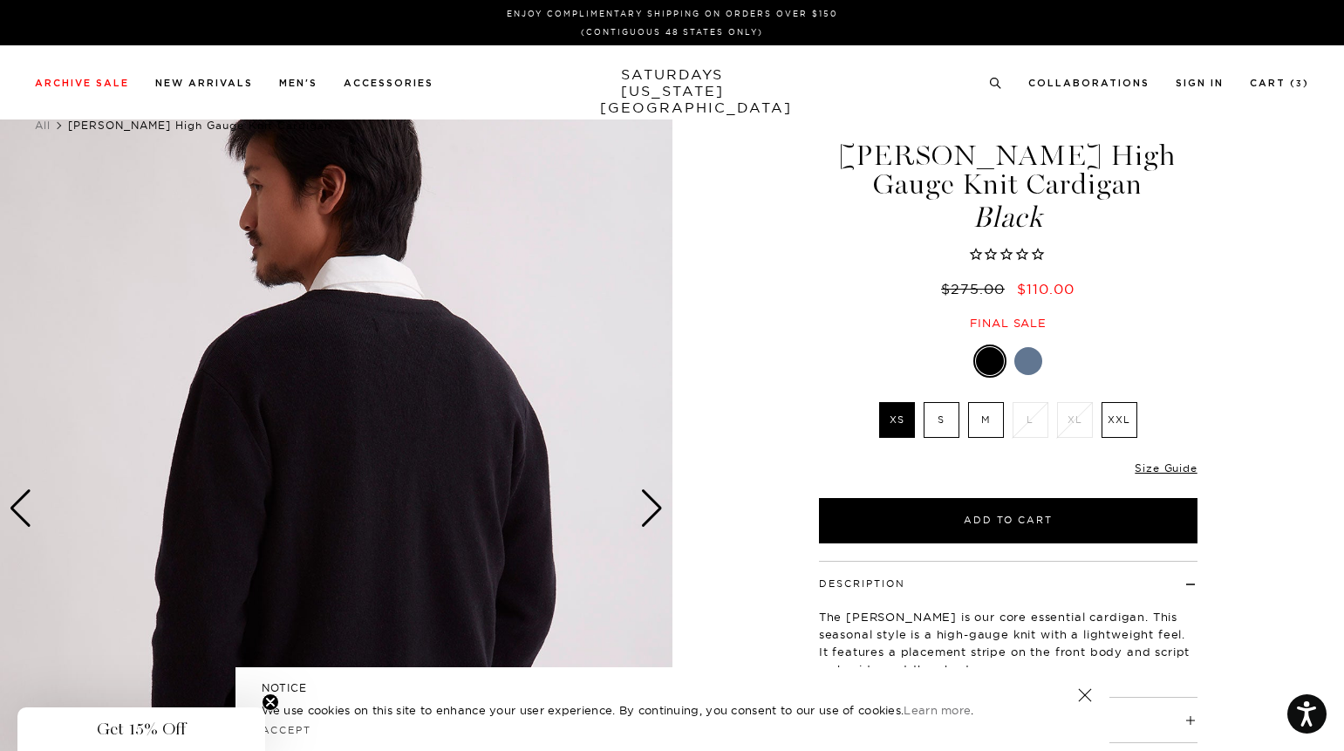
click at [644, 504] on div "Next slide" at bounding box center [652, 508] width 24 height 38
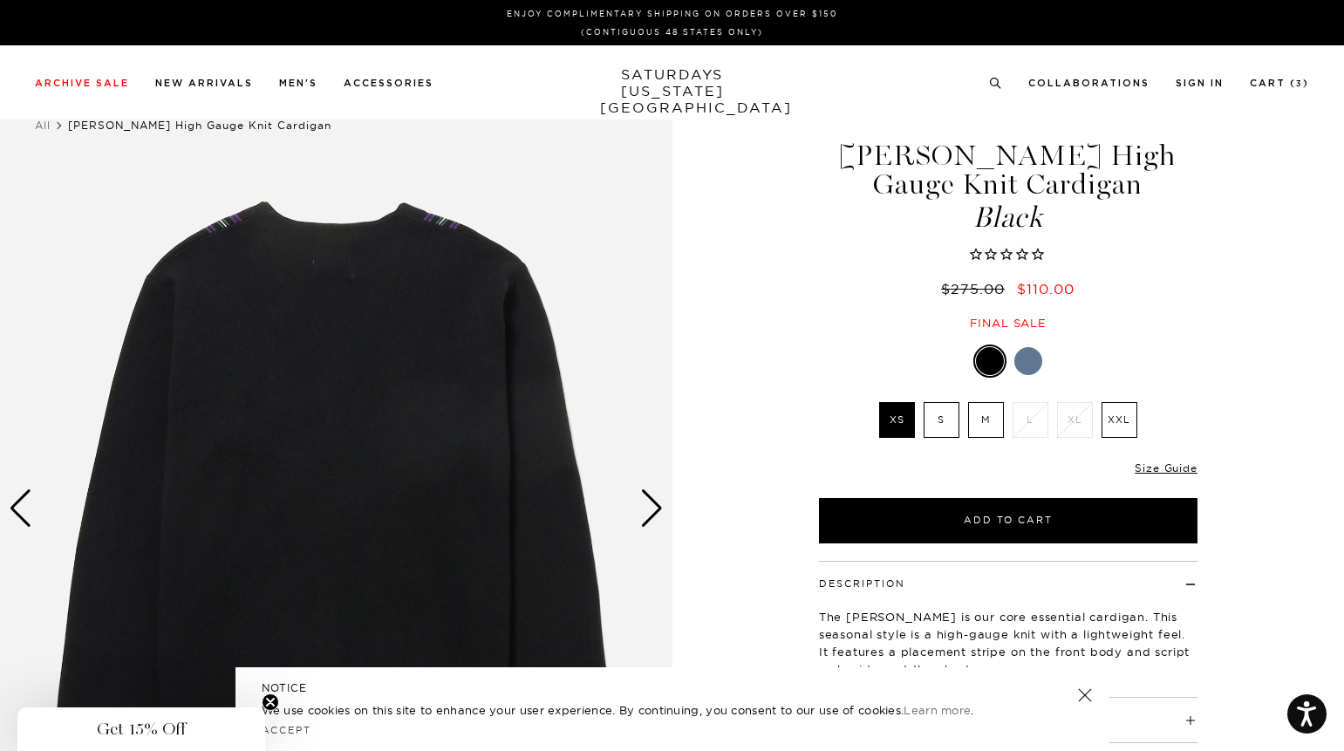
click at [644, 504] on div "Next slide" at bounding box center [652, 508] width 24 height 38
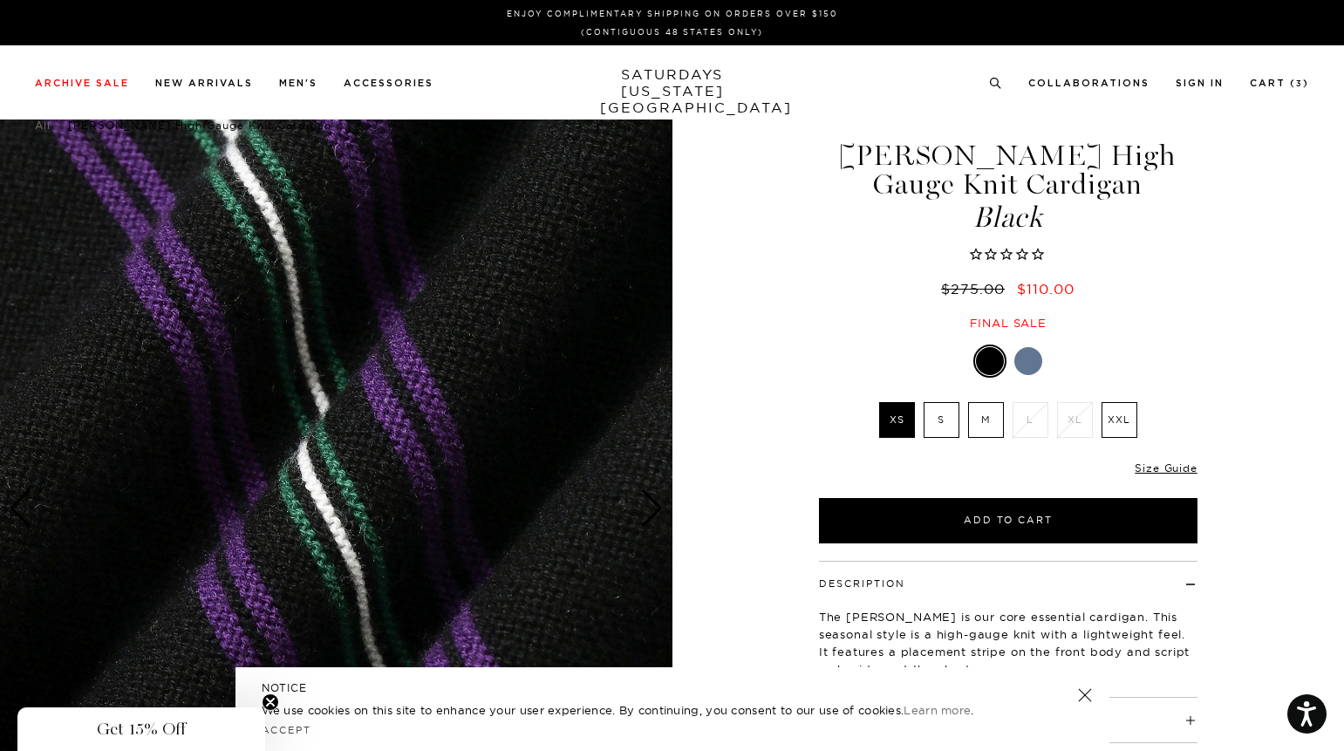
click at [644, 504] on div "Next slide" at bounding box center [652, 508] width 24 height 38
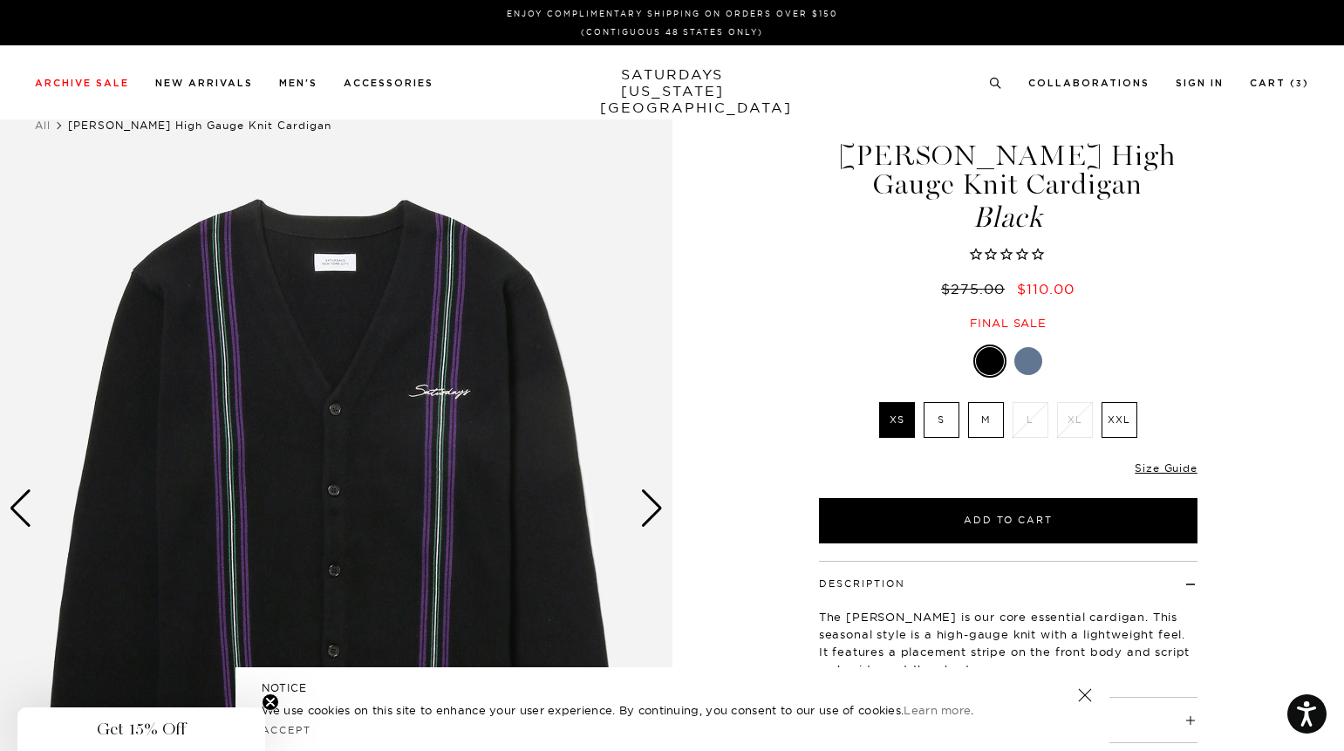
click at [644, 504] on div "Next slide" at bounding box center [652, 508] width 24 height 38
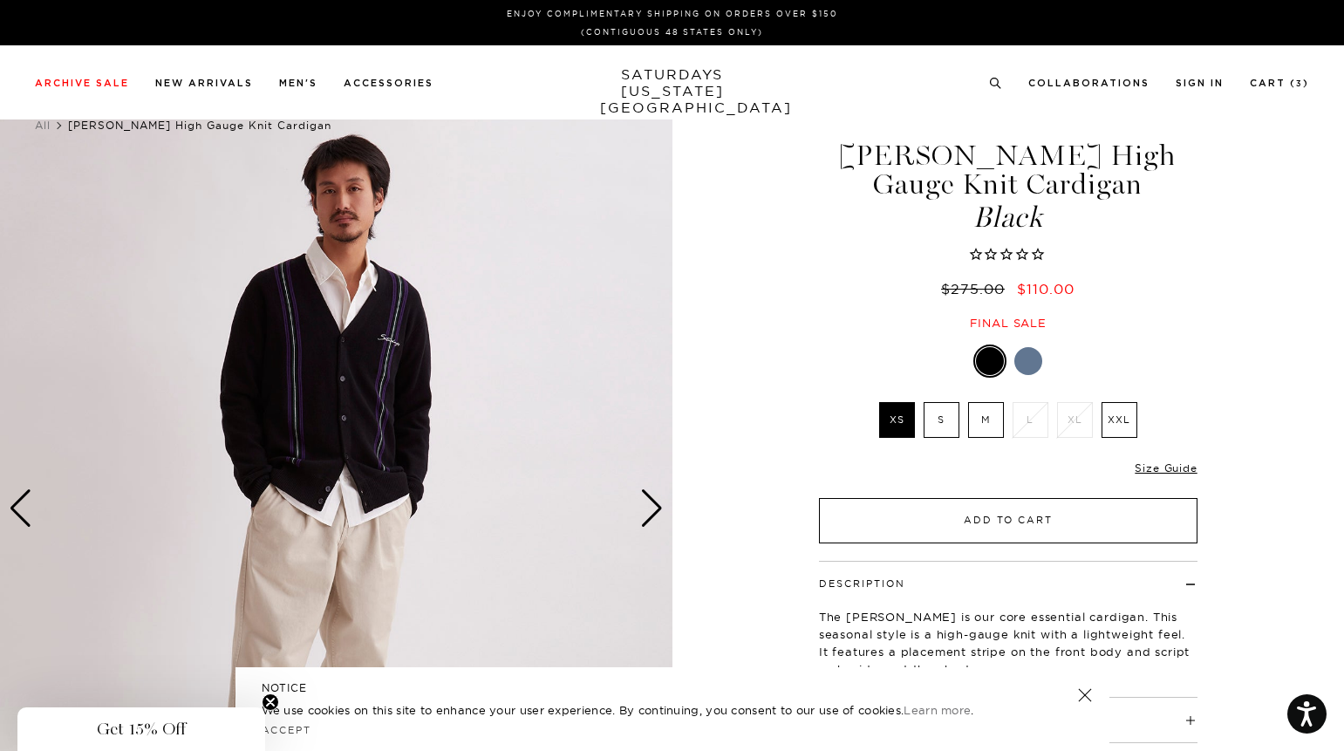
click at [898, 534] on button "Add to Cart" at bounding box center [1008, 520] width 378 height 45
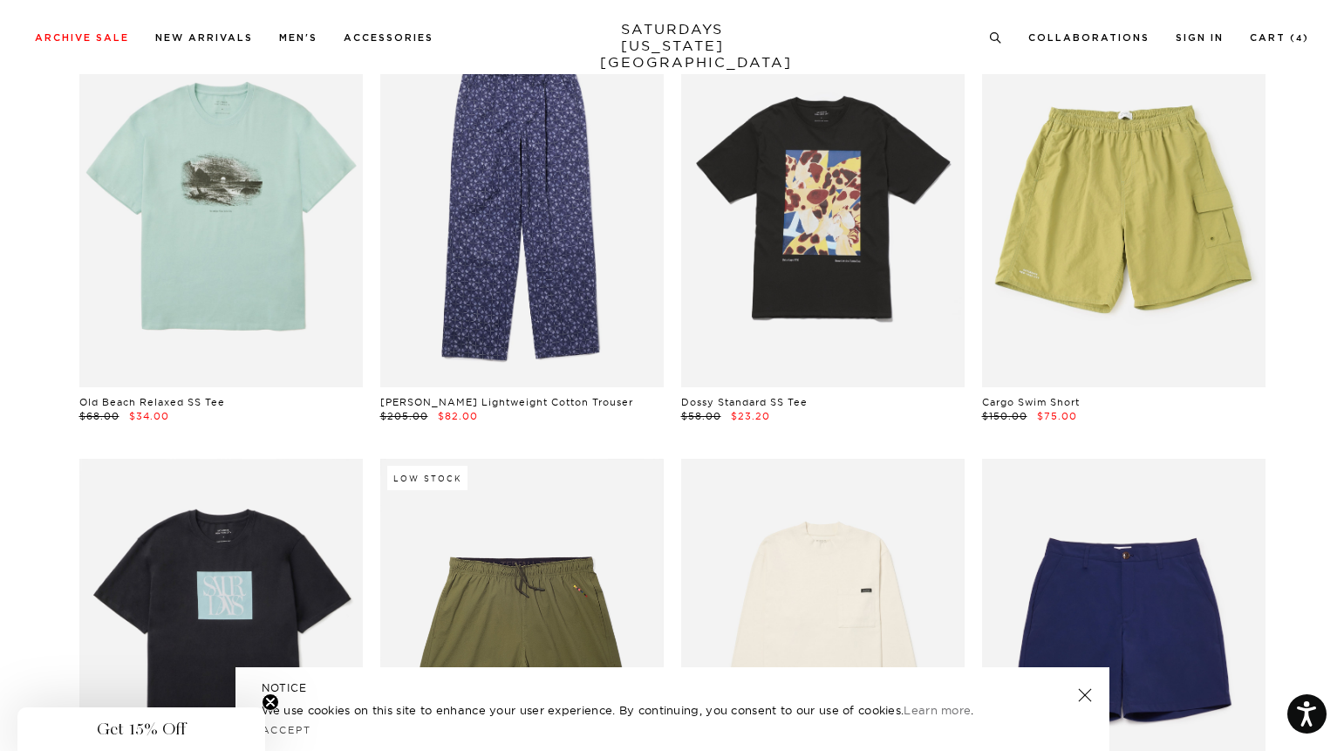
scroll to position [3981, 0]
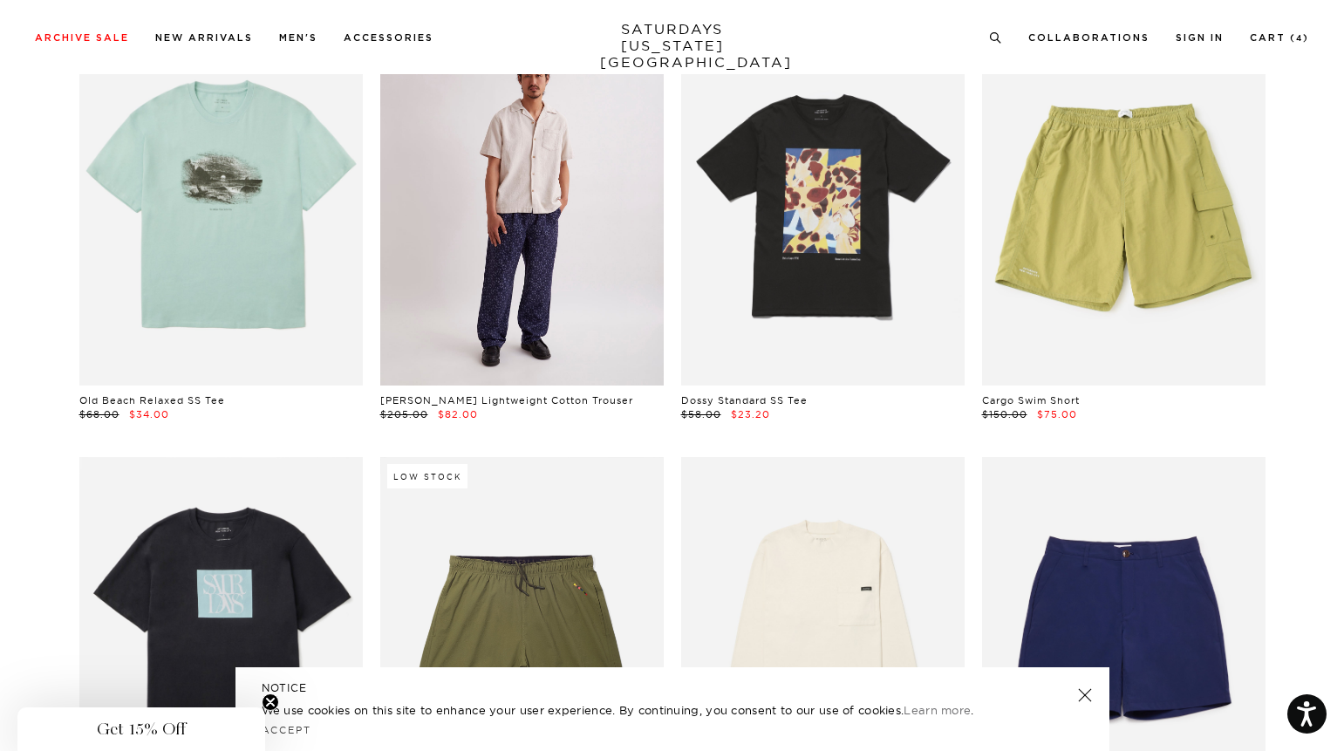
click at [588, 273] on link at bounding box center [521, 208] width 283 height 354
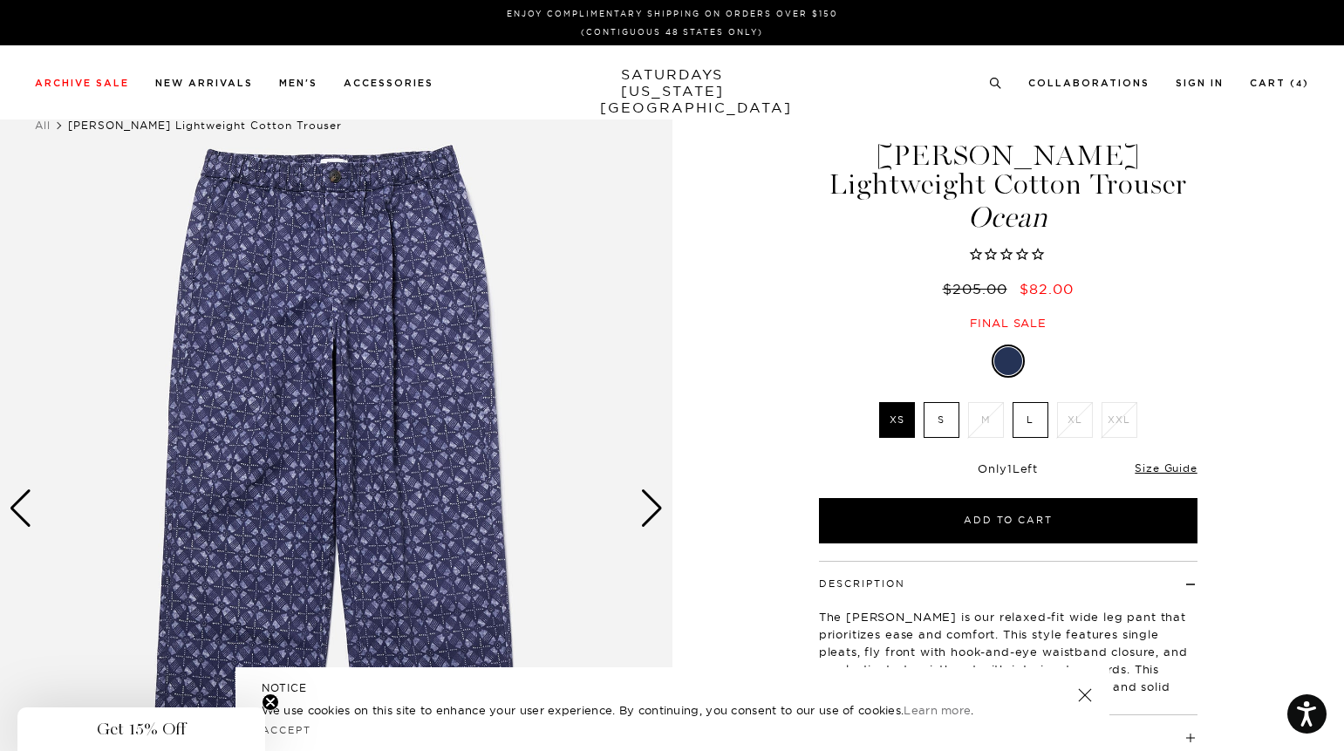
click at [656, 499] on div "Next slide" at bounding box center [652, 508] width 24 height 38
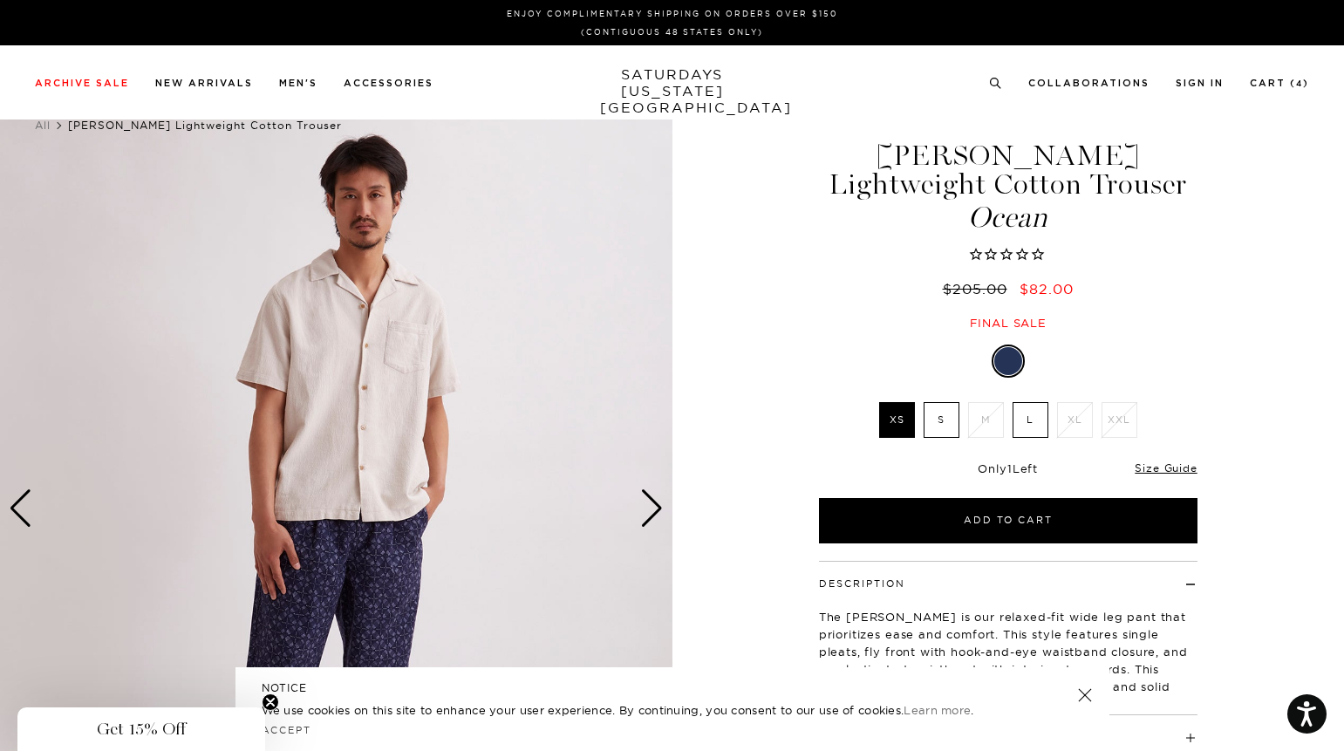
click at [656, 499] on div "Next slide" at bounding box center [652, 508] width 24 height 38
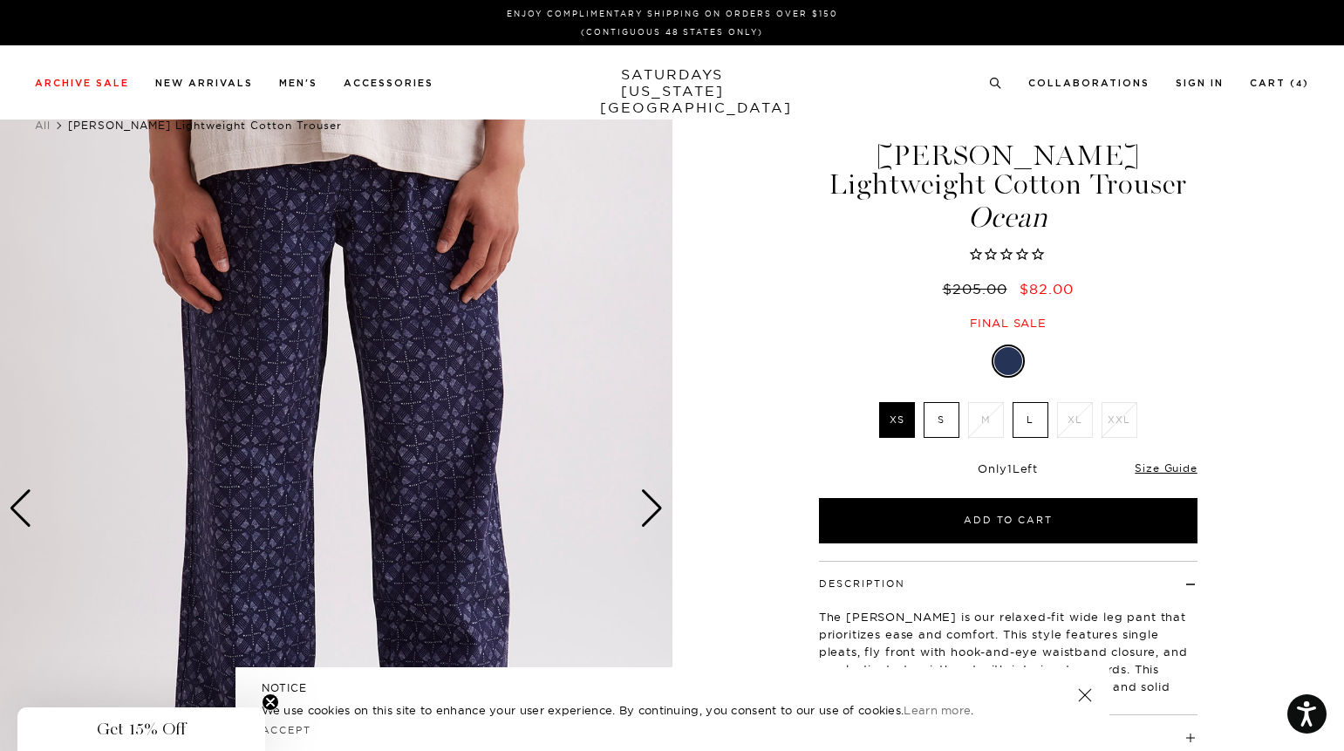
click at [656, 499] on div "Next slide" at bounding box center [652, 508] width 24 height 38
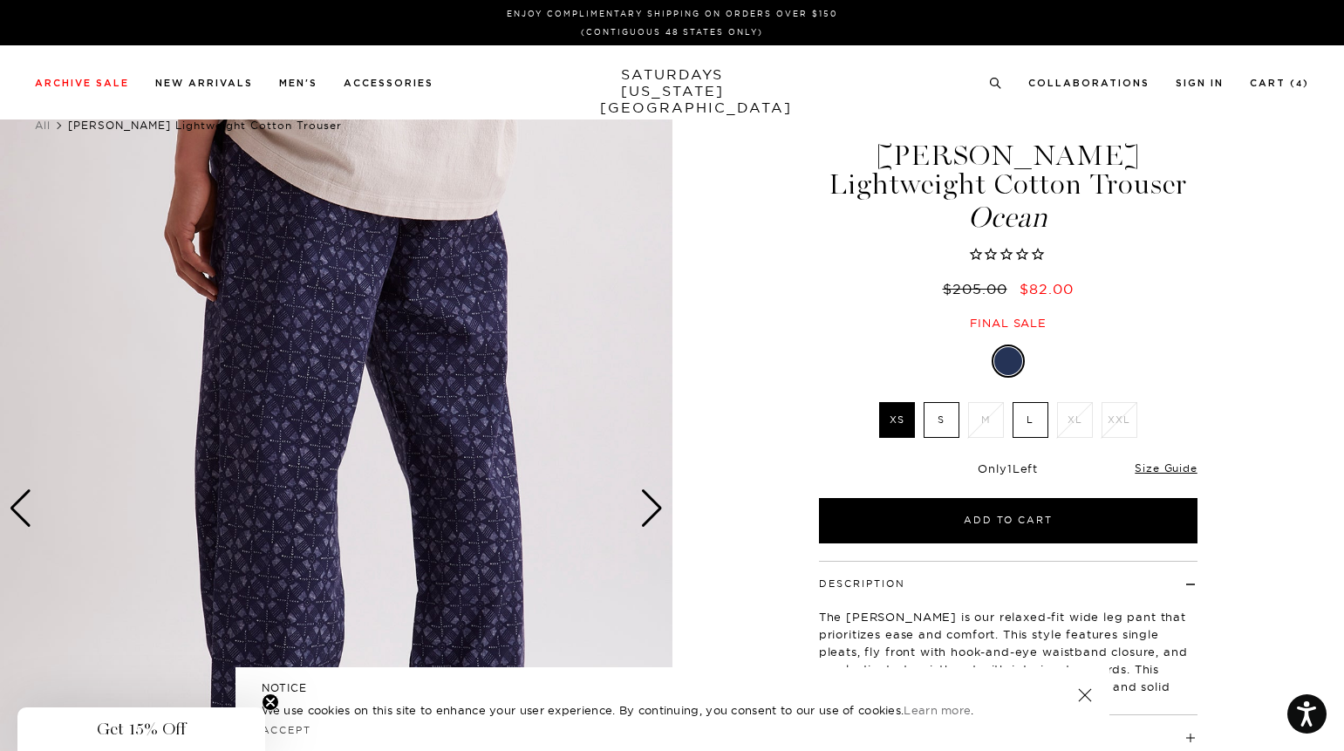
click at [656, 499] on div "Next slide" at bounding box center [652, 508] width 24 height 38
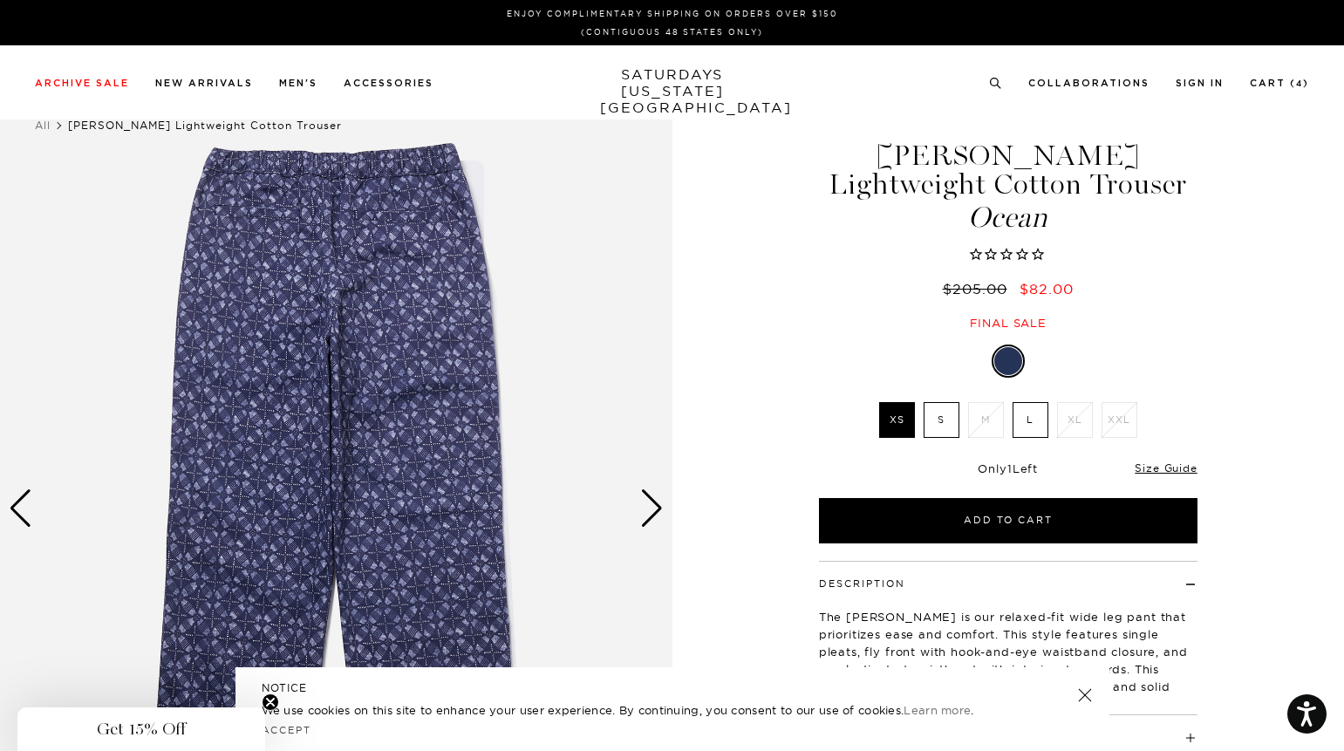
click at [656, 498] on div "Next slide" at bounding box center [652, 508] width 24 height 38
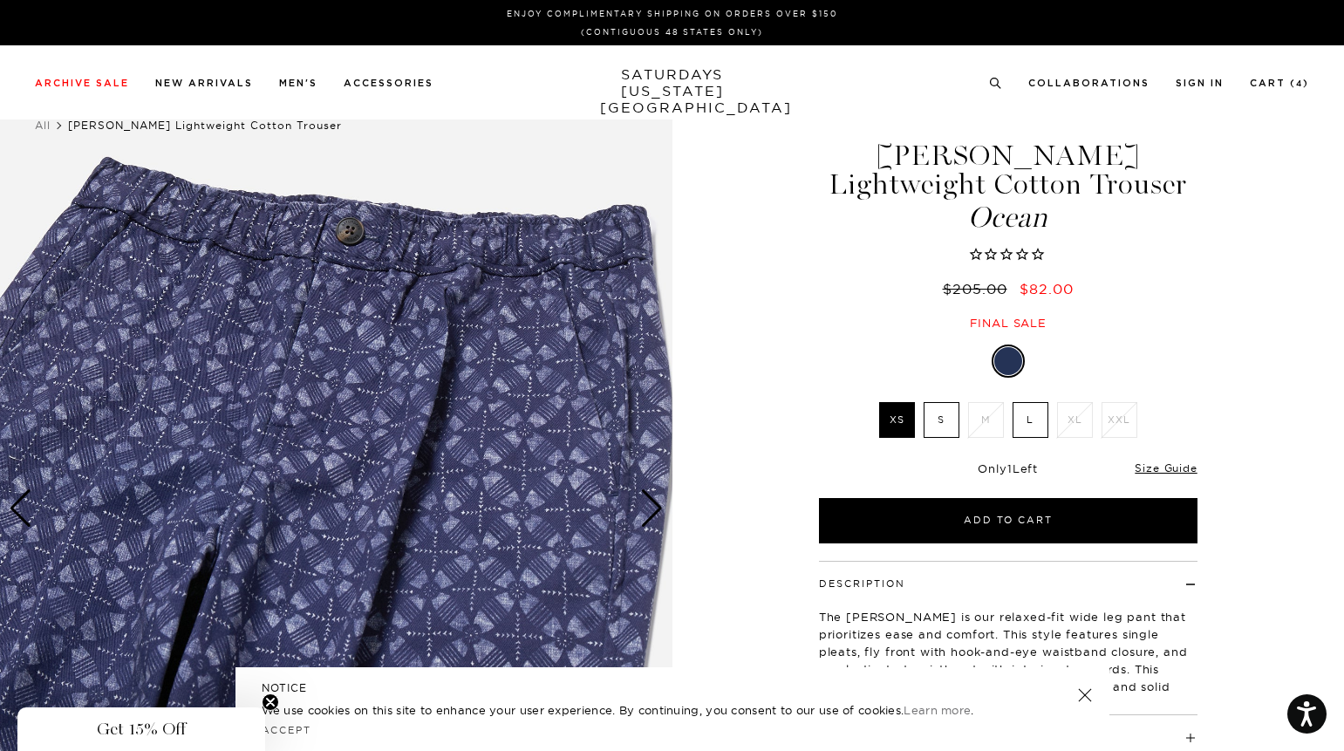
click at [656, 498] on div "Next slide" at bounding box center [652, 508] width 24 height 38
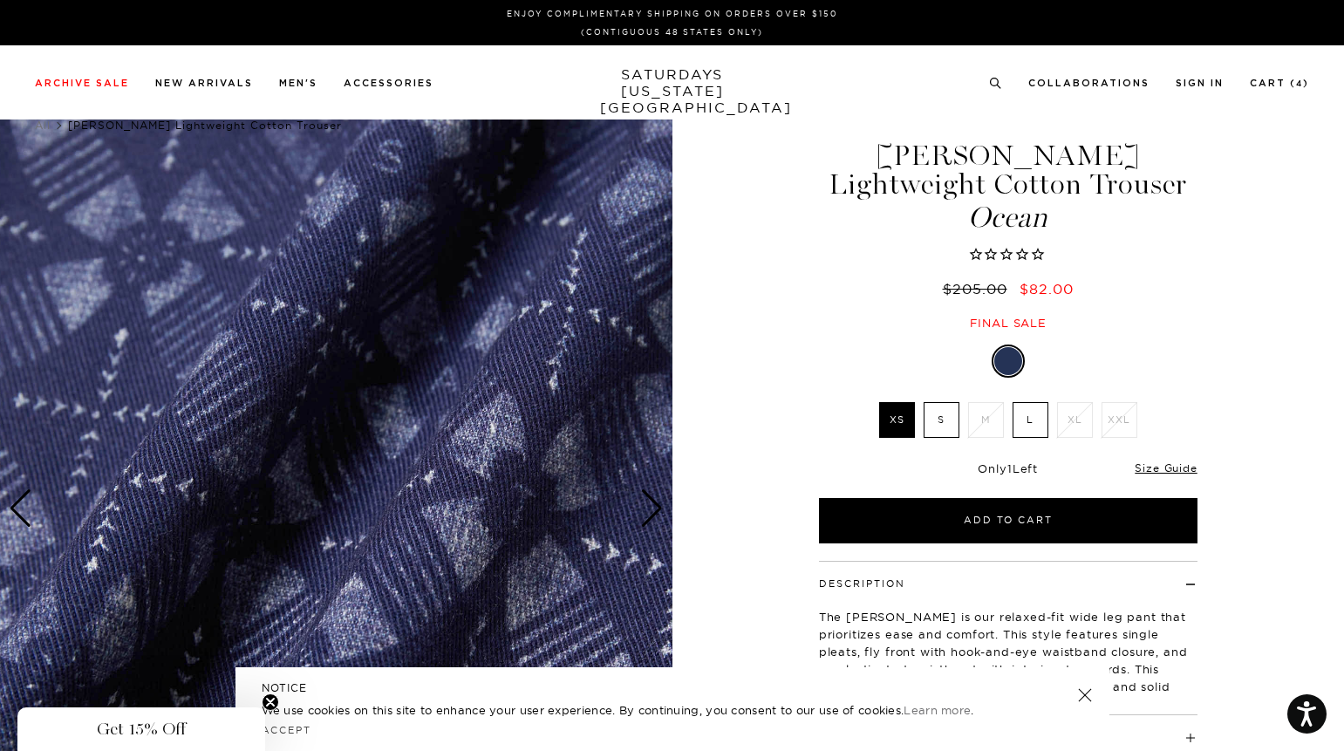
click at [656, 498] on div "Next slide" at bounding box center [652, 508] width 24 height 38
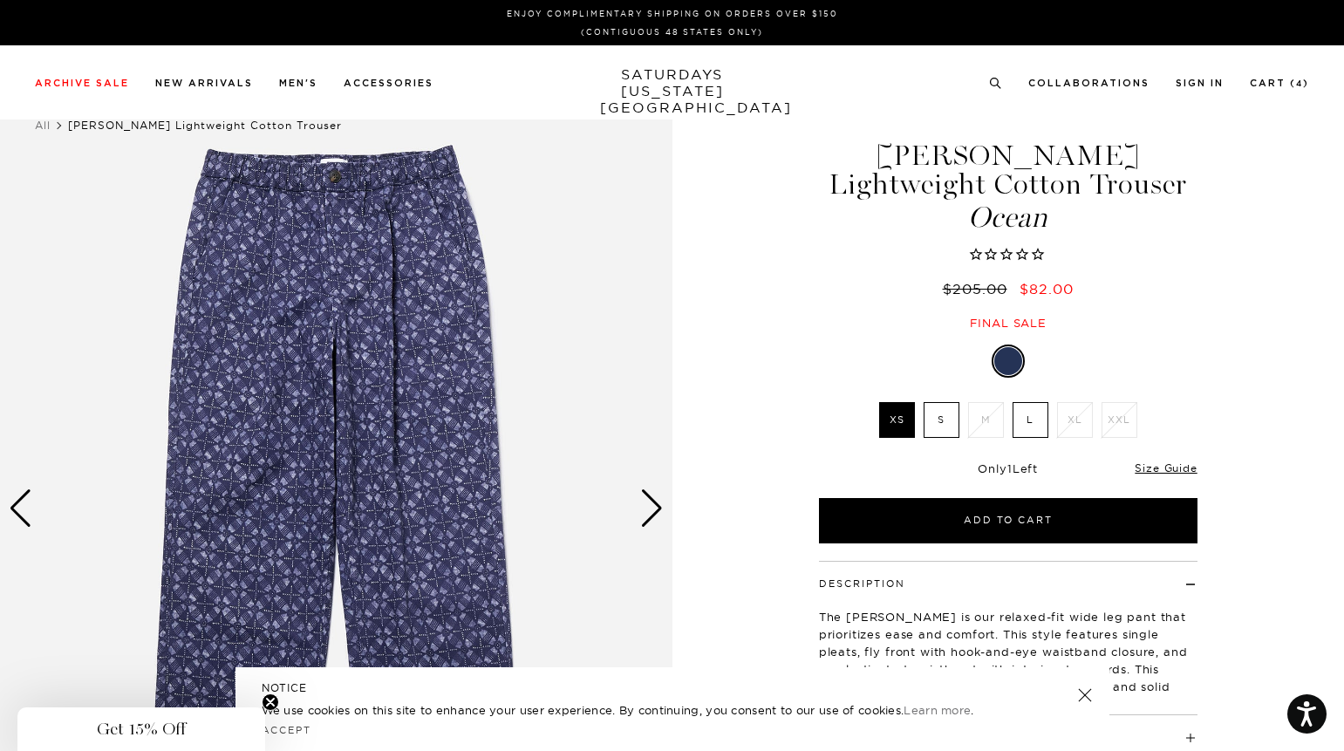
click at [656, 498] on div "Next slide" at bounding box center [652, 508] width 24 height 38
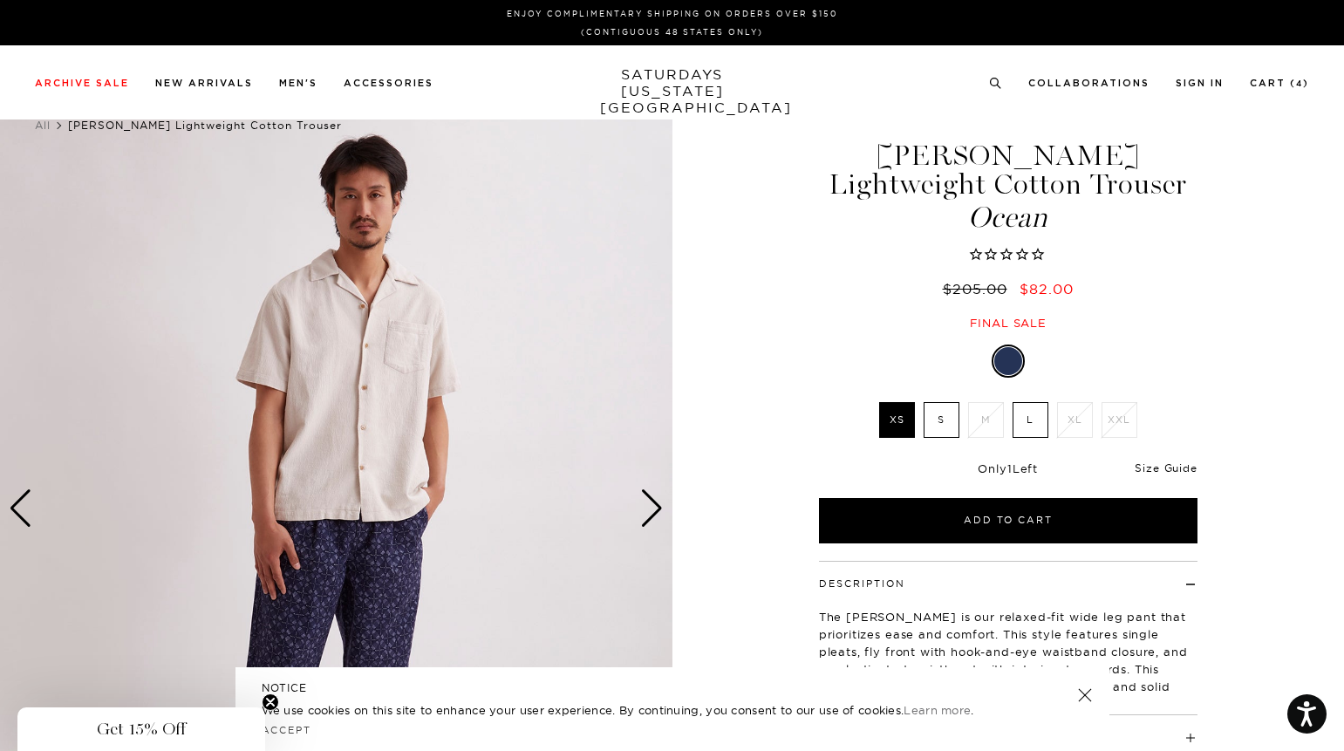
click at [1155, 468] on link "Size Guide" at bounding box center [1165, 467] width 62 height 13
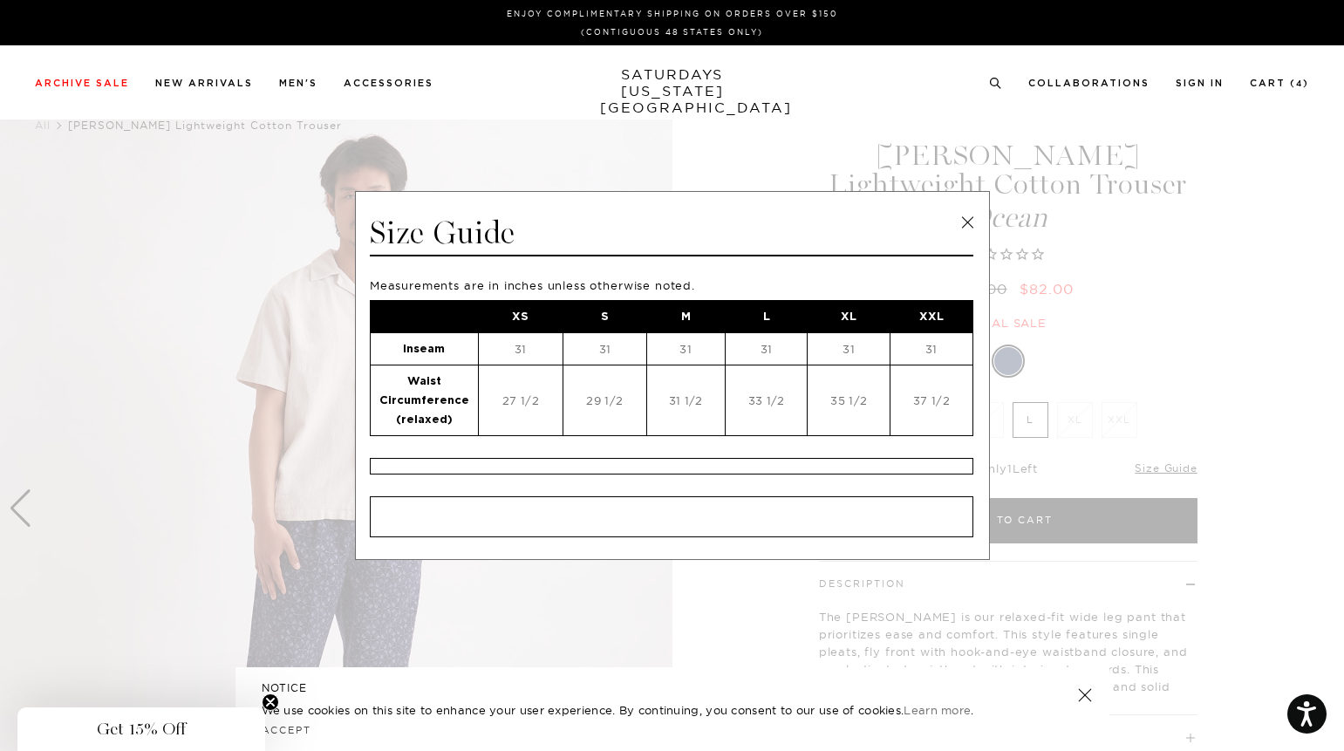
click at [966, 218] on link at bounding box center [967, 222] width 26 height 26
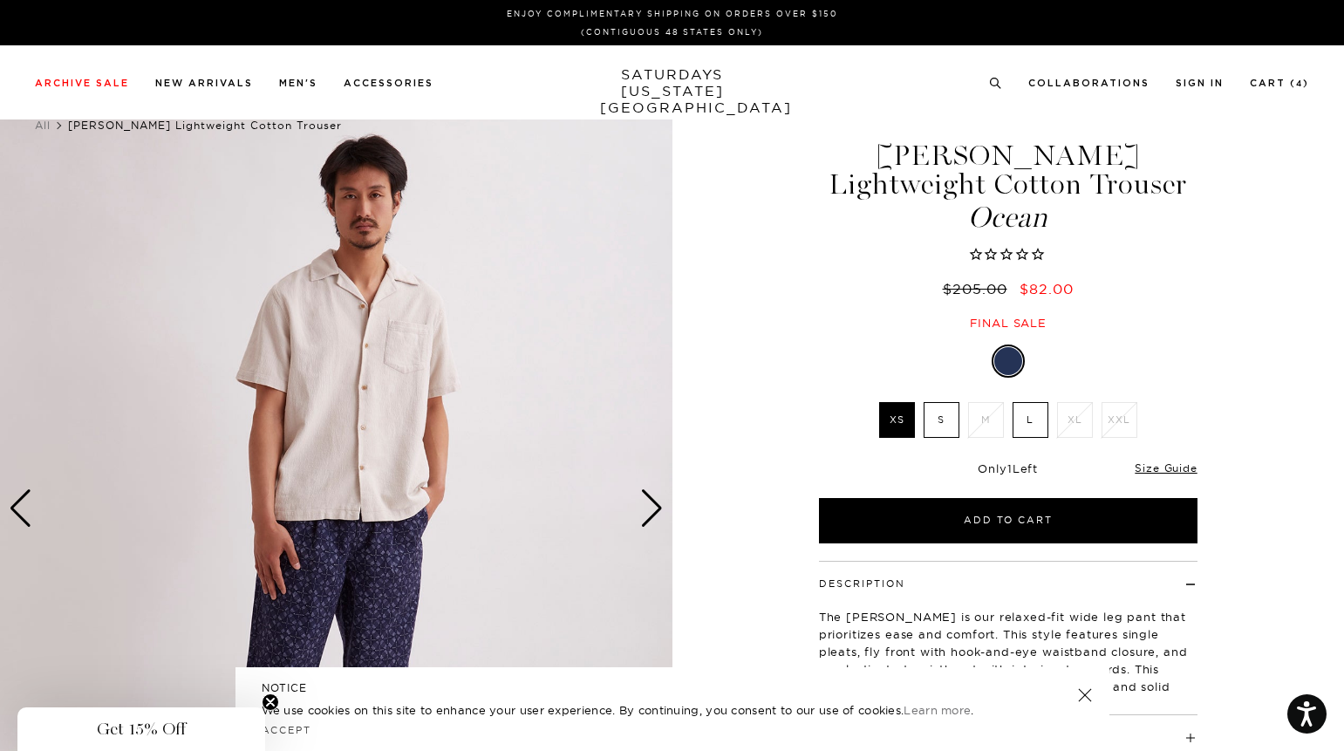
click at [934, 427] on label "S" at bounding box center [941, 420] width 36 height 36
click at [0, 0] on input "S" at bounding box center [0, 0] width 0 height 0
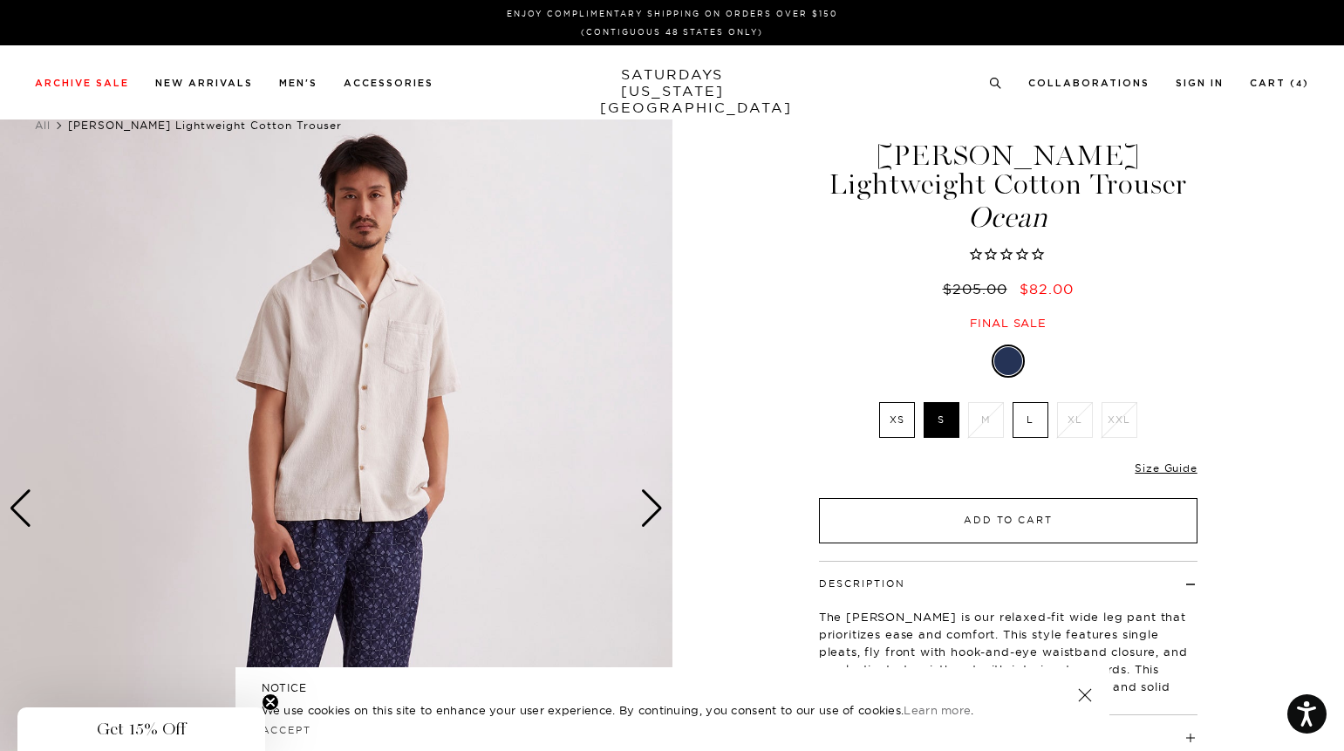
click at [997, 521] on button "Add to Cart" at bounding box center [1008, 520] width 378 height 45
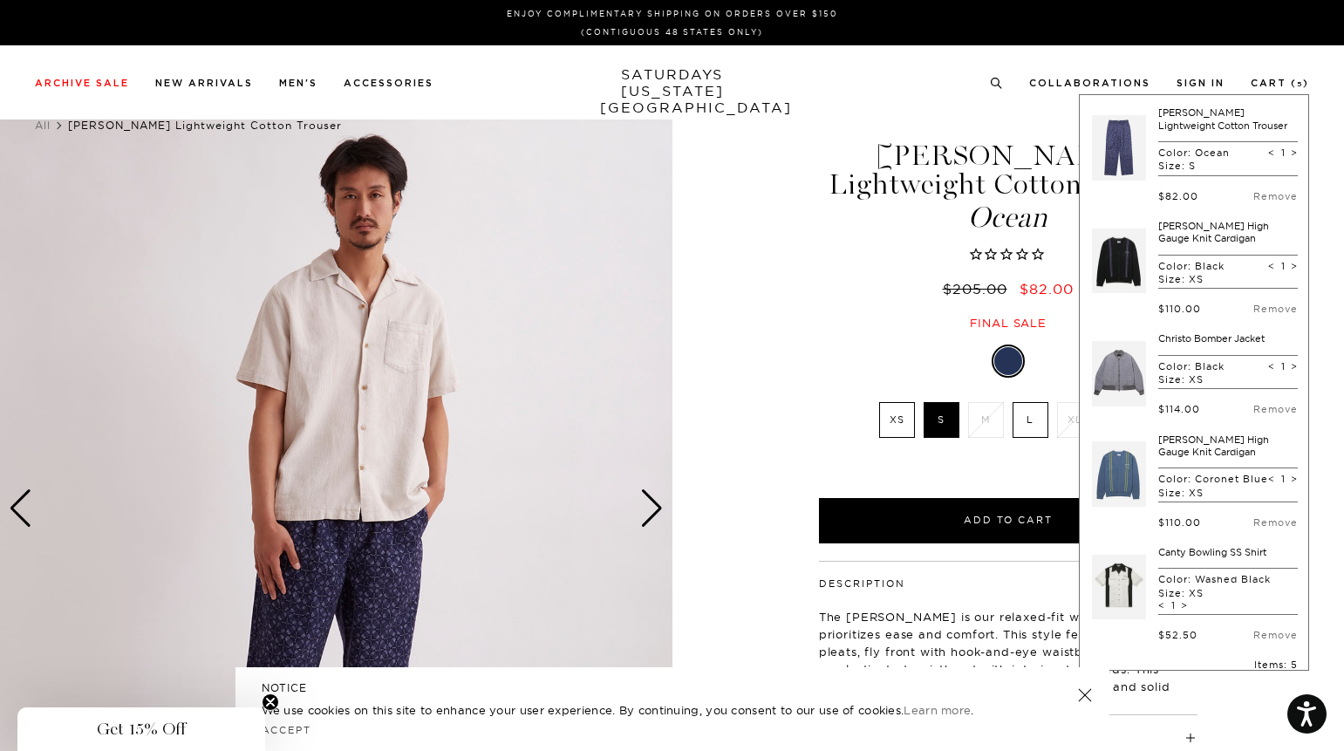
click at [898, 354] on div at bounding box center [1008, 360] width 378 height 33
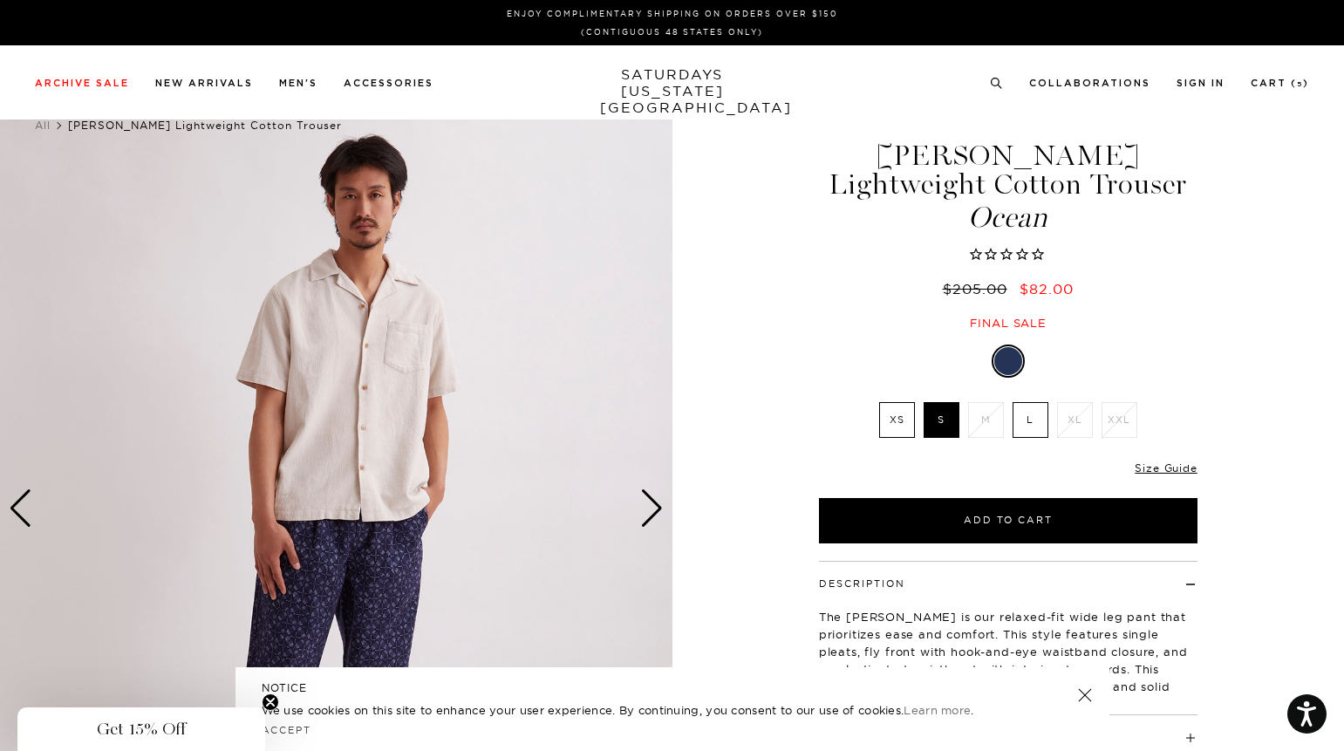
click at [891, 431] on label "XS" at bounding box center [897, 420] width 36 height 36
click at [0, 0] on input "XS" at bounding box center [0, 0] width 0 height 0
click at [647, 505] on div "Next slide" at bounding box center [652, 508] width 24 height 38
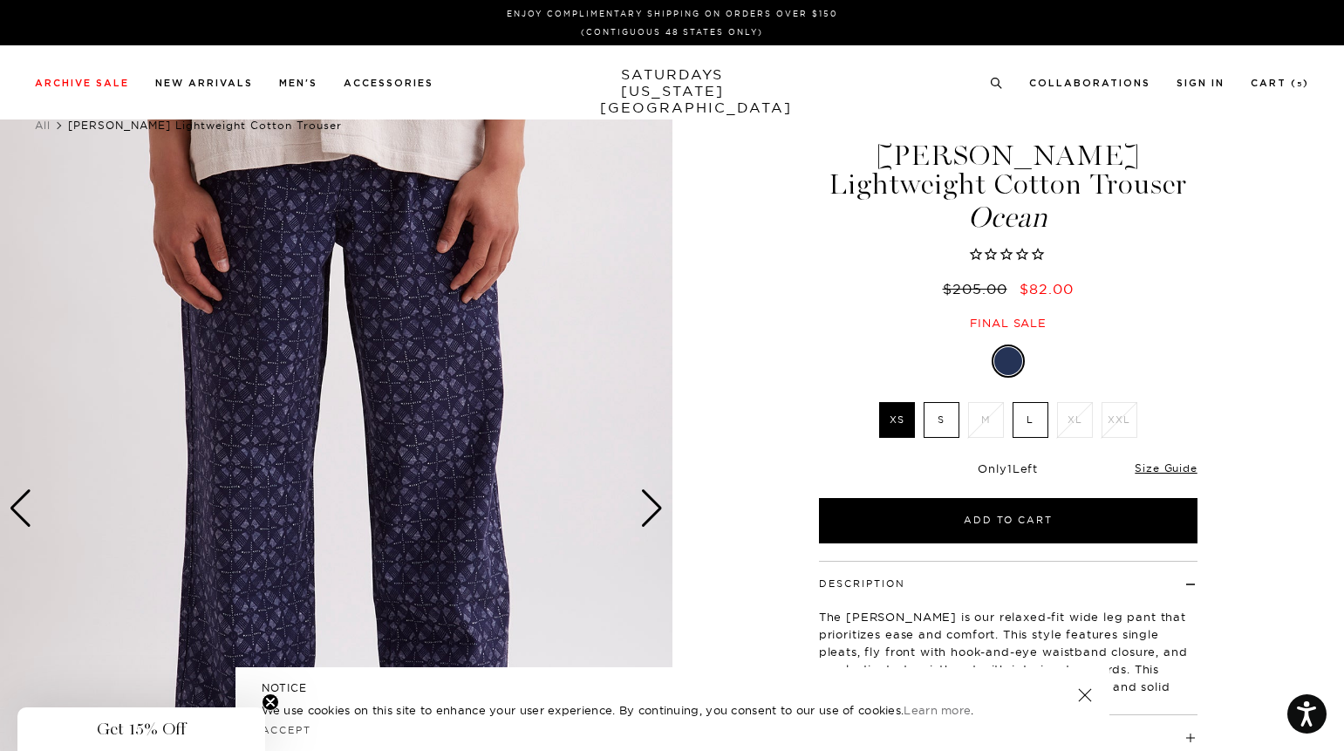
click at [650, 505] on div "Next slide" at bounding box center [652, 508] width 24 height 38
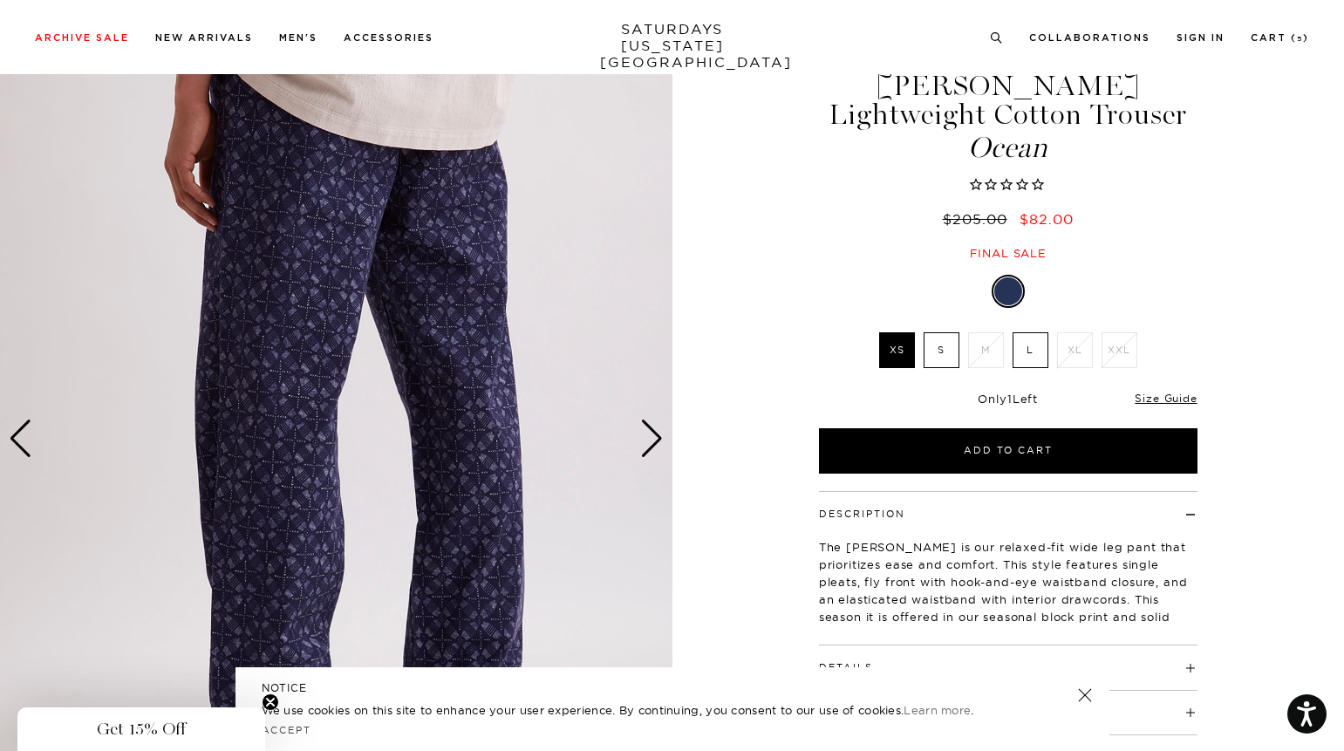
scroll to position [72, 0]
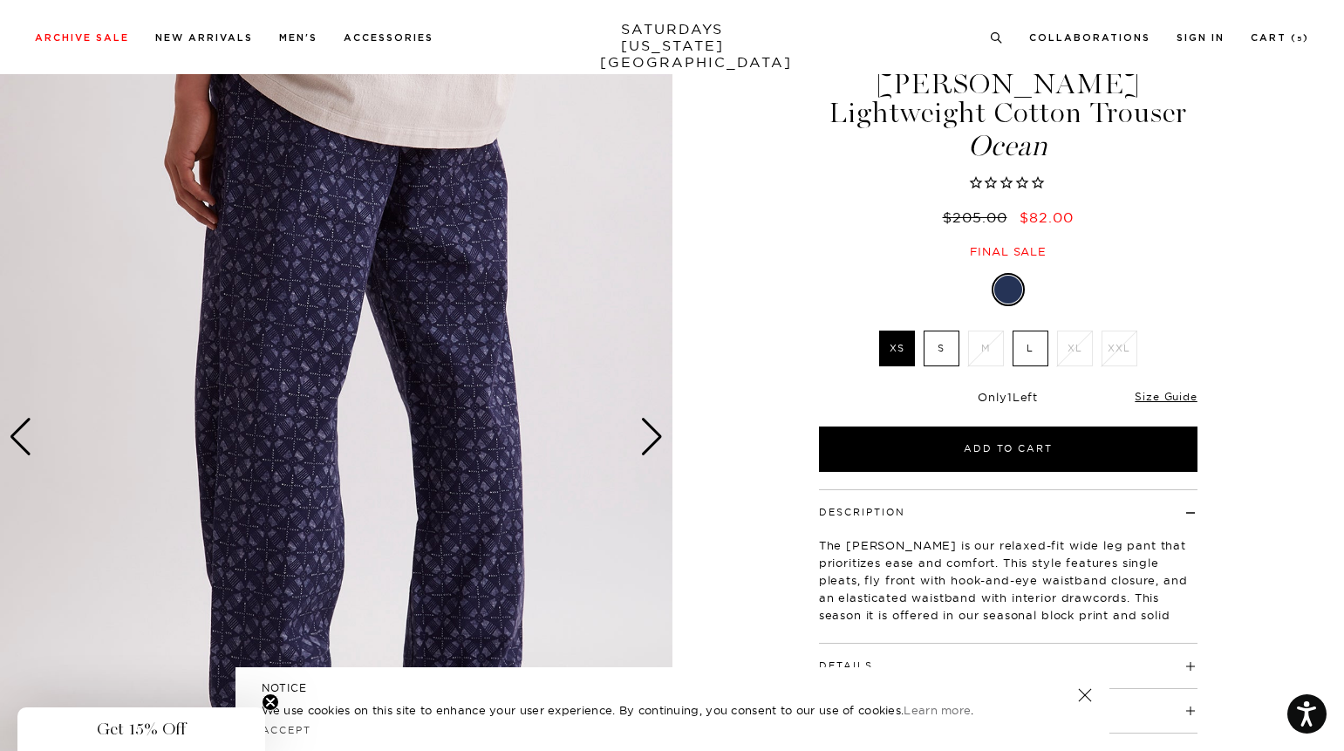
click at [647, 447] on div "Next slide" at bounding box center [652, 437] width 24 height 38
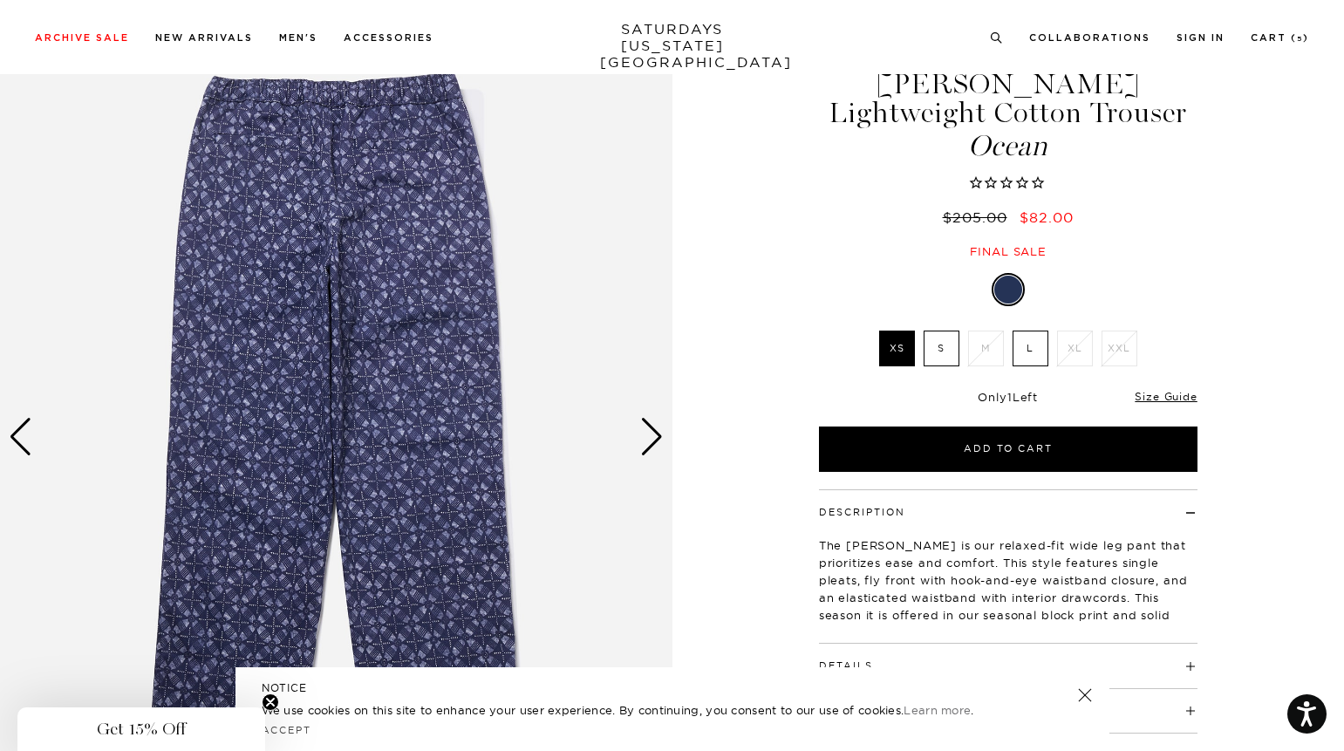
click at [647, 447] on div "Next slide" at bounding box center [652, 437] width 24 height 38
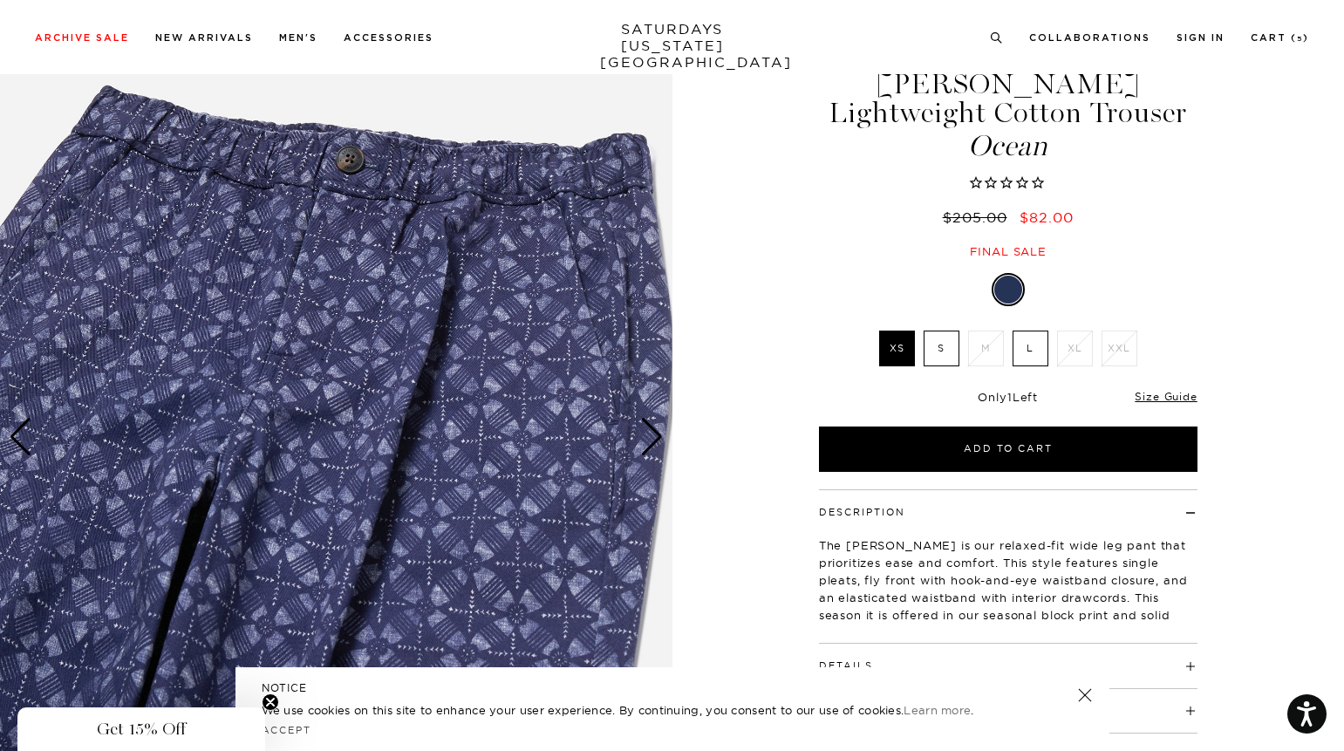
click at [647, 447] on div "Next slide" at bounding box center [652, 437] width 24 height 38
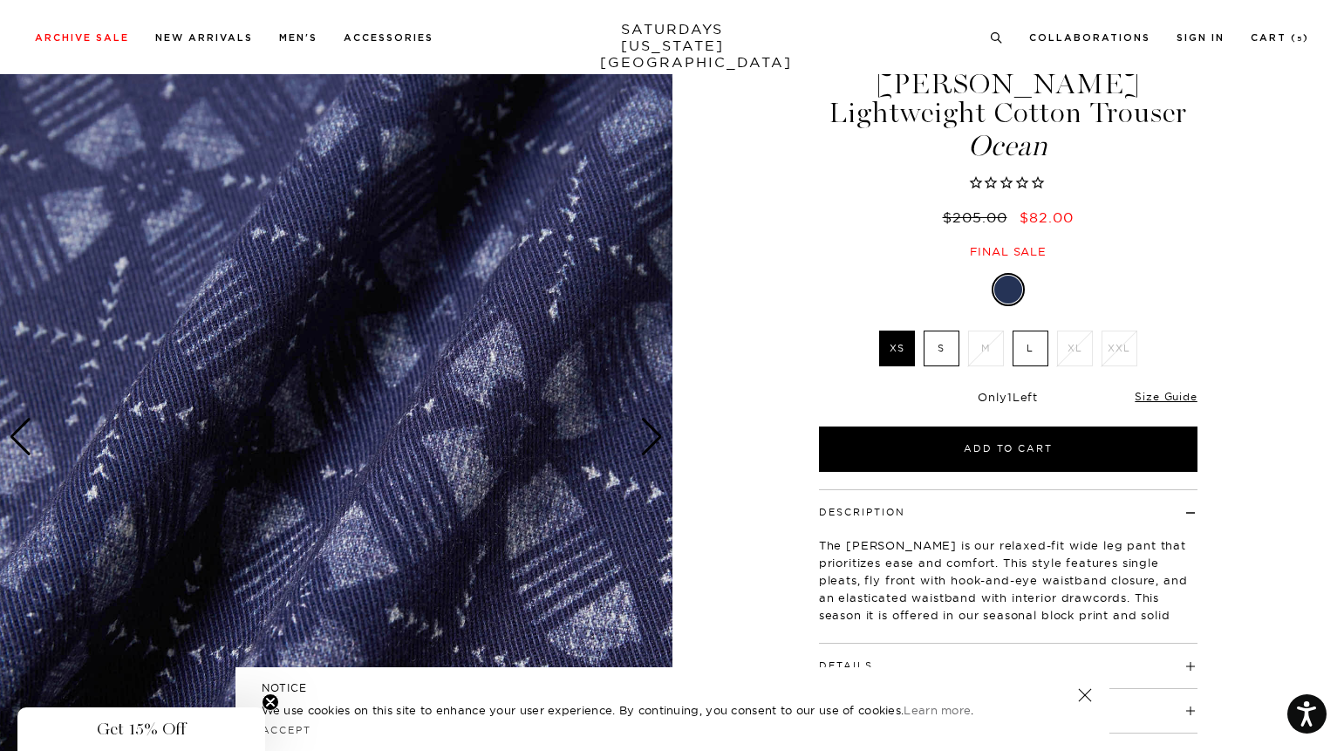
scroll to position [75, 0]
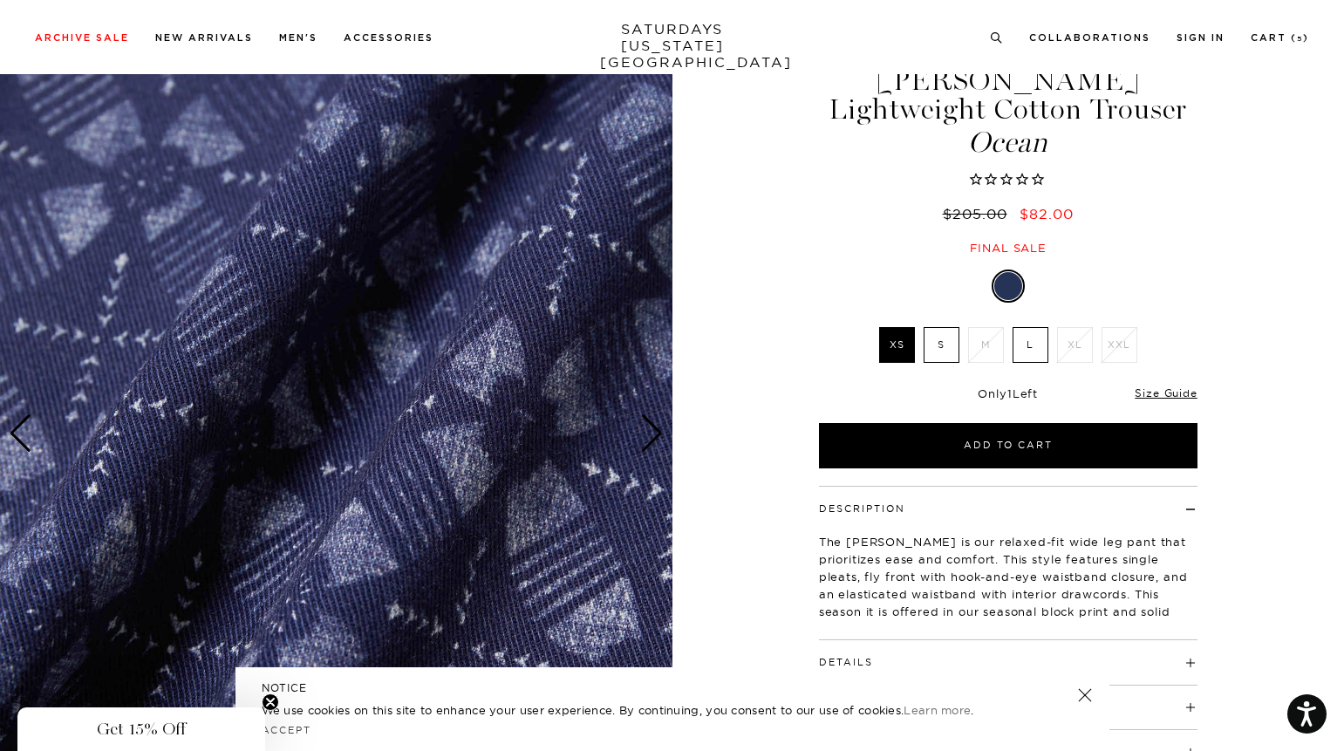
click at [647, 447] on div "Next slide" at bounding box center [652, 433] width 24 height 38
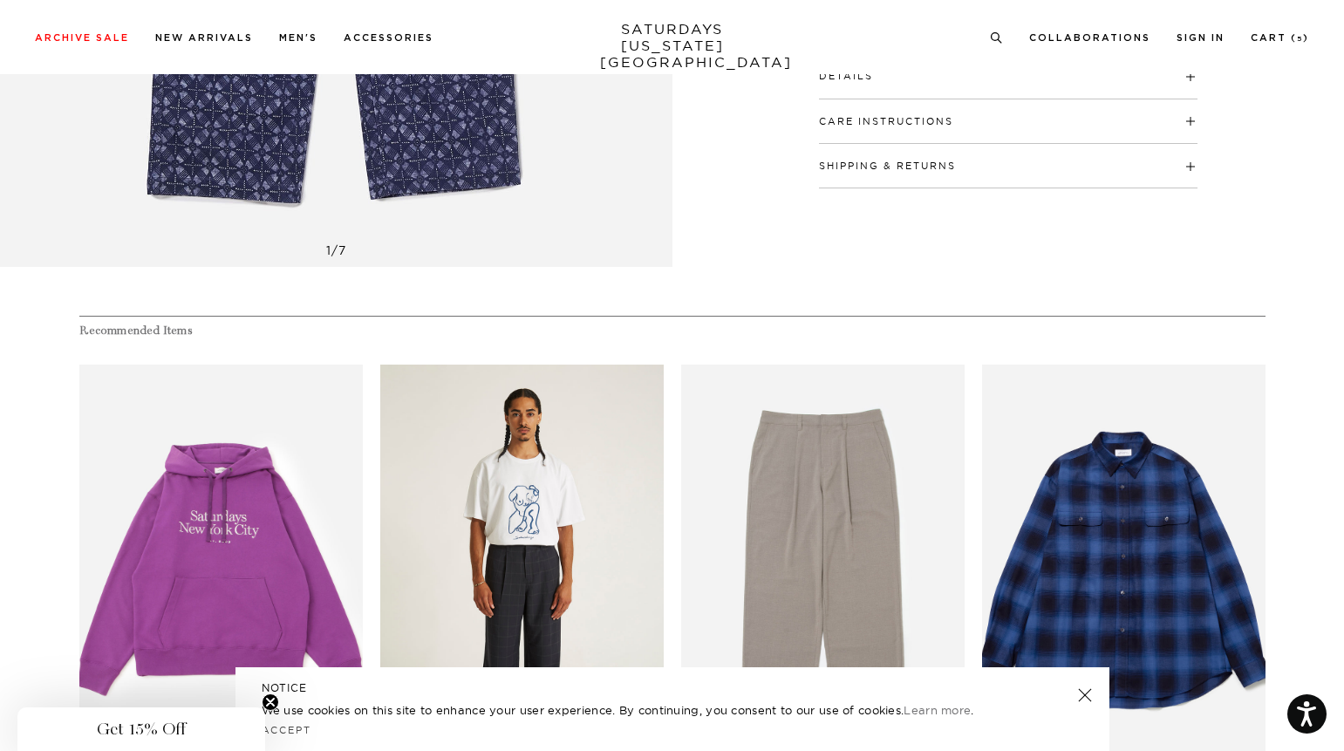
scroll to position [296, 0]
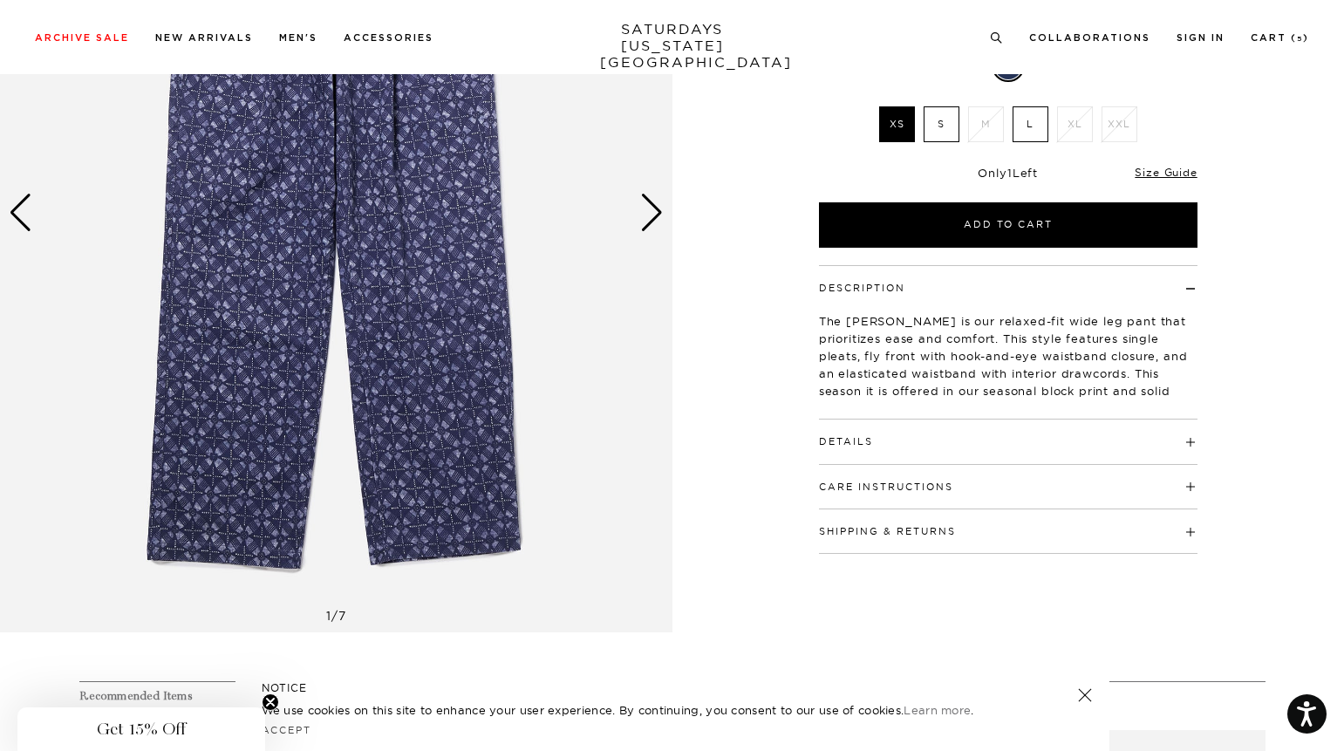
click at [653, 222] on div "Next slide" at bounding box center [652, 213] width 24 height 38
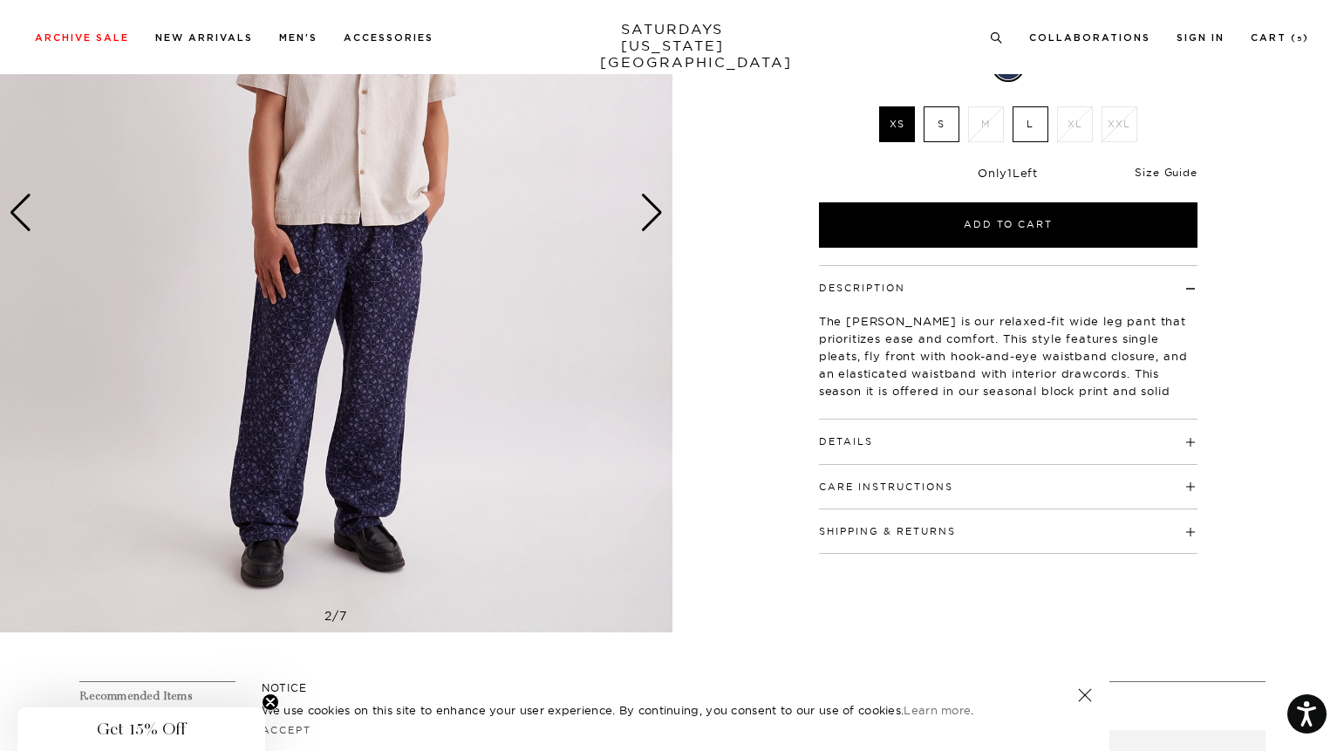
click at [1168, 174] on link "Size Guide" at bounding box center [1165, 172] width 62 height 13
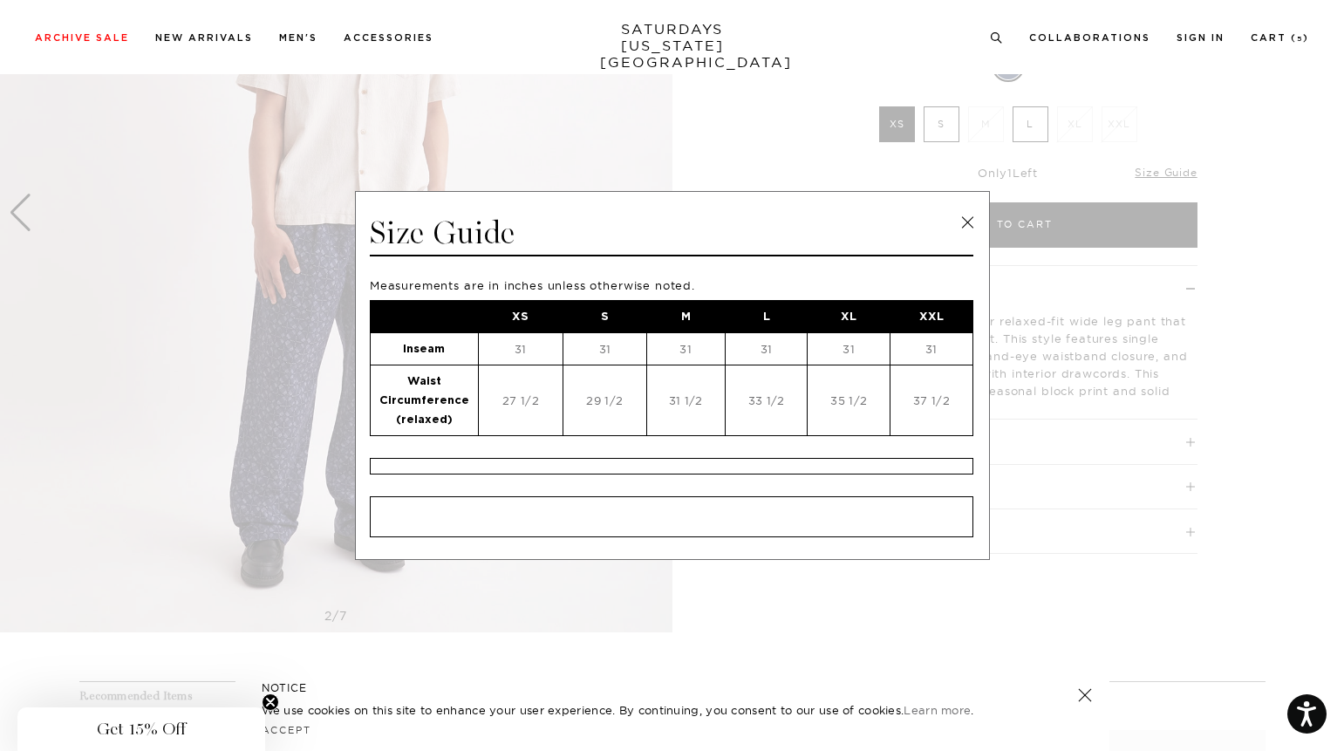
click at [967, 219] on link at bounding box center [967, 222] width 26 height 26
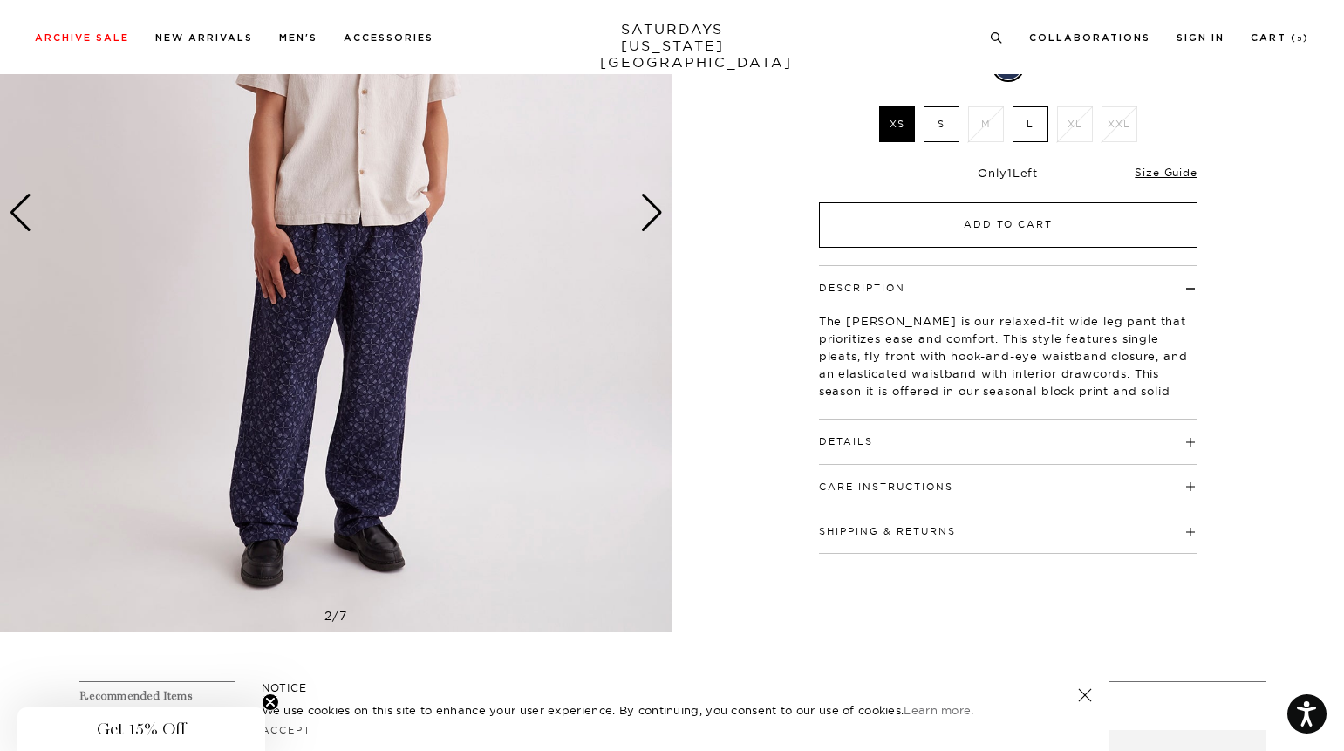
scroll to position [0, 0]
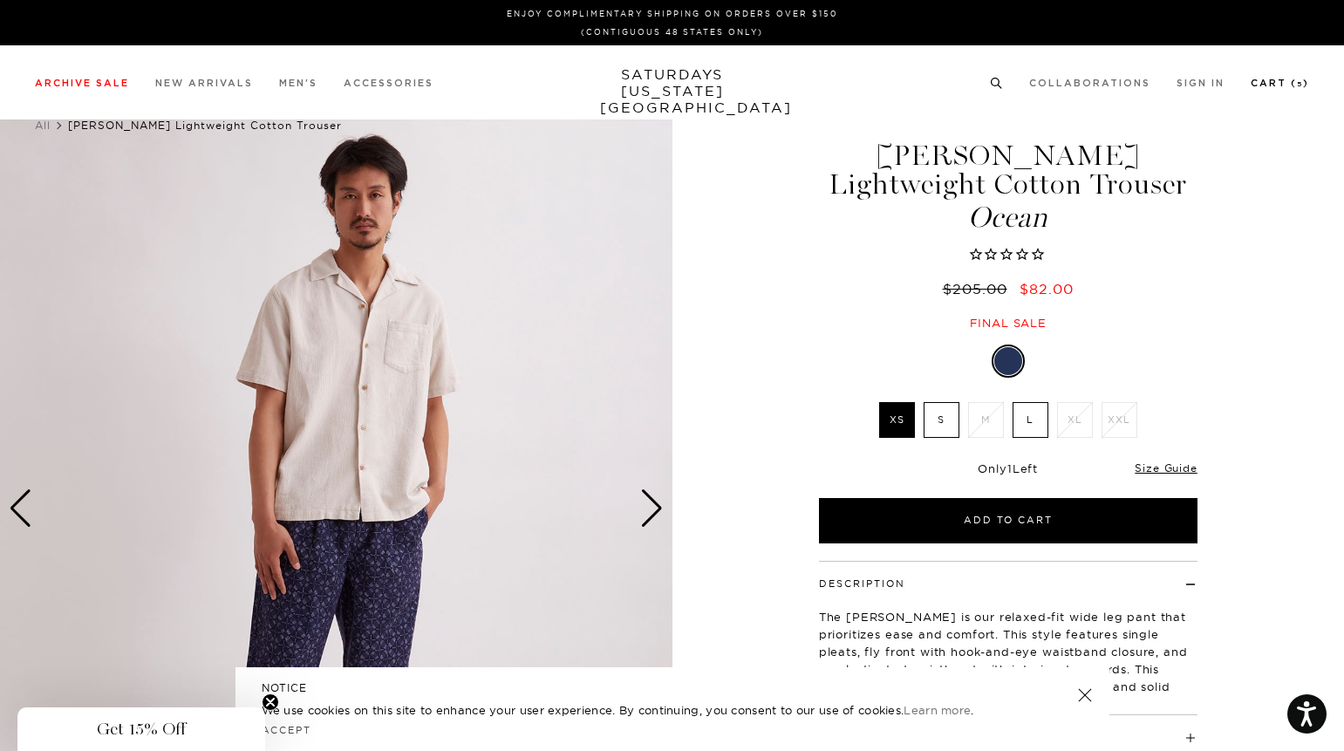
click at [1296, 81] on link "Cart ( 5 )" at bounding box center [1279, 83] width 58 height 10
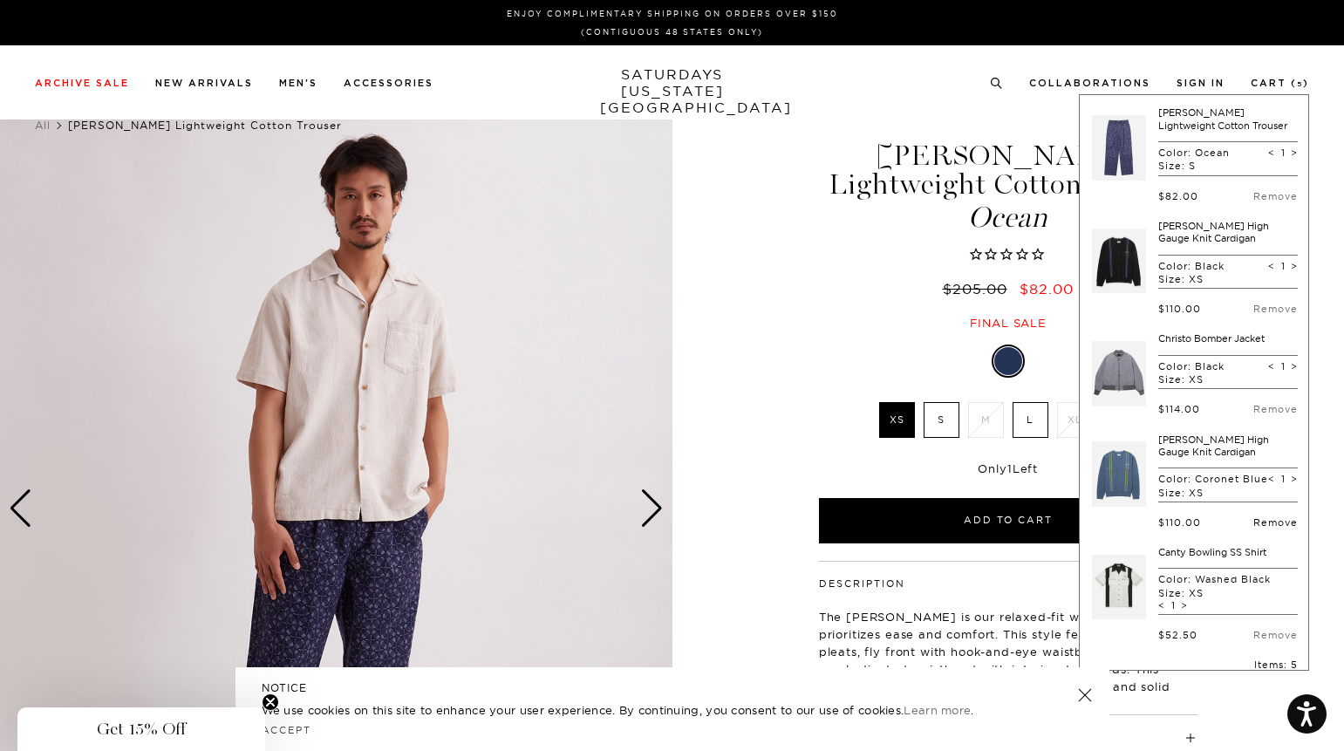
click at [1256, 528] on link "Remove" at bounding box center [1275, 522] width 44 height 12
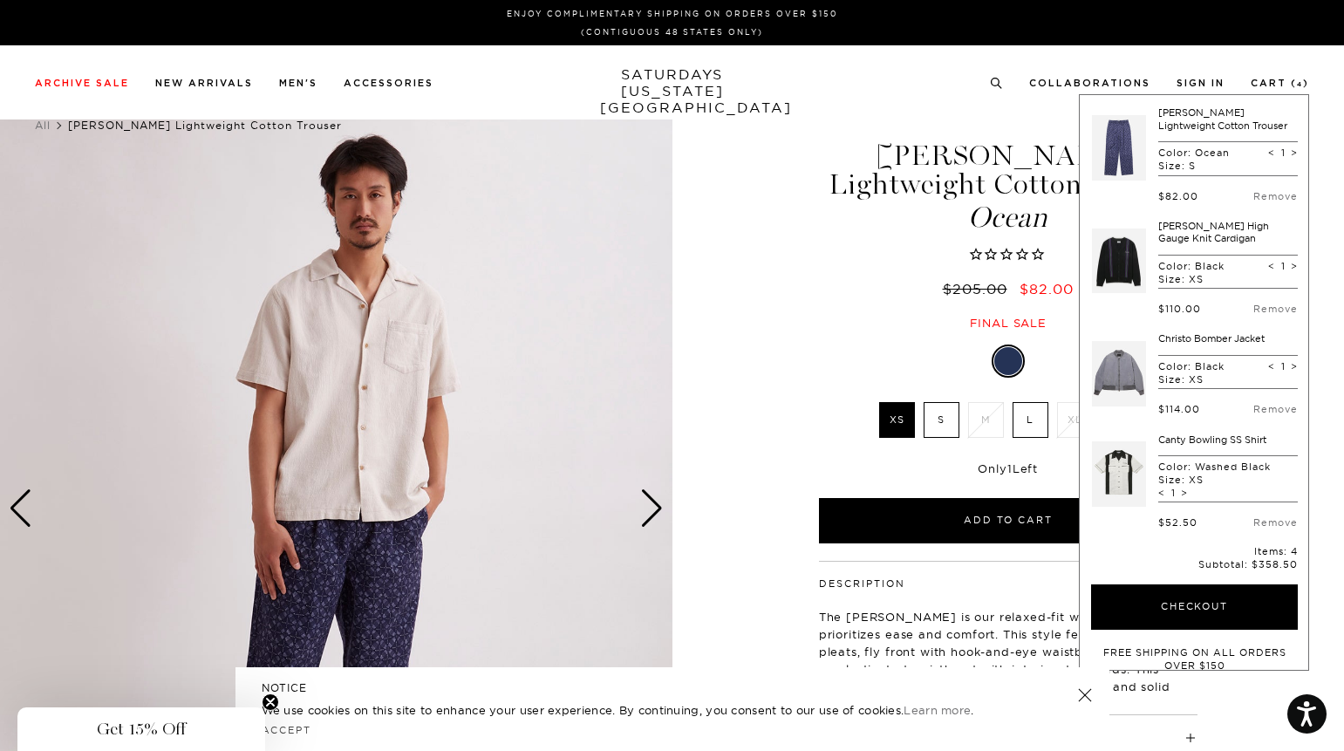
click at [1126, 469] on link at bounding box center [1119, 474] width 54 height 82
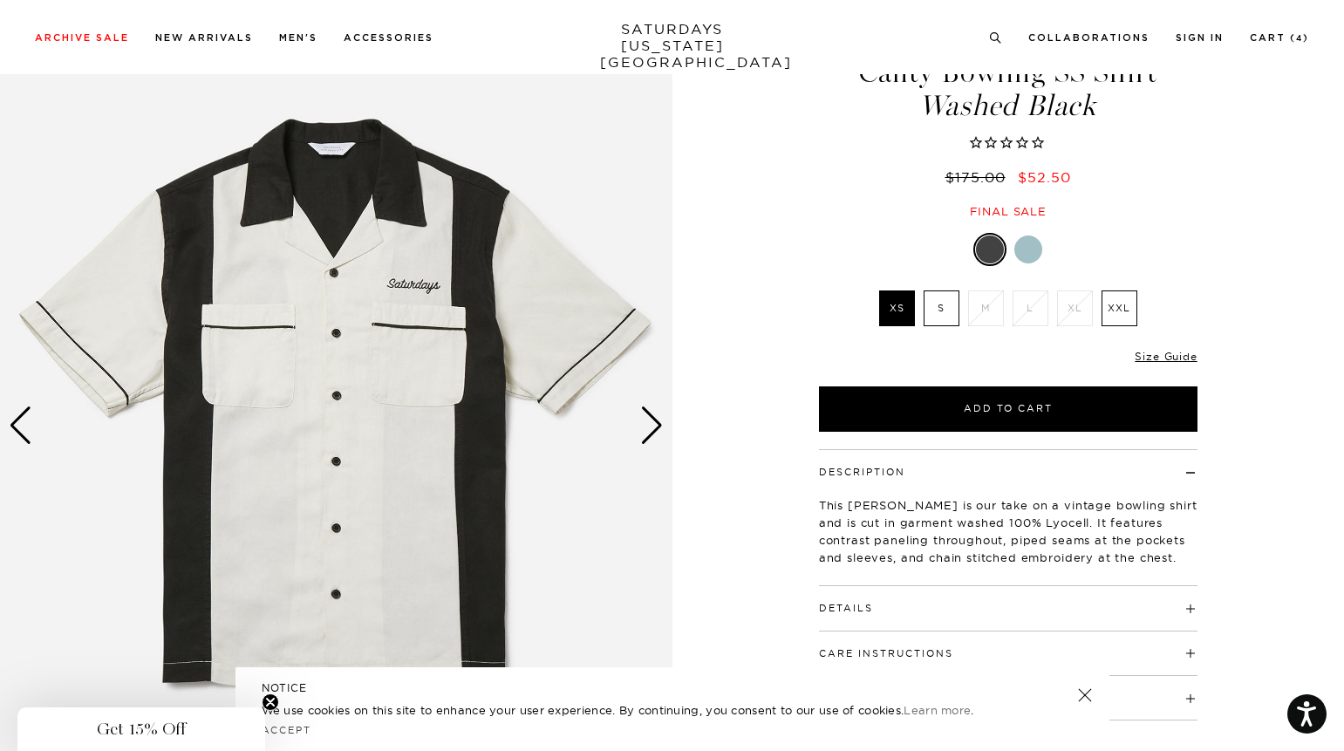
scroll to position [78, 0]
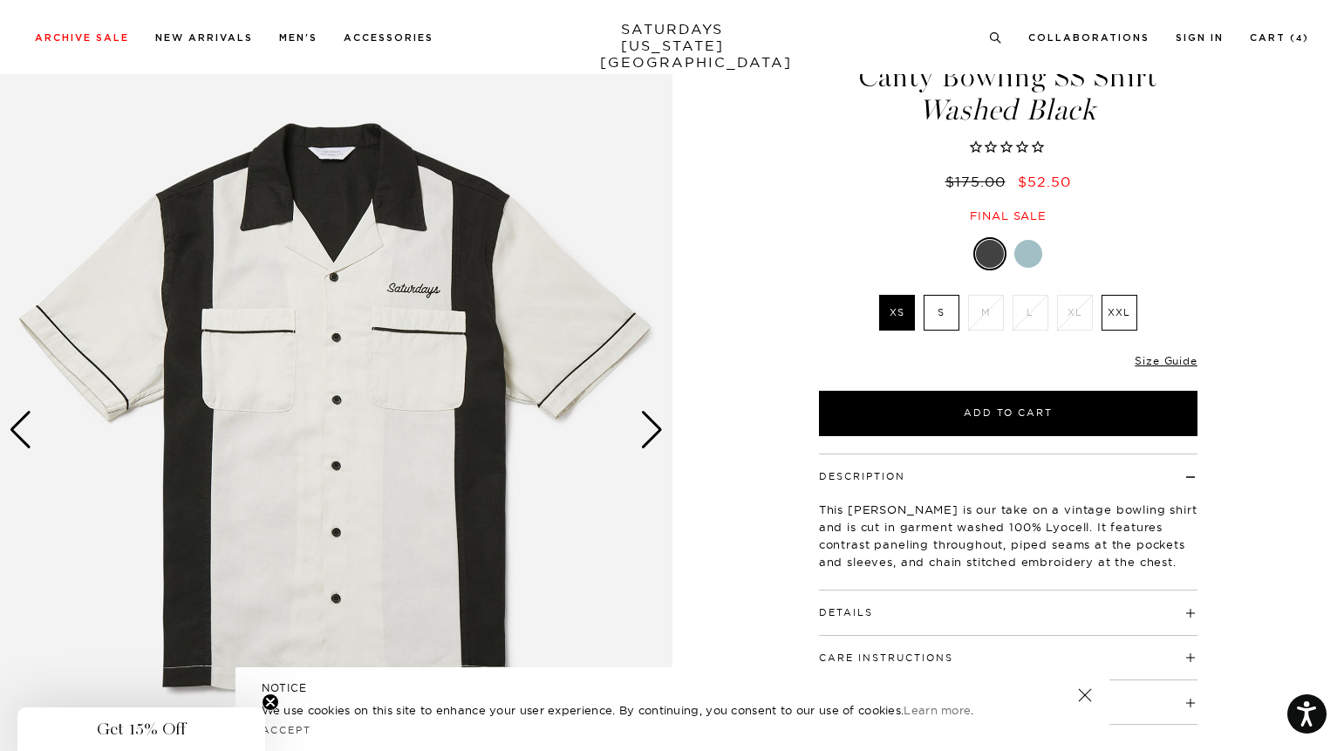
click at [1032, 255] on div at bounding box center [1028, 254] width 28 height 28
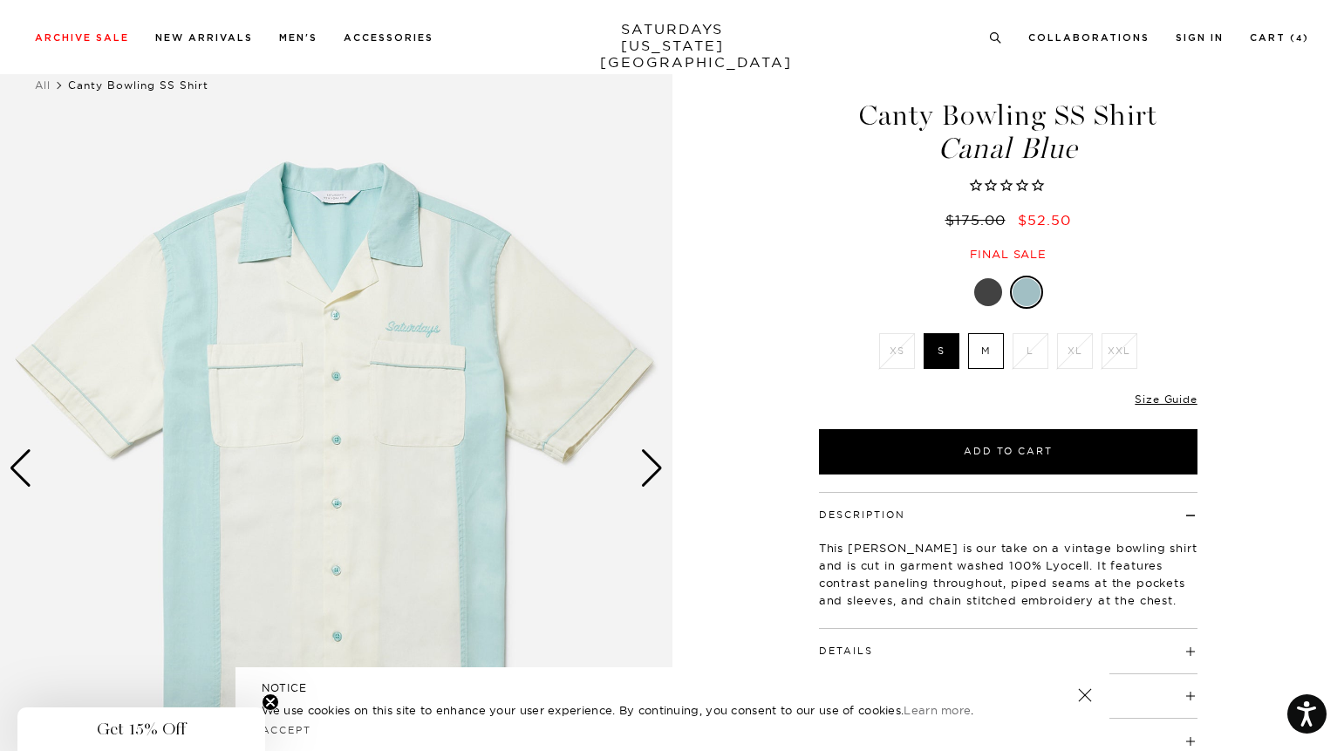
scroll to position [39, 0]
click at [992, 292] on div at bounding box center [988, 293] width 28 height 28
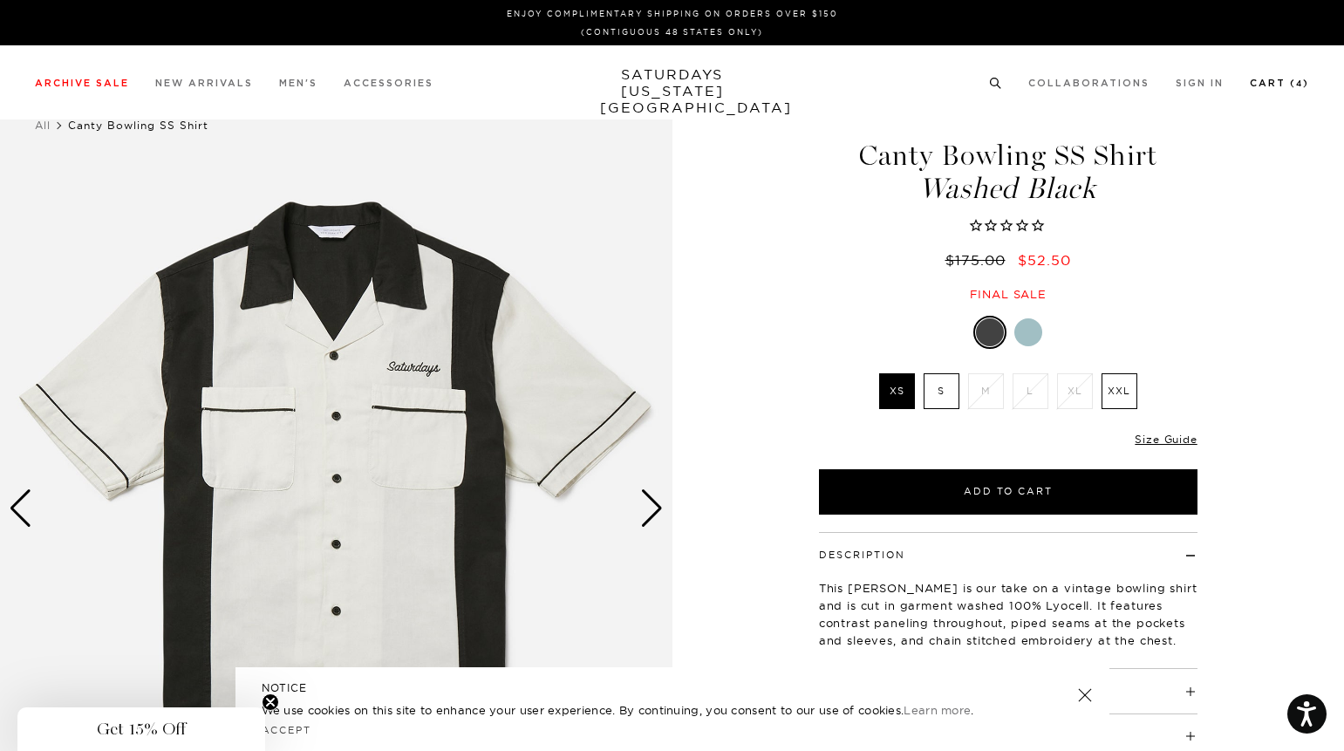
click at [1278, 78] on li "Cart ( 4 )" at bounding box center [1279, 82] width 59 height 16
click at [1279, 85] on link "Cart ( 4 )" at bounding box center [1279, 83] width 59 height 10
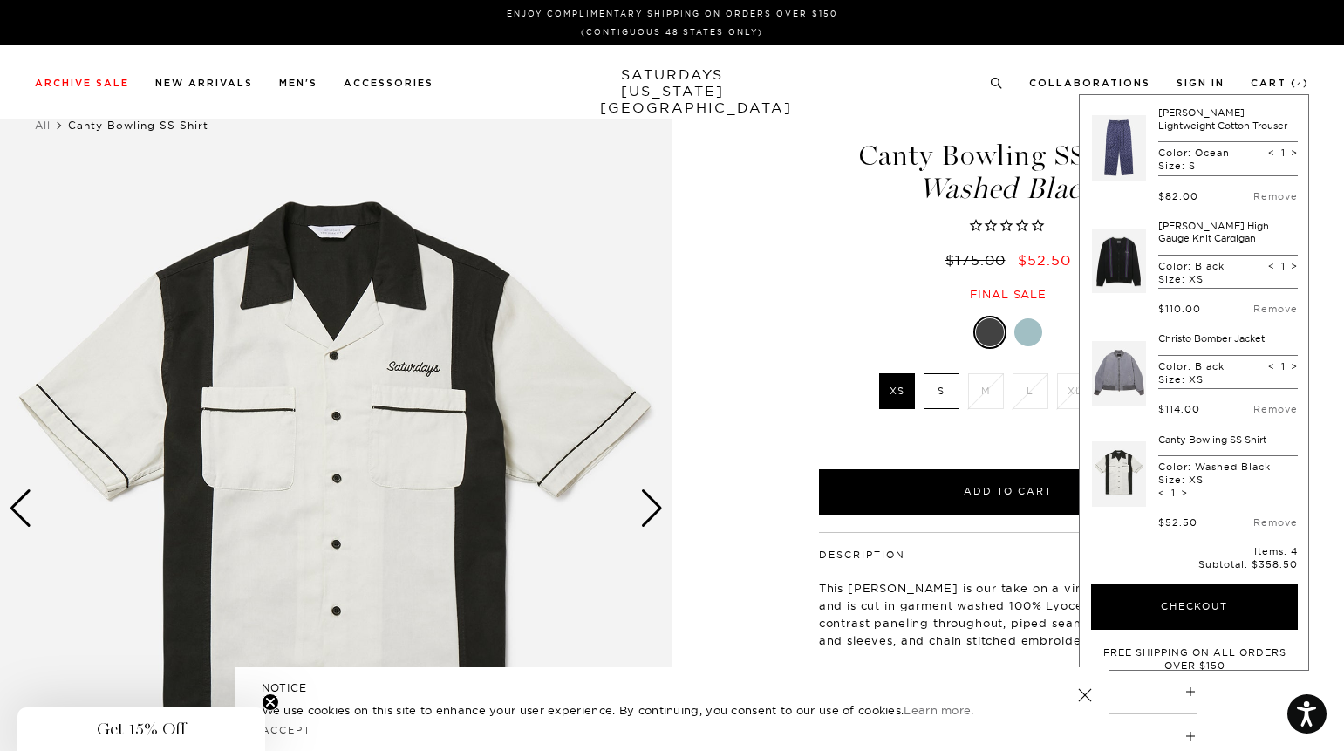
click at [1120, 268] on link at bounding box center [1119, 261] width 54 height 82
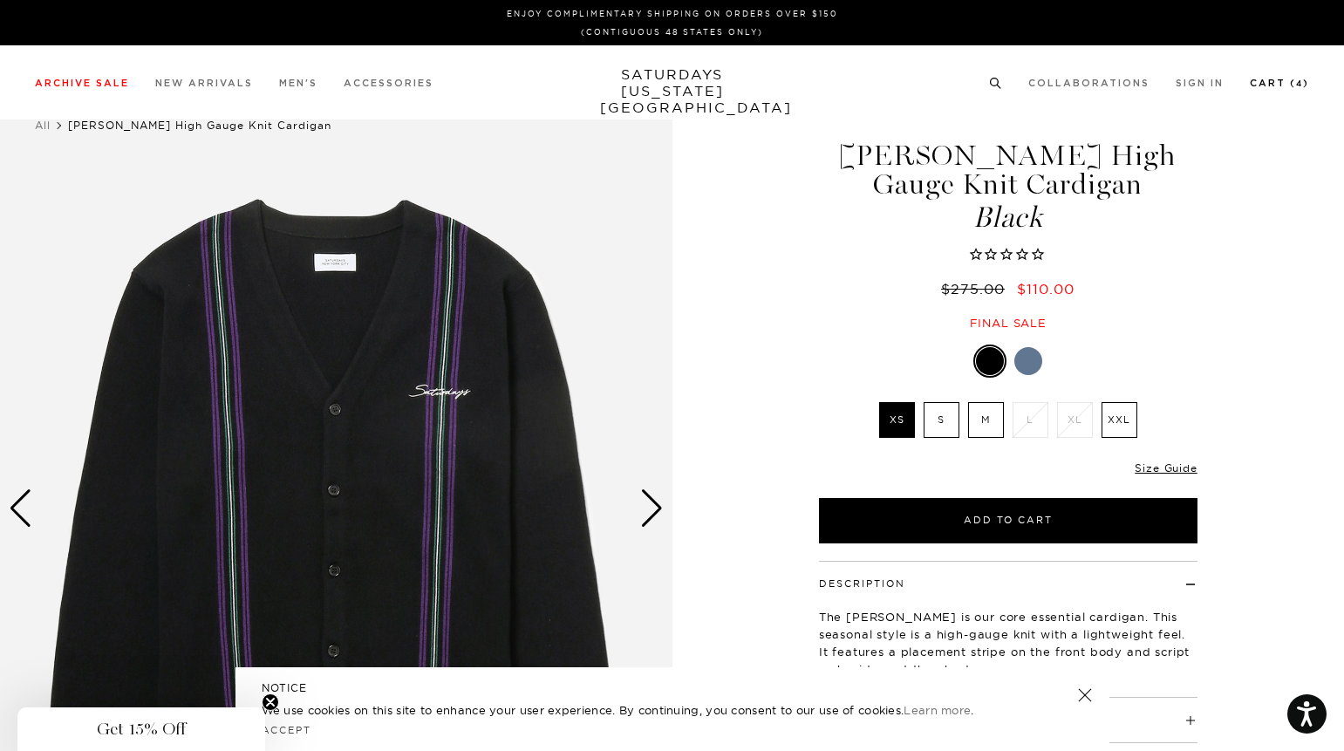
click at [1296, 86] on small "4" at bounding box center [1299, 84] width 7 height 8
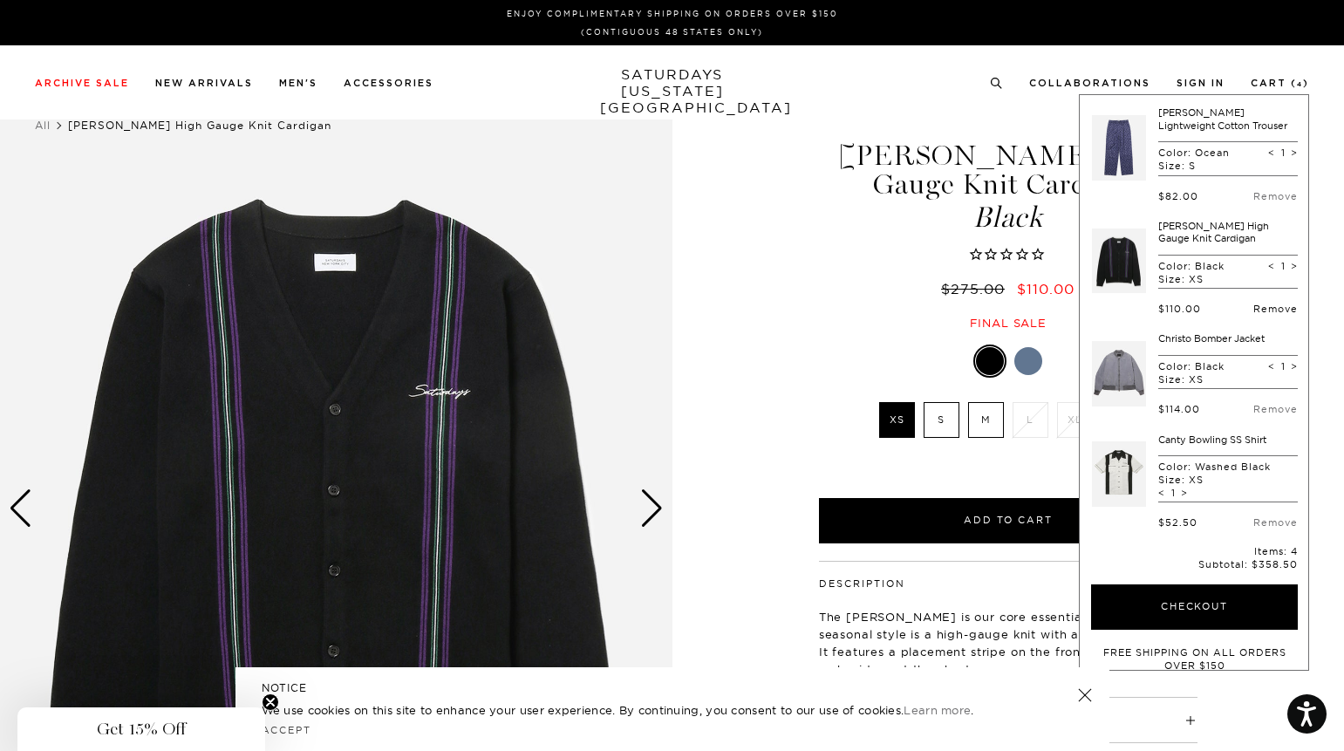
click at [1253, 306] on link "Remove" at bounding box center [1275, 309] width 44 height 12
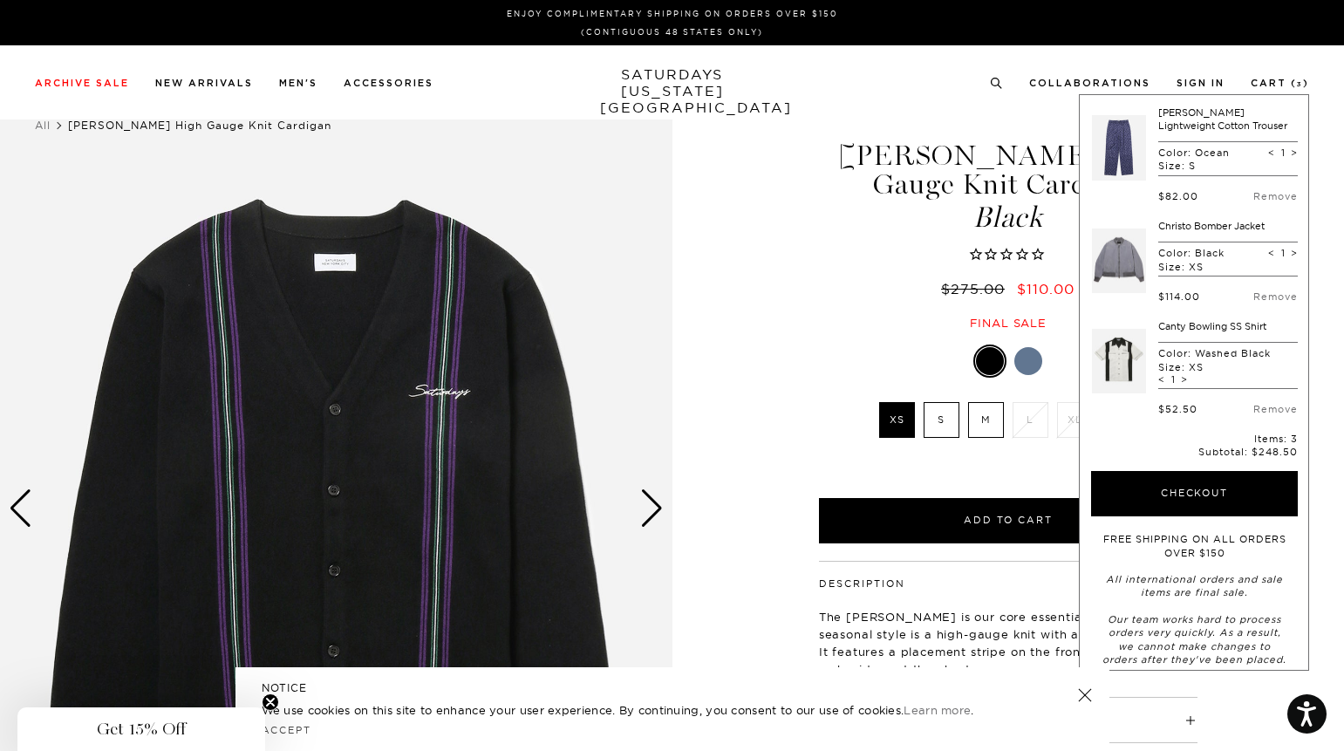
click at [1123, 264] on link at bounding box center [1119, 261] width 54 height 82
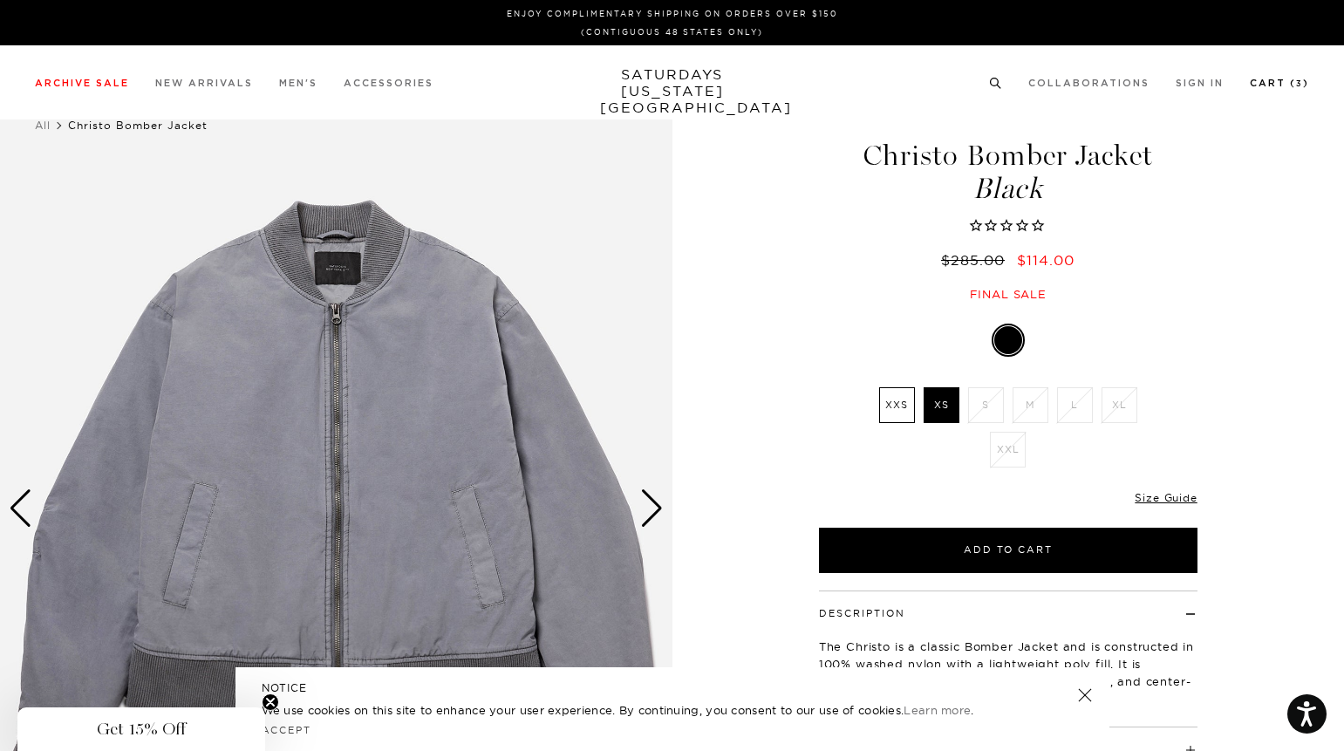
click at [1284, 78] on li "Cart ( 3 )" at bounding box center [1279, 82] width 59 height 16
click at [1284, 86] on link "Cart ( 3 )" at bounding box center [1279, 83] width 59 height 10
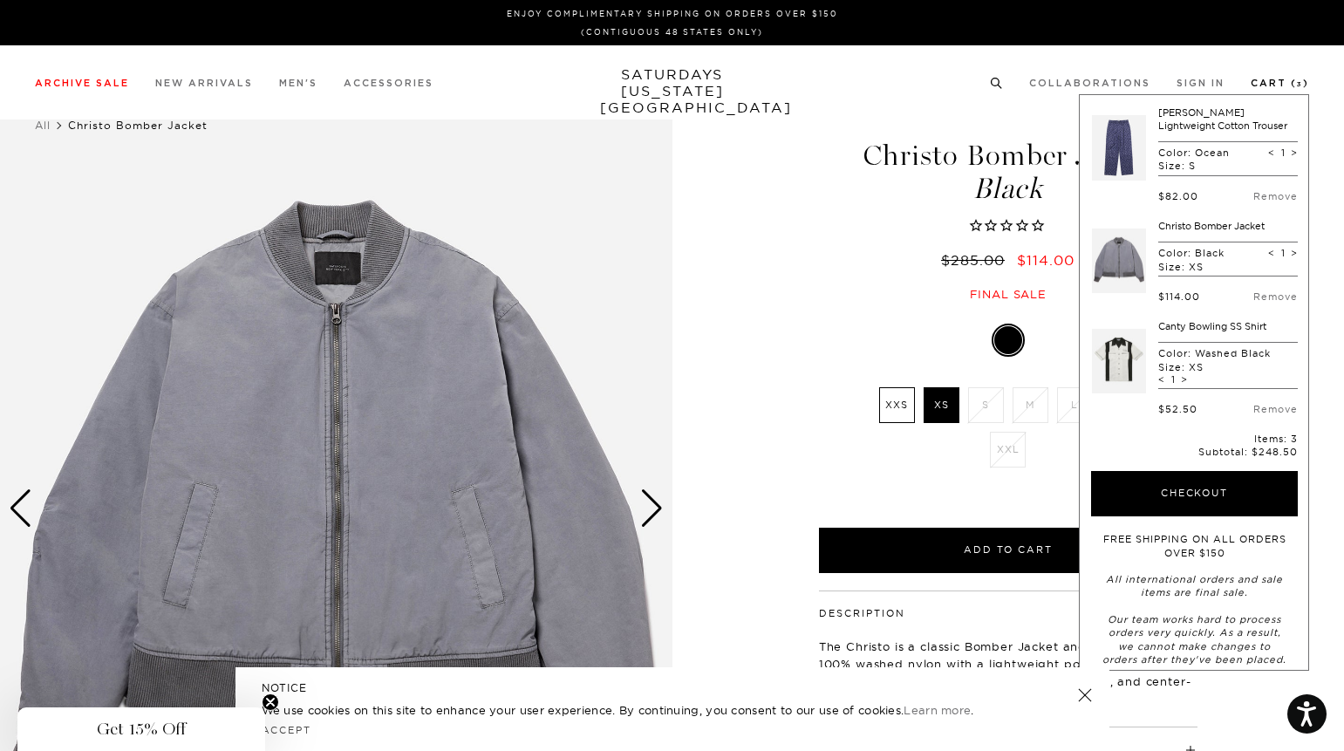
click at [1275, 83] on link "Cart ( 3 )" at bounding box center [1279, 83] width 58 height 10
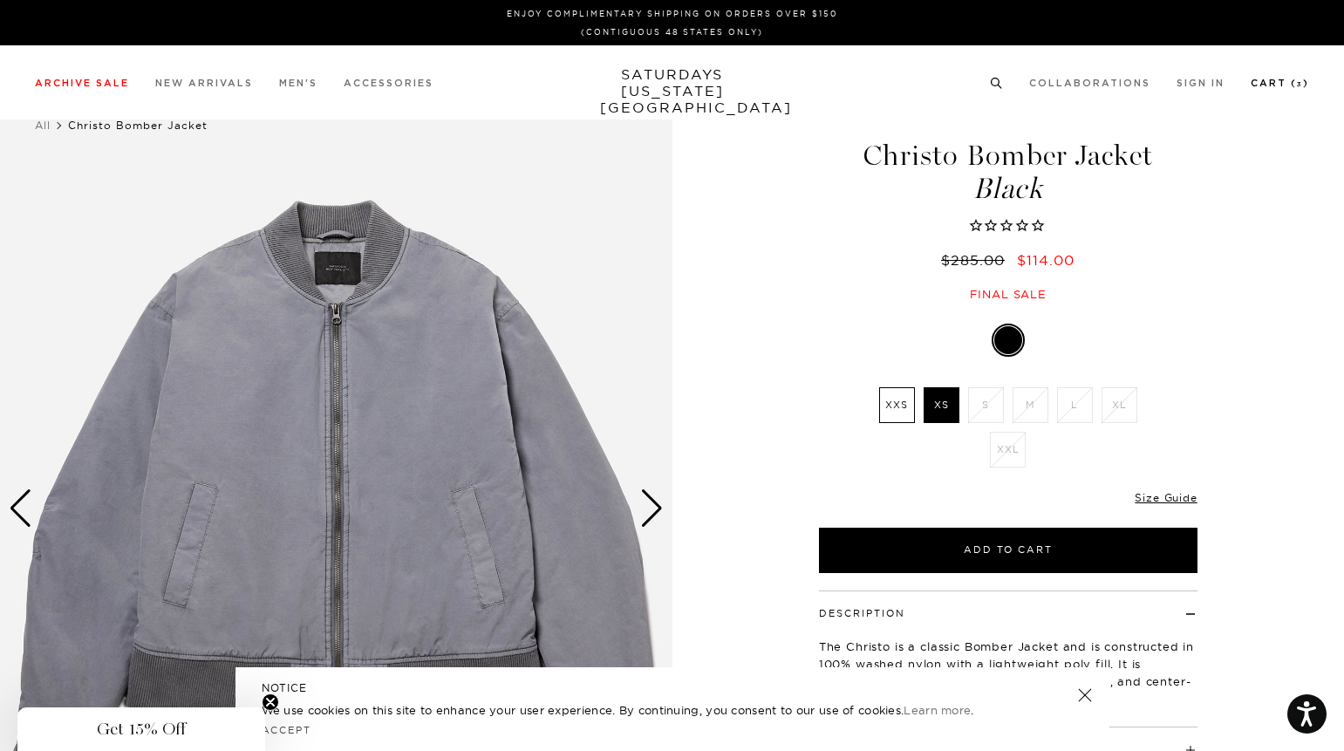
click at [1275, 83] on link "Cart ( 3 )" at bounding box center [1279, 83] width 58 height 10
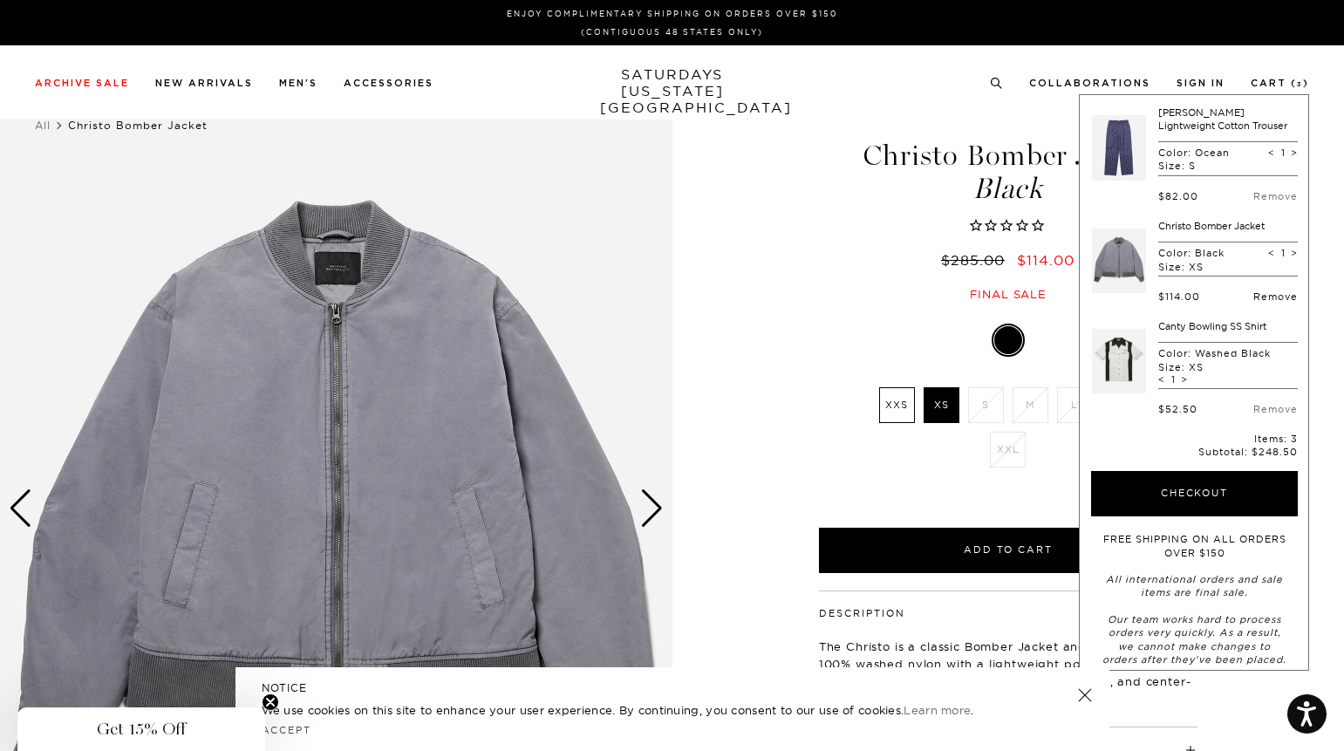
click at [1267, 300] on link "Remove" at bounding box center [1275, 296] width 44 height 12
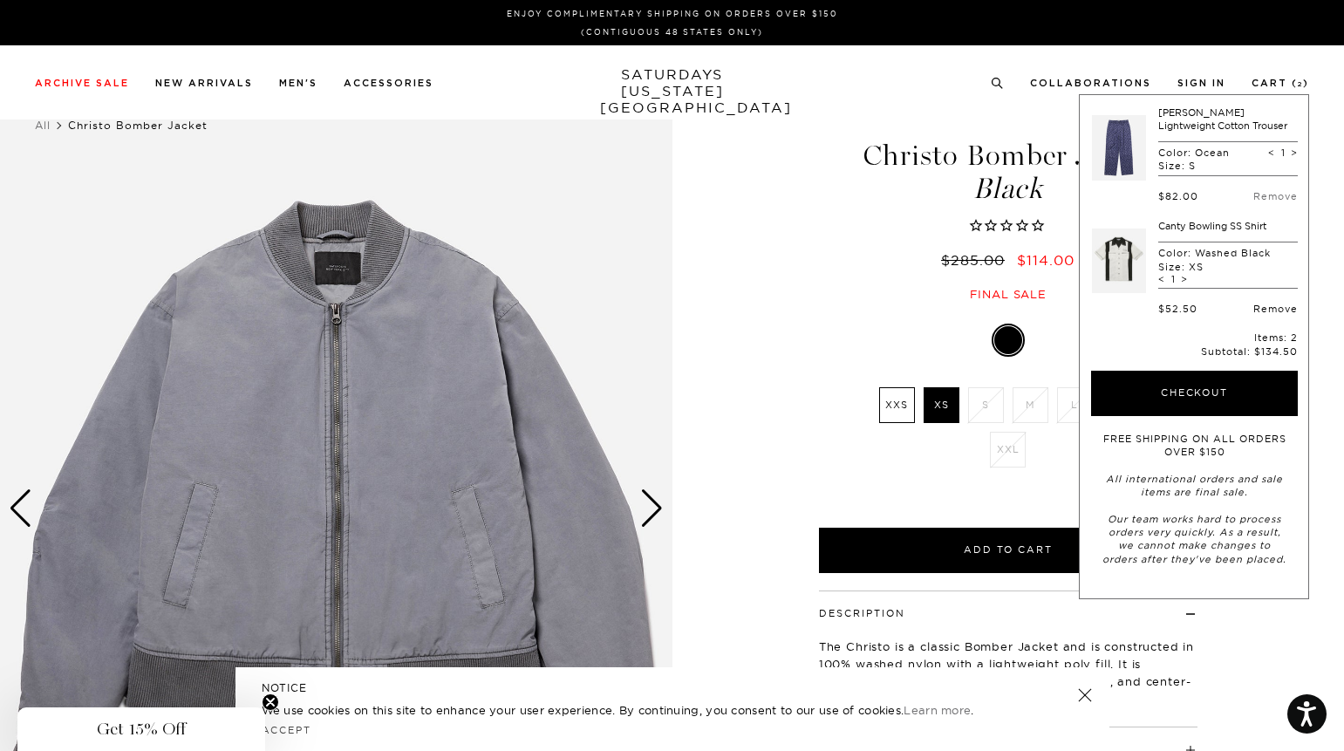
click at [1276, 310] on link "Remove" at bounding box center [1275, 309] width 44 height 12
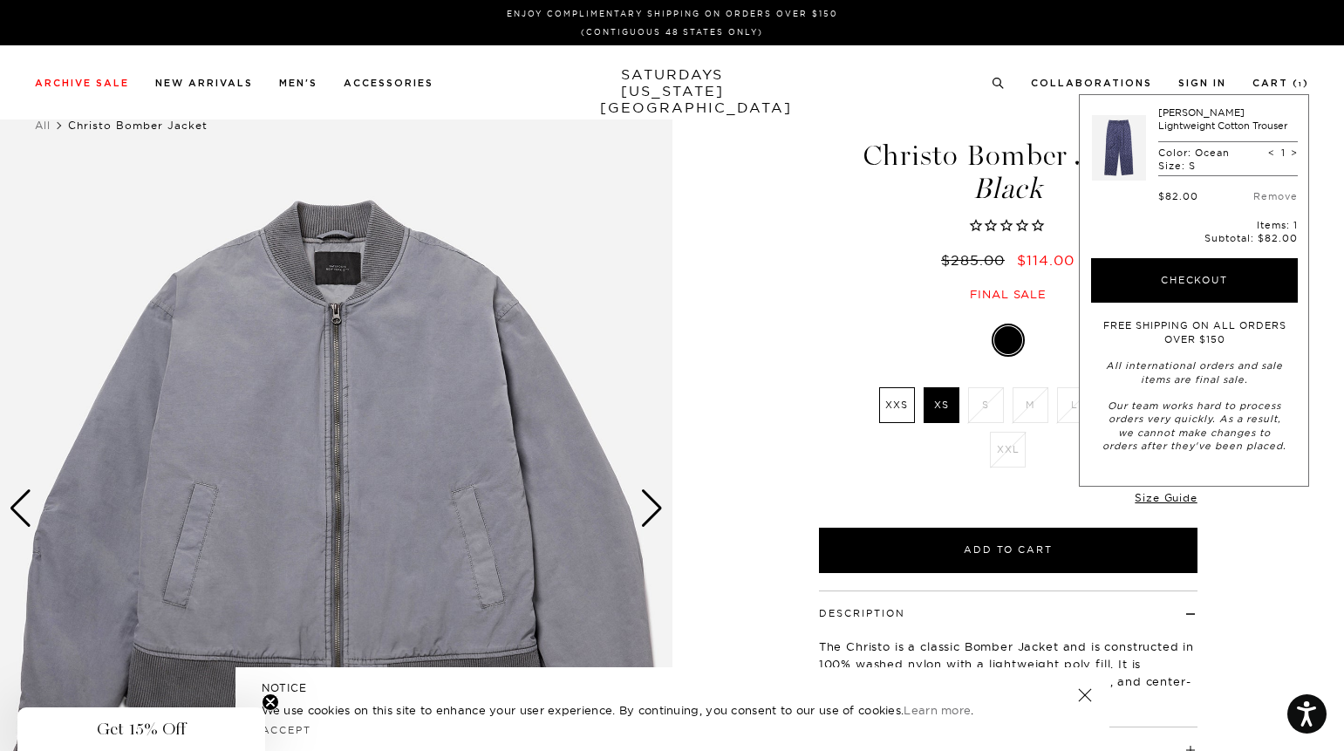
click at [1132, 142] on link at bounding box center [1119, 147] width 54 height 82
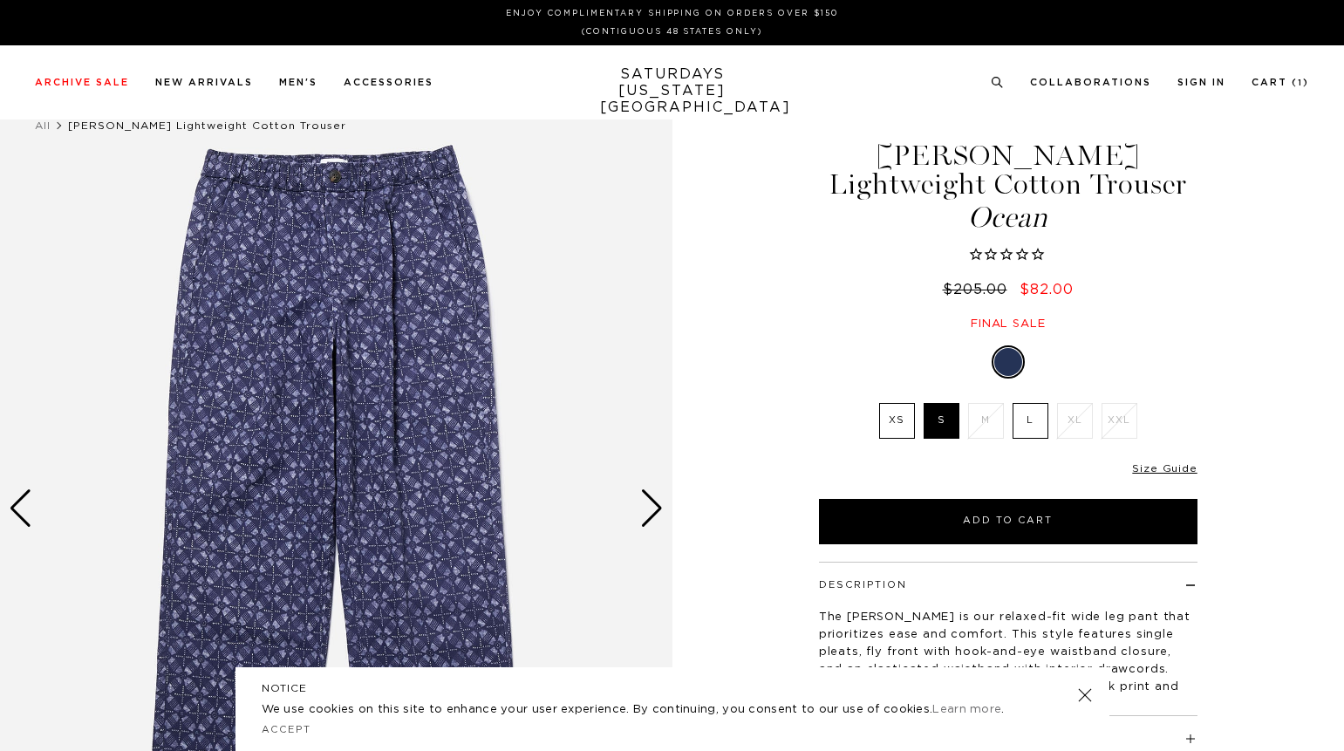
click at [653, 523] on div "Next slide" at bounding box center [652, 508] width 24 height 38
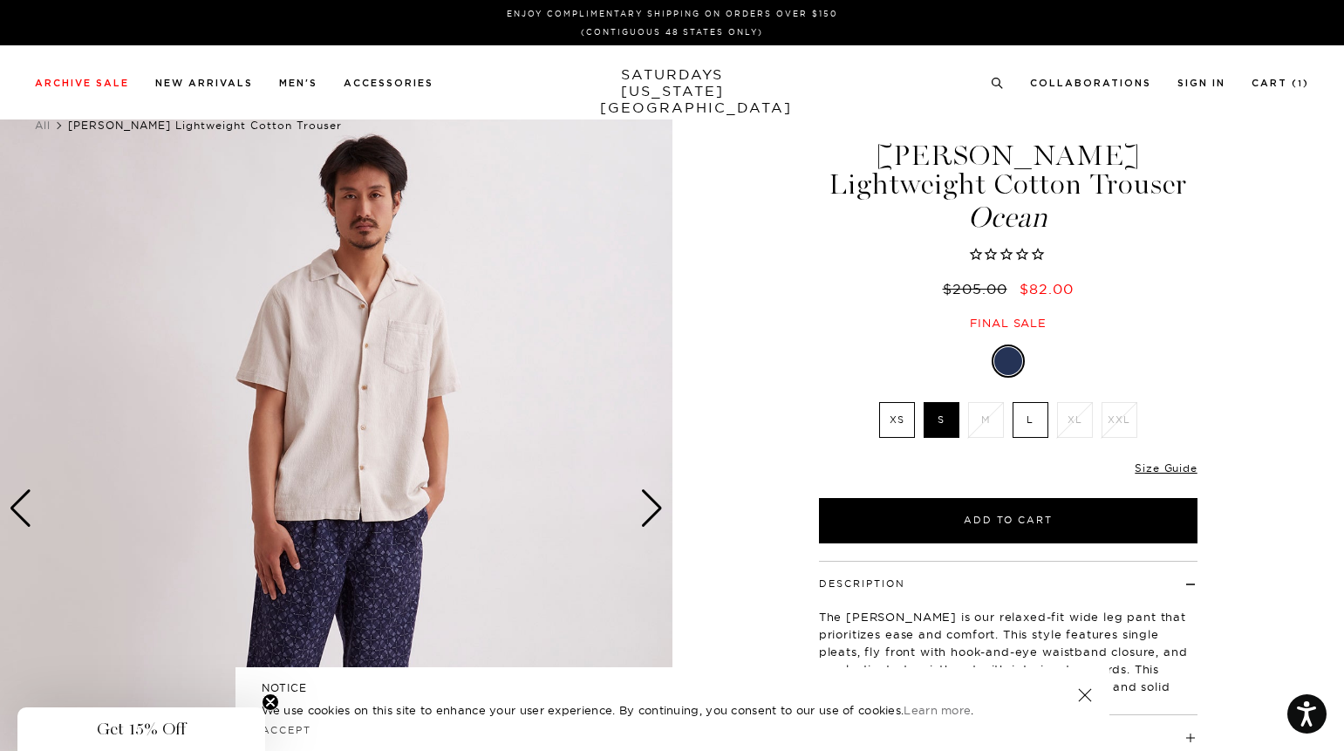
click at [653, 517] on div "Next slide" at bounding box center [652, 508] width 24 height 38
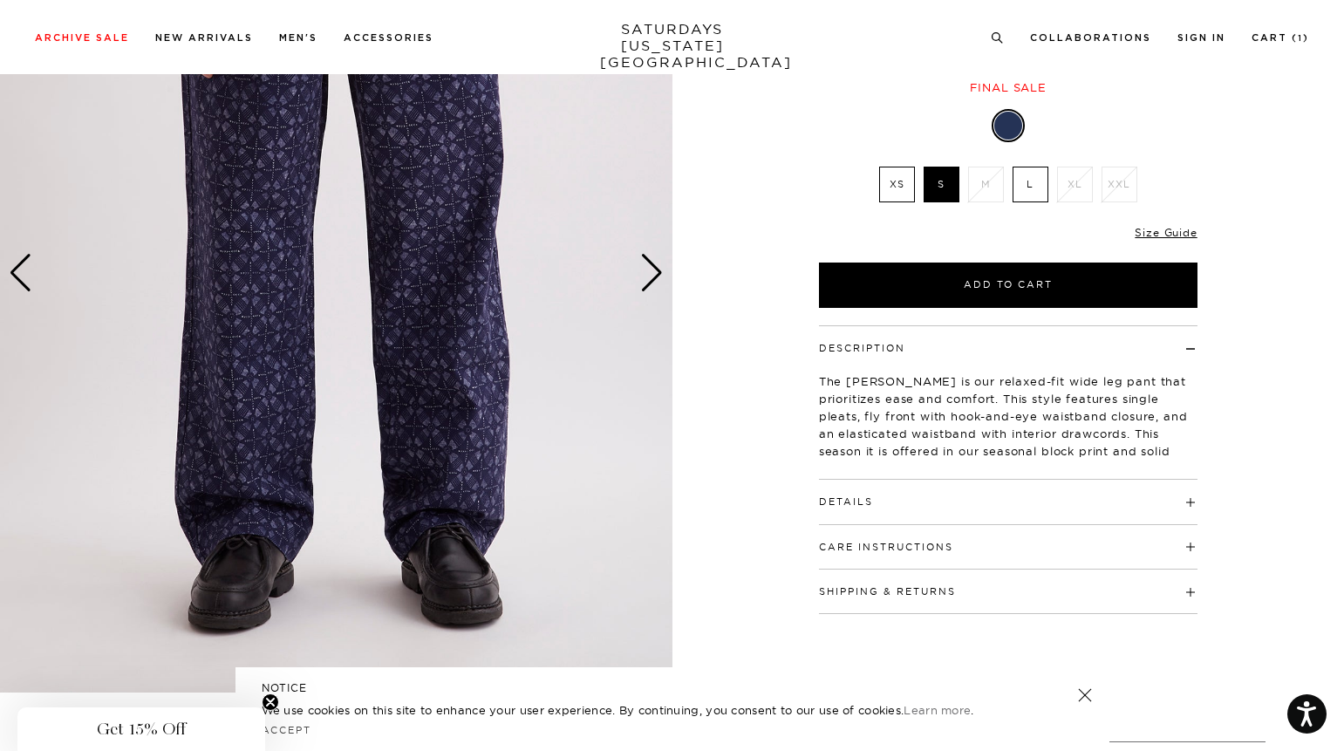
scroll to position [185, 0]
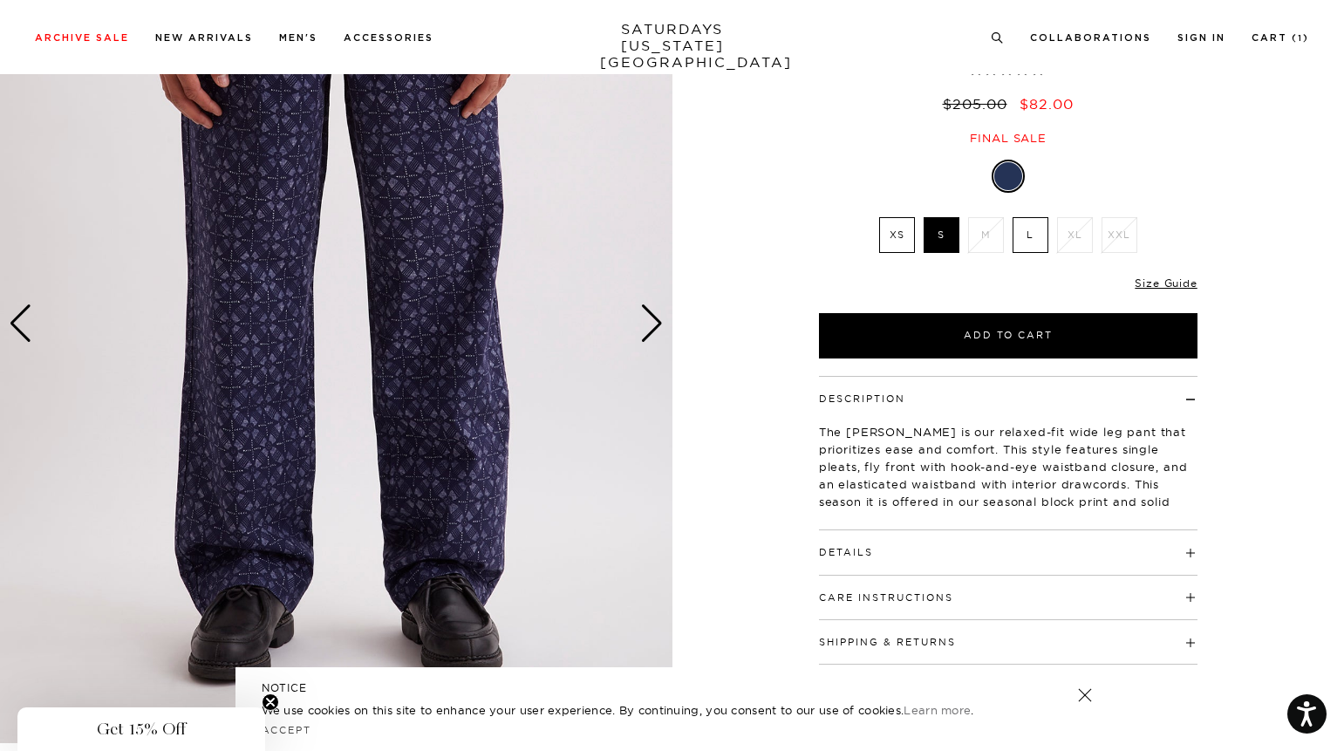
click at [671, 335] on img at bounding box center [336, 323] width 672 height 840
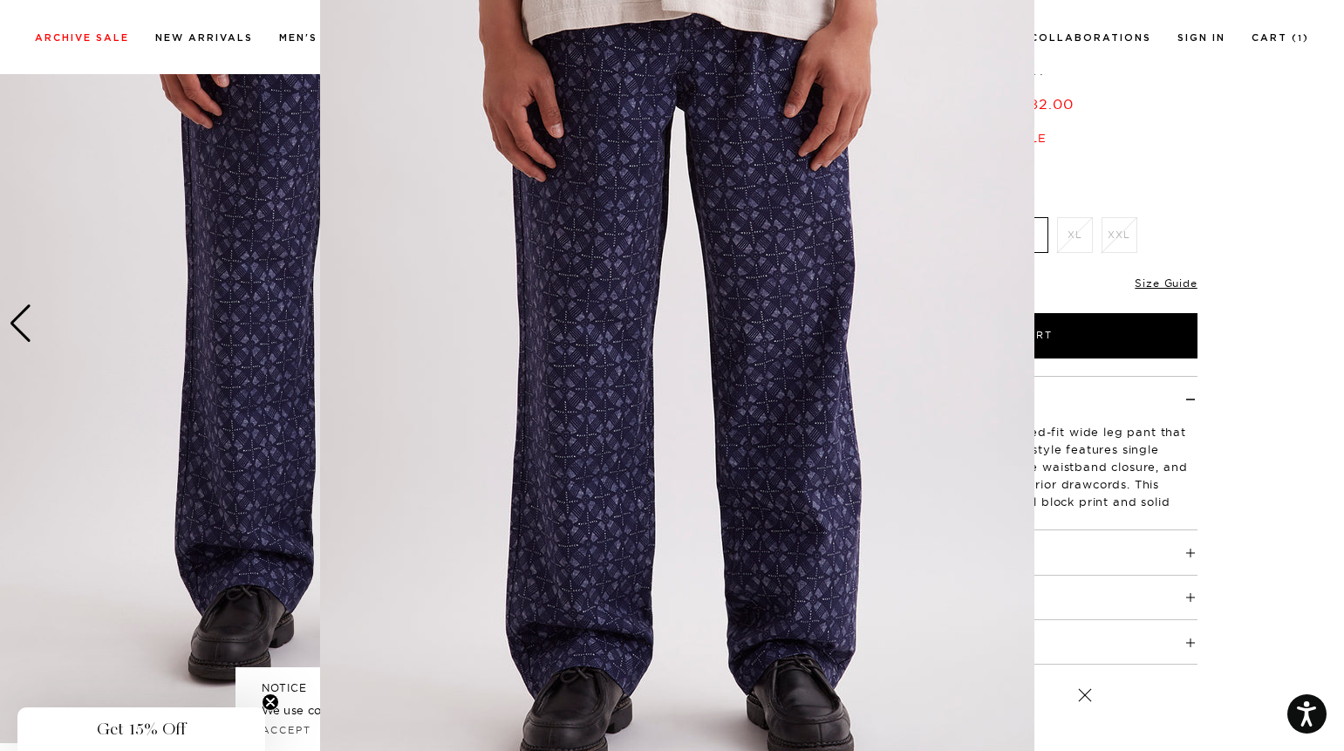
scroll to position [56, 0]
click at [690, 305] on img at bounding box center [677, 390] width 714 height 893
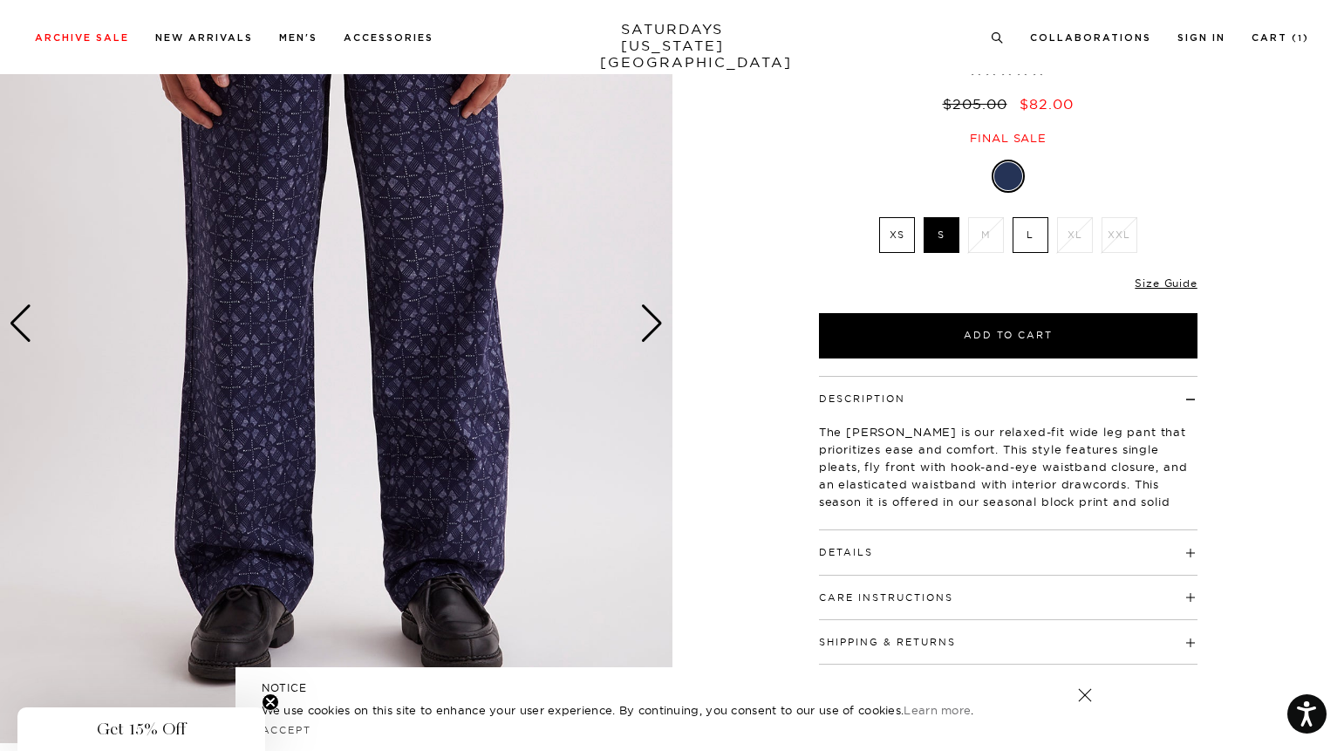
click at [660, 322] on div "Next slide" at bounding box center [652, 323] width 24 height 38
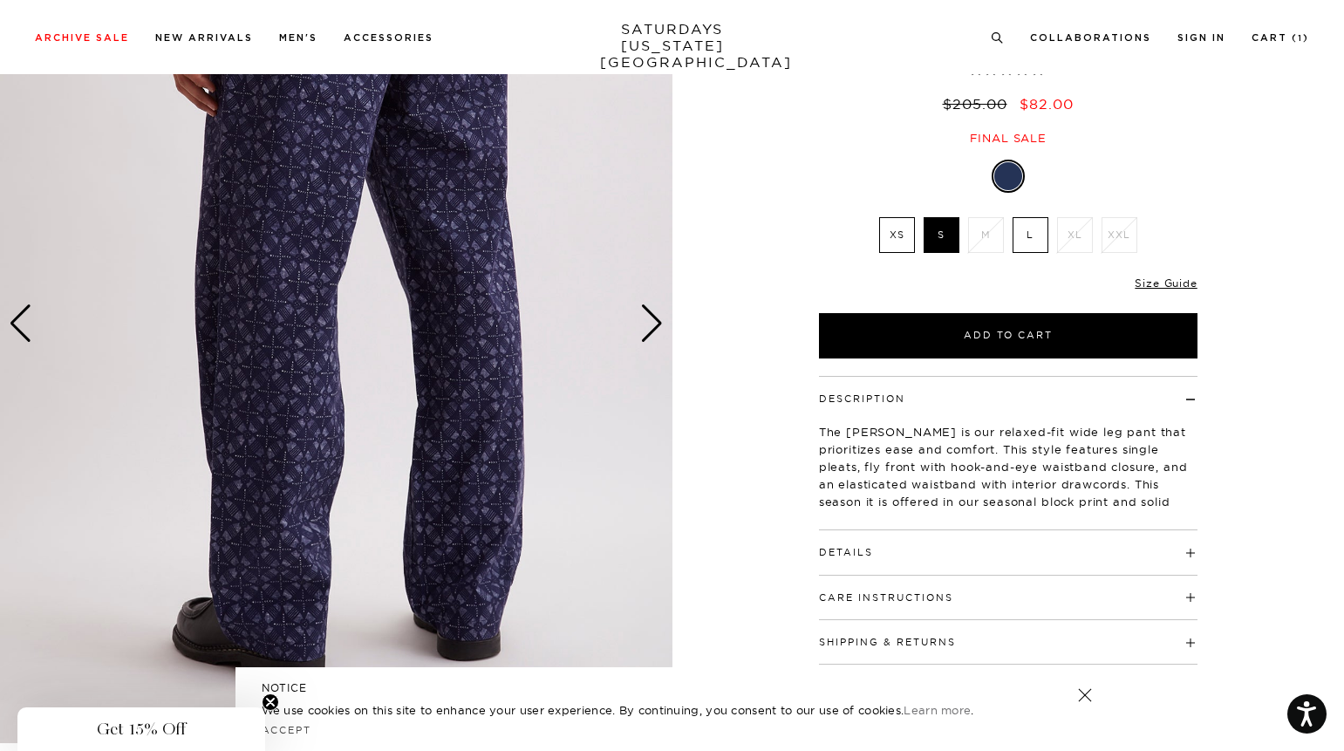
click at [660, 322] on div "Next slide" at bounding box center [652, 323] width 24 height 38
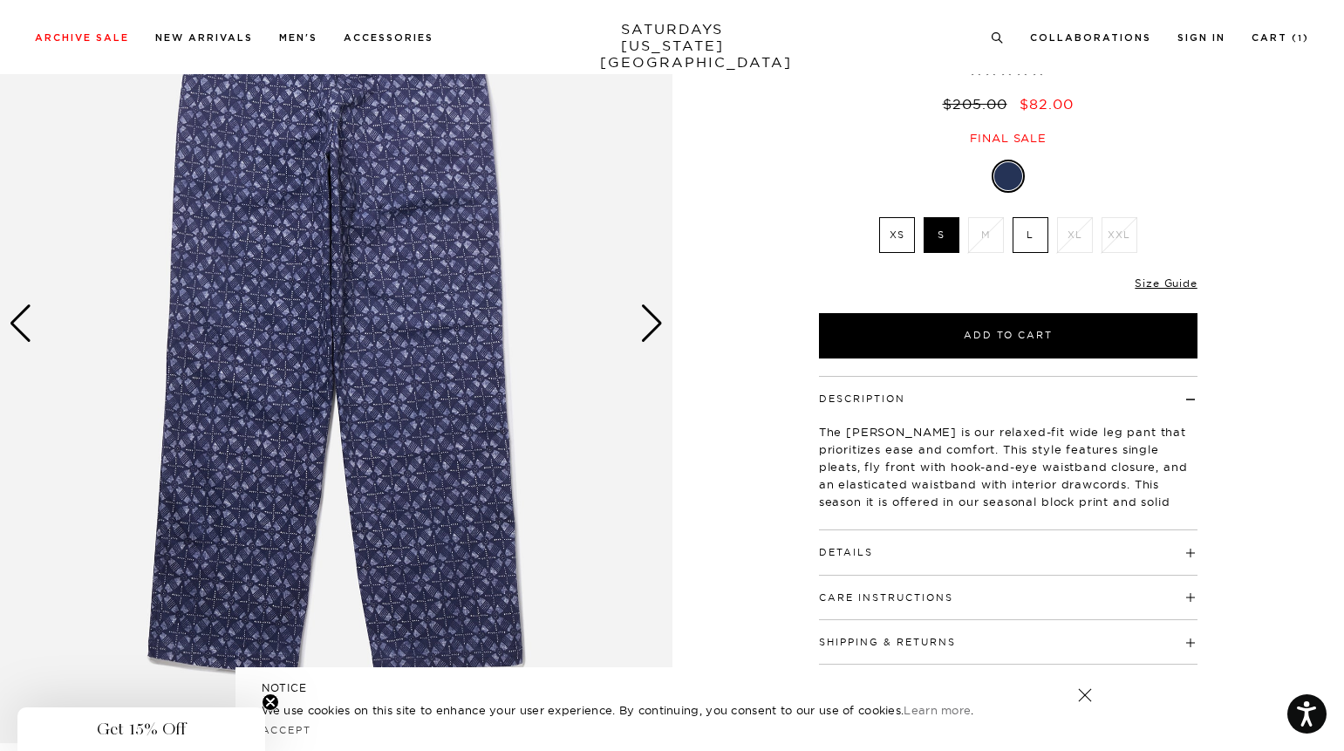
click at [660, 322] on div "Next slide" at bounding box center [652, 323] width 24 height 38
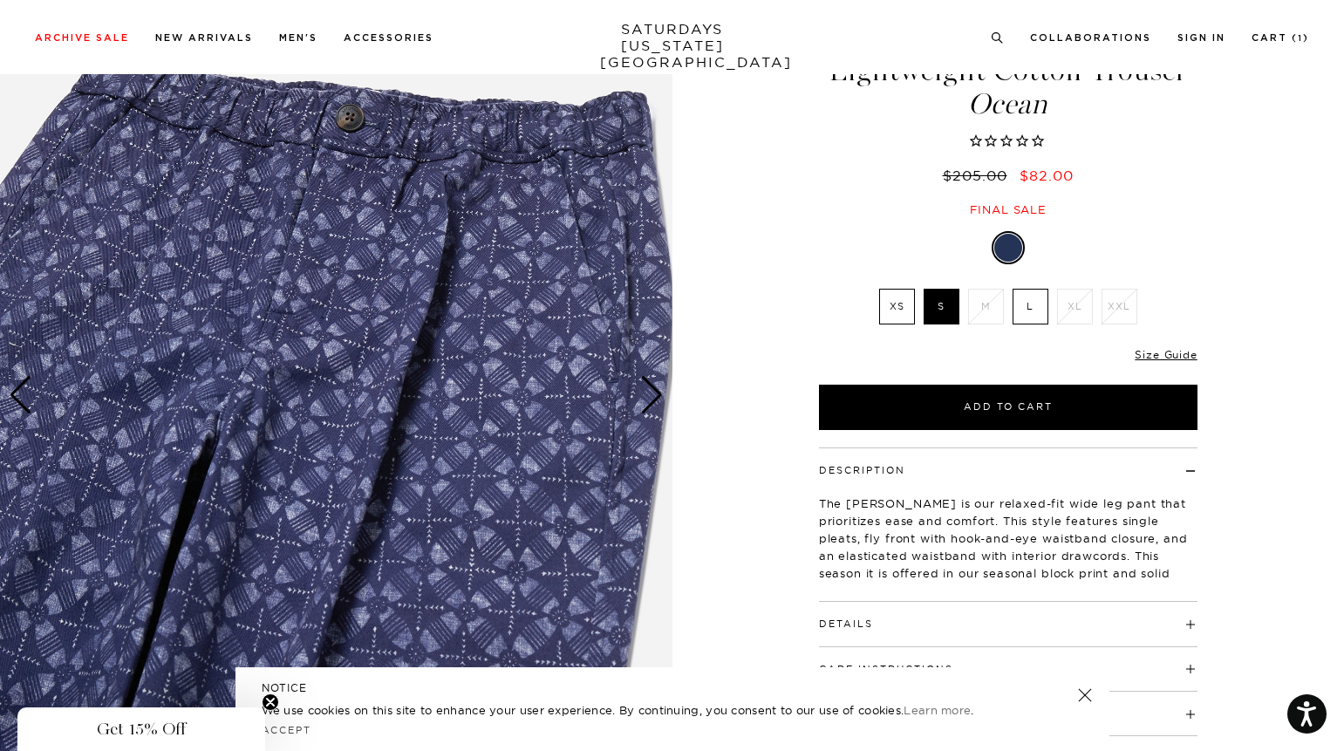
scroll to position [115, 0]
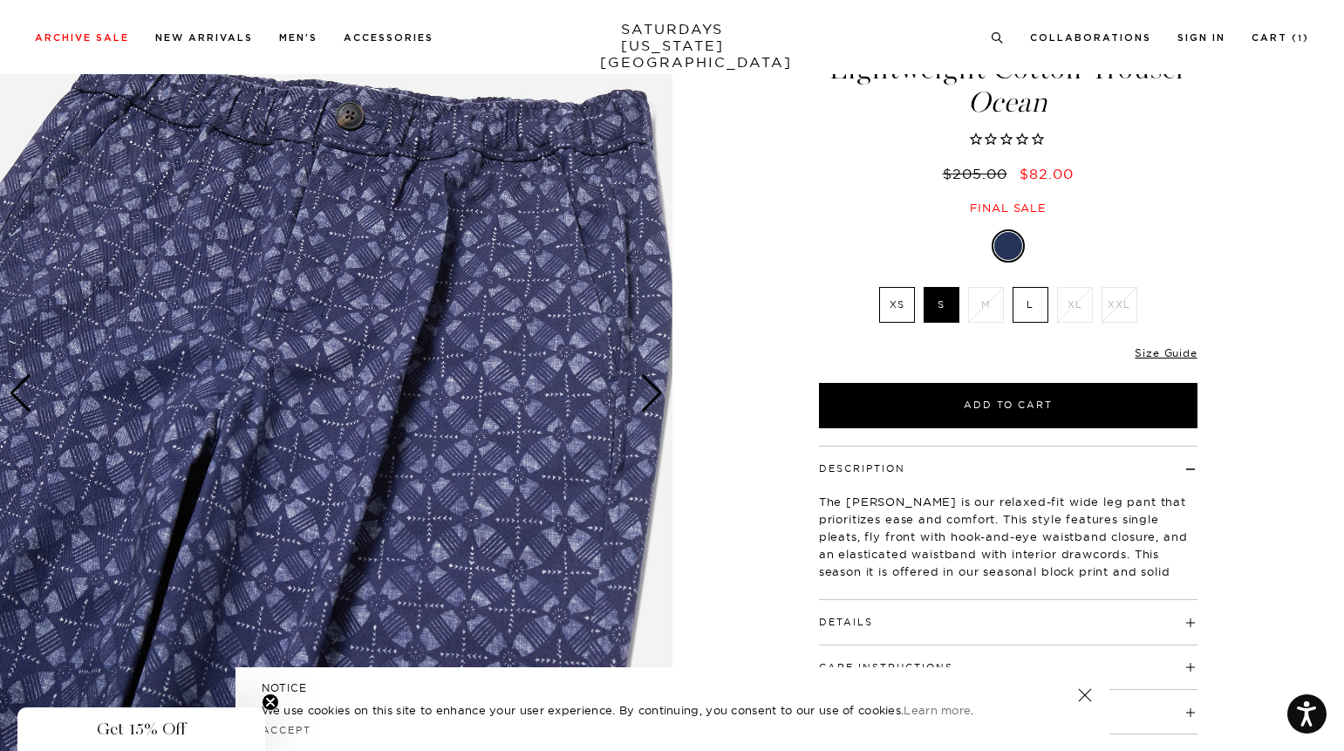
click at [678, 362] on div "6 / 7" at bounding box center [672, 393] width 1344 height 840
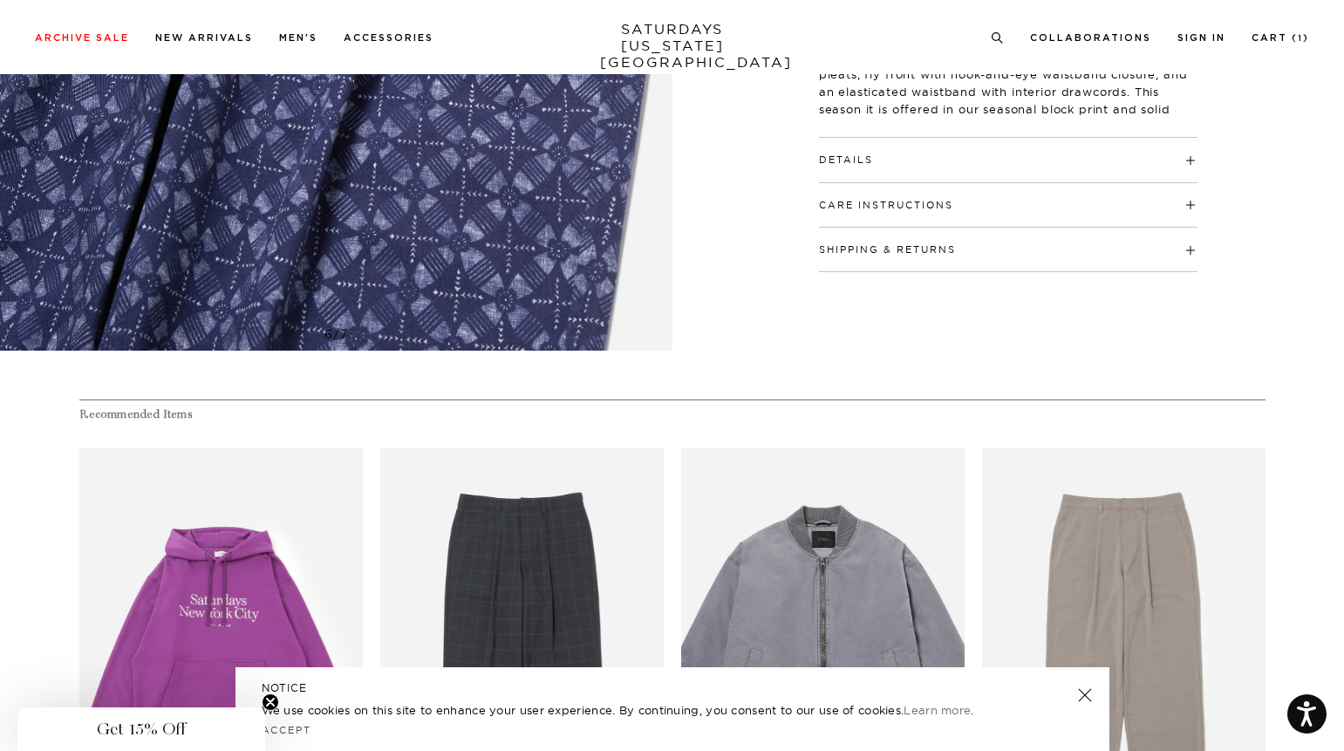
scroll to position [894, 0]
